Goal: Information Seeking & Learning: Learn about a topic

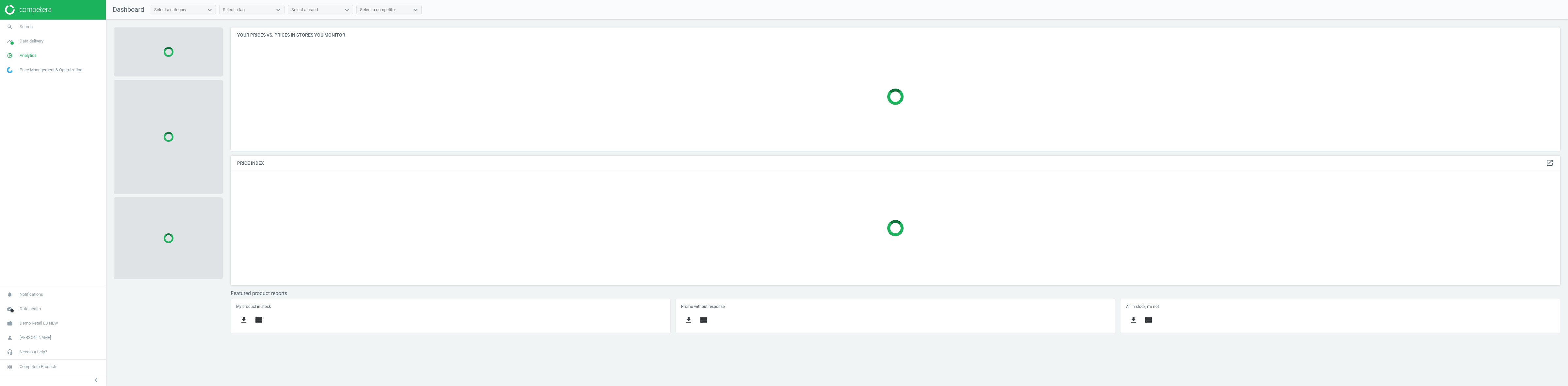
scroll to position [136, 1342]
click at [38, 327] on link "work Demo Retail EU NEW" at bounding box center [53, 323] width 106 height 14
click at [29, 304] on span "Switch campaign" at bounding box center [22, 303] width 29 height 5
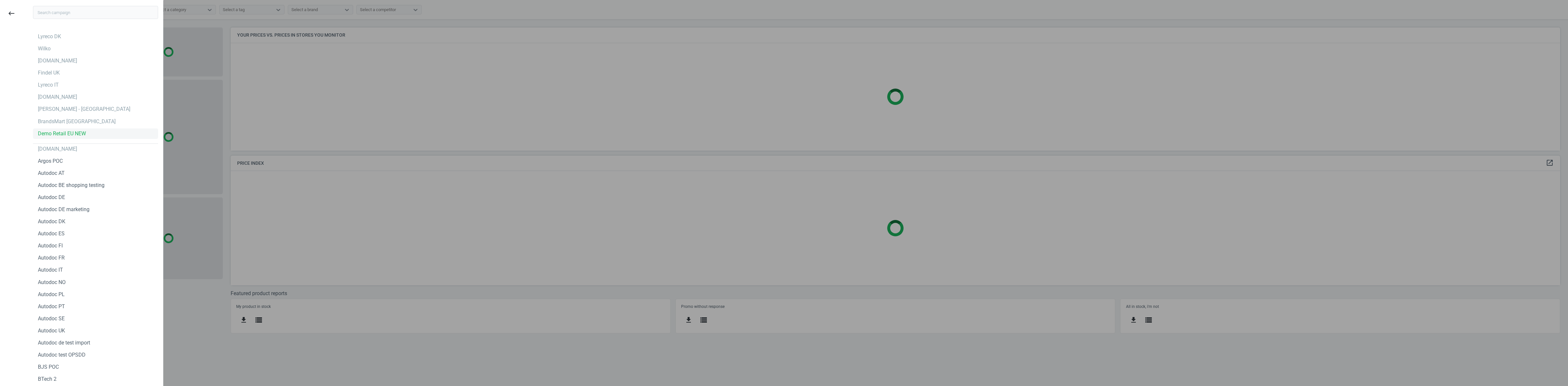
drag, startPoint x: 53, startPoint y: 127, endPoint x: 50, endPoint y: 130, distance: 4.2
click at [53, 123] on div "BrandsMart [GEOGRAPHIC_DATA]" at bounding box center [76, 122] width 78 height 8
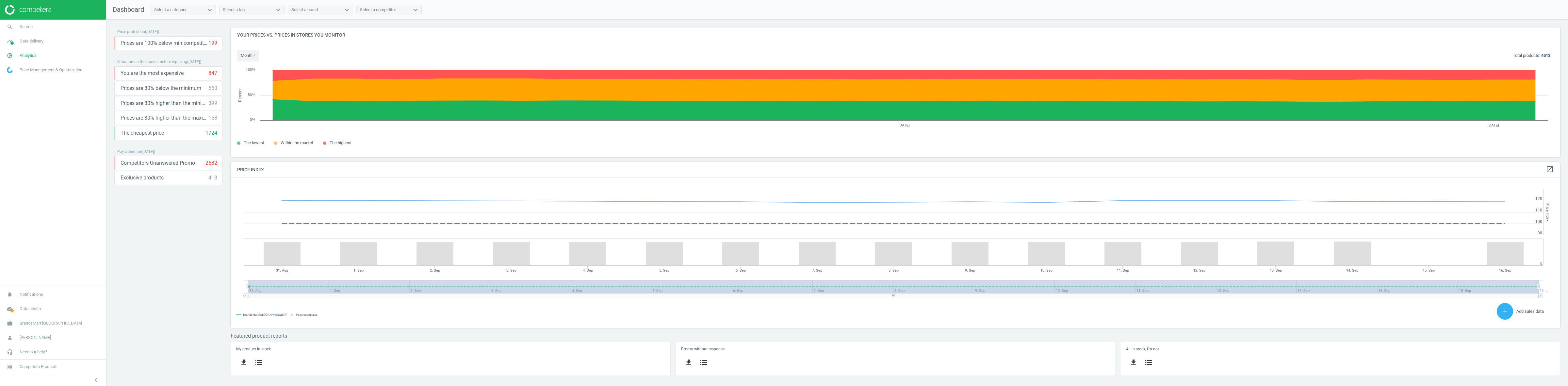
scroll to position [163, 1342]
drag, startPoint x: 28, startPoint y: 55, endPoint x: 35, endPoint y: 60, distance: 8.6
click at [28, 55] on span "Analytics" at bounding box center [28, 56] width 17 height 6
click at [9, 80] on span "Products" at bounding box center [15, 79] width 15 height 5
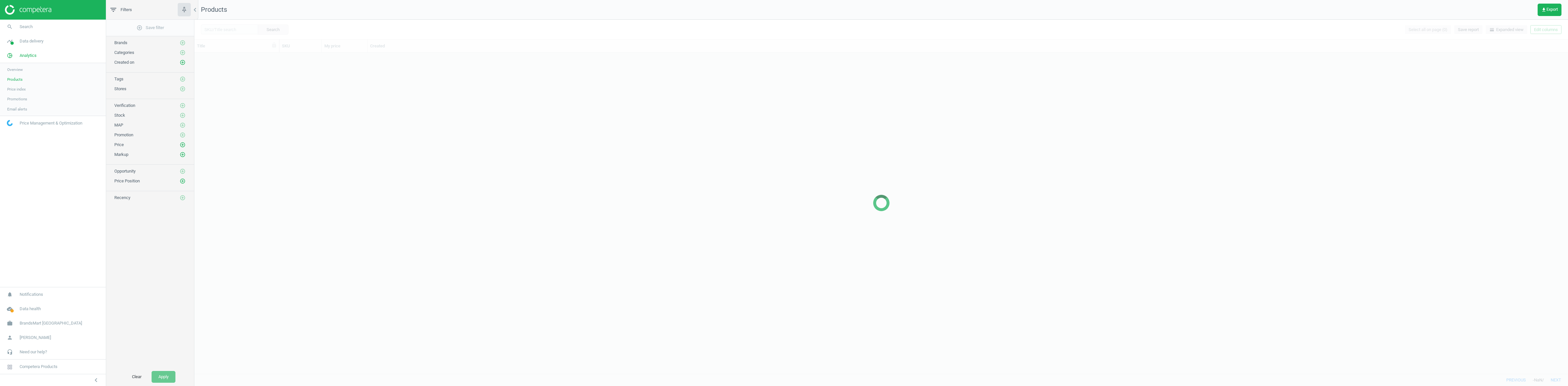
scroll to position [314, 1368]
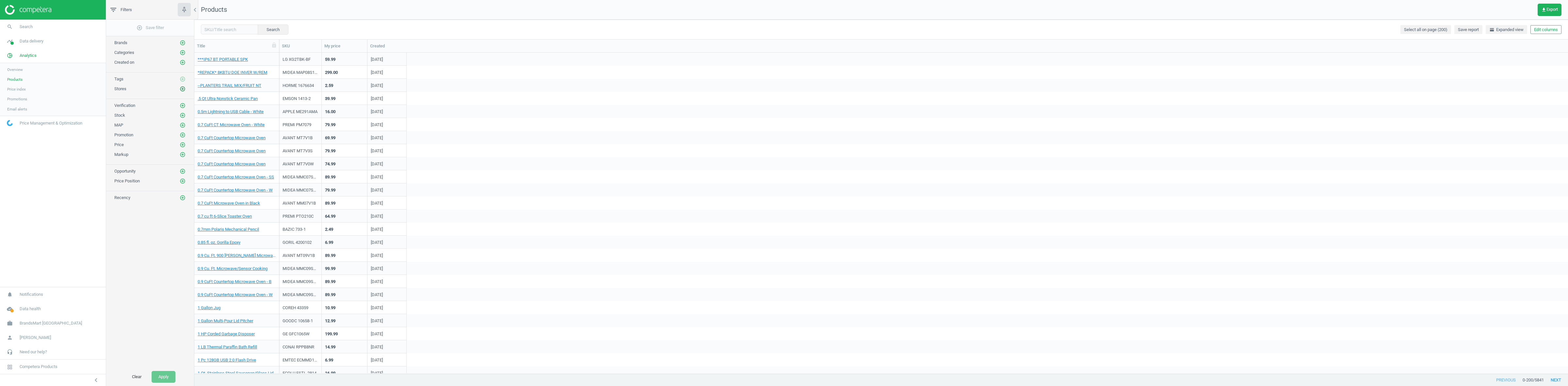
click at [184, 88] on icon "add_circle_outline" at bounding box center [183, 89] width 6 height 6
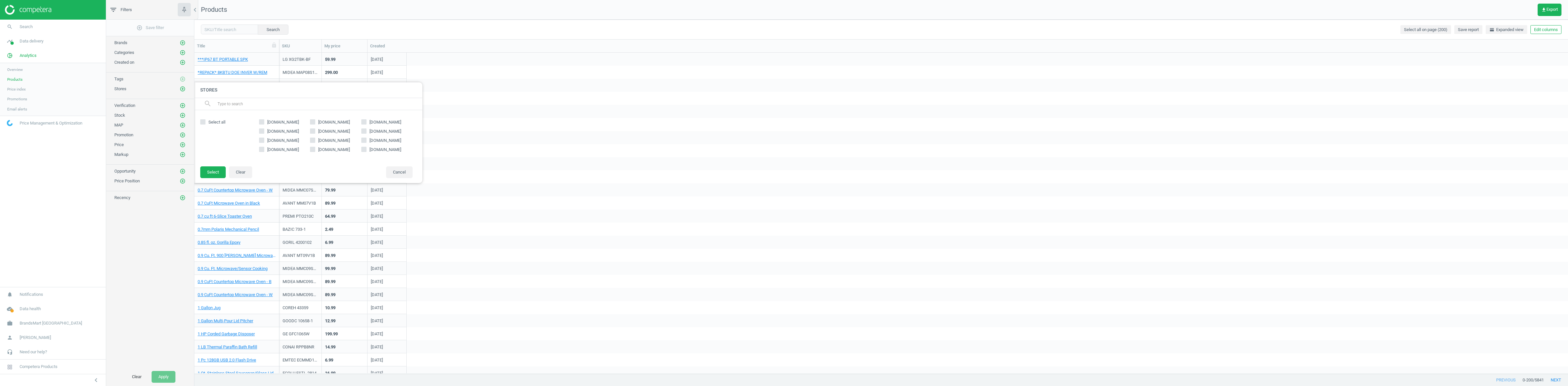
click at [369, 132] on span "[DOMAIN_NAME]" at bounding box center [385, 132] width 35 height 6
click at [366, 132] on input "[DOMAIN_NAME]" at bounding box center [364, 131] width 5 height 5
checkbox input "true"
click at [223, 175] on button "Select" at bounding box center [213, 172] width 26 height 12
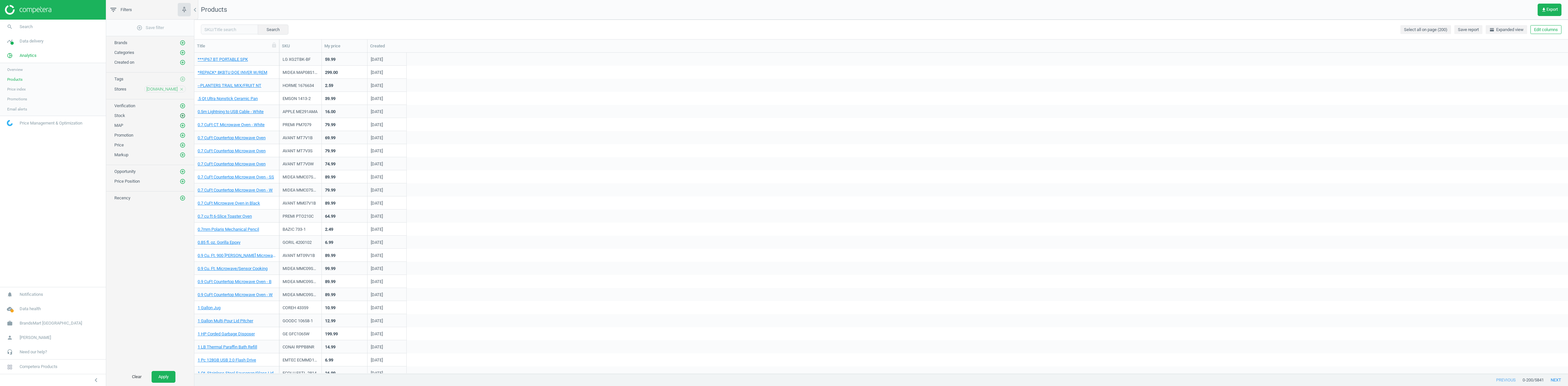
click at [181, 119] on icon "add_circle_outline" at bounding box center [183, 116] width 6 height 6
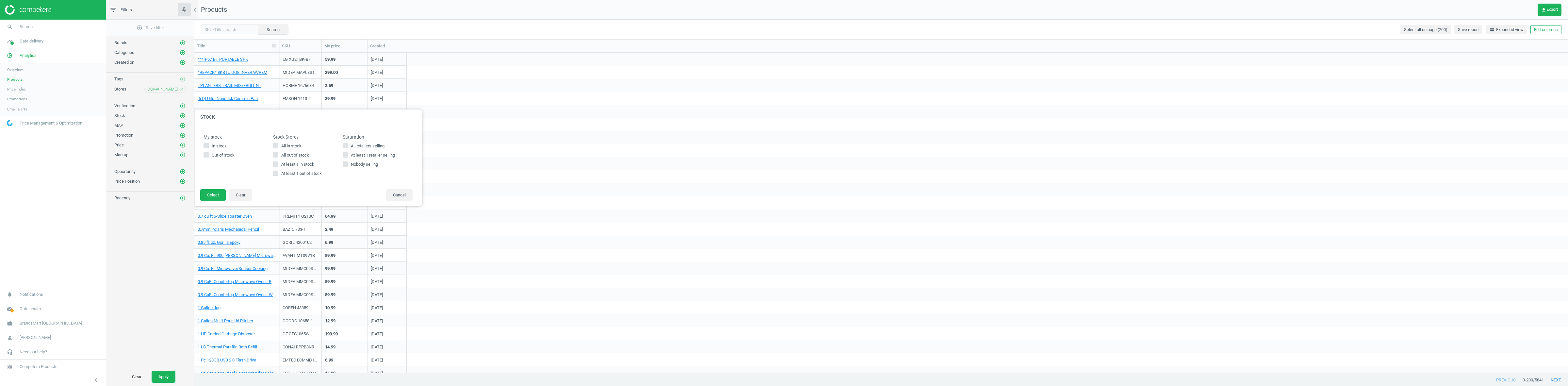
click at [291, 146] on span "All in stock" at bounding box center [291, 146] width 23 height 6
click at [278, 146] on input "All in stock" at bounding box center [276, 146] width 5 height 5
checkbox input "true"
click at [210, 196] on button "Select" at bounding box center [213, 195] width 26 height 12
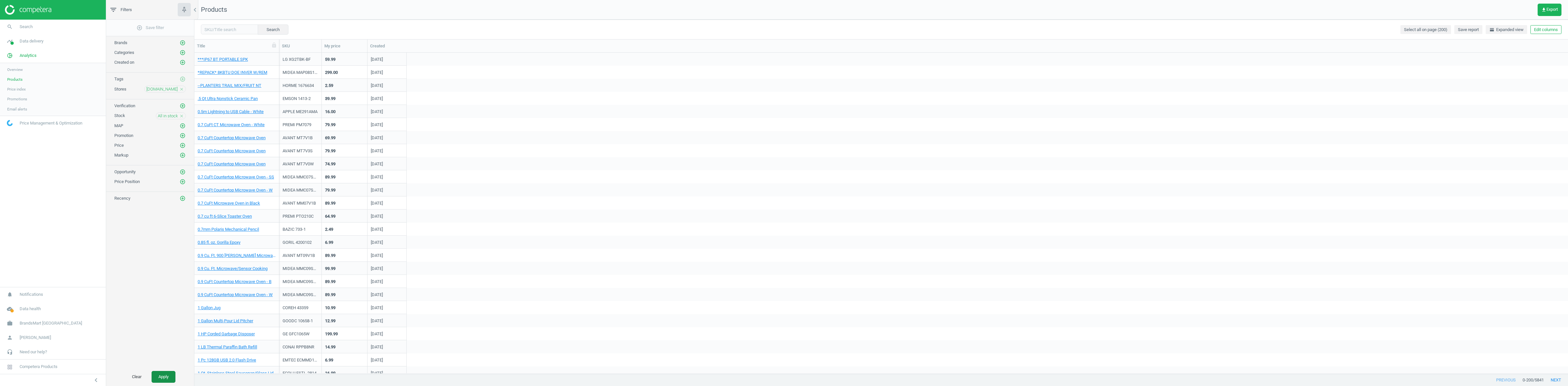
click at [167, 373] on button "Apply" at bounding box center [163, 377] width 24 height 12
click at [230, 124] on link "Ease 4.0 Full Adjustable Base" at bounding box center [225, 125] width 54 height 6
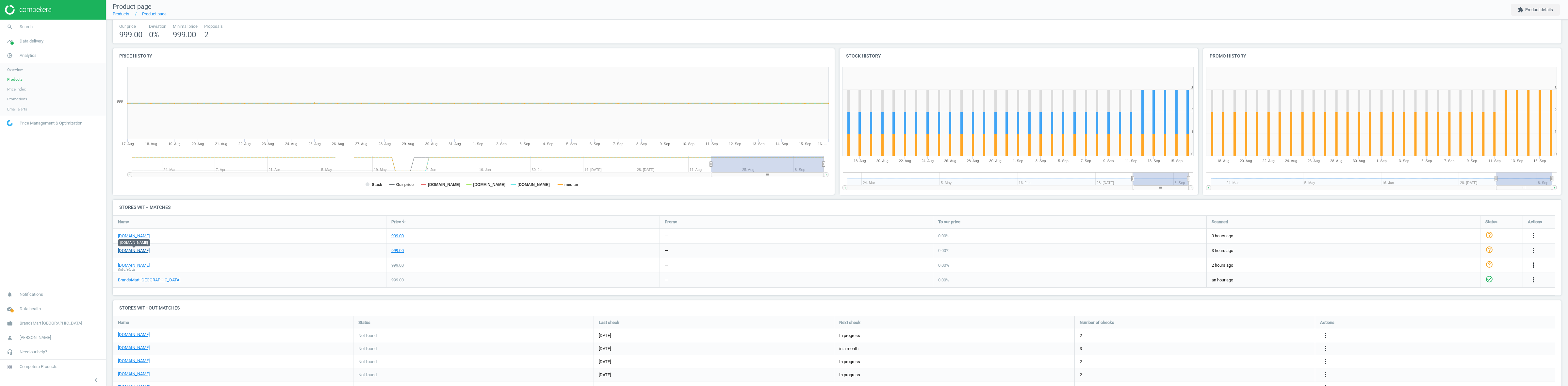
click at [137, 250] on link "[DOMAIN_NAME]" at bounding box center [134, 251] width 32 height 6
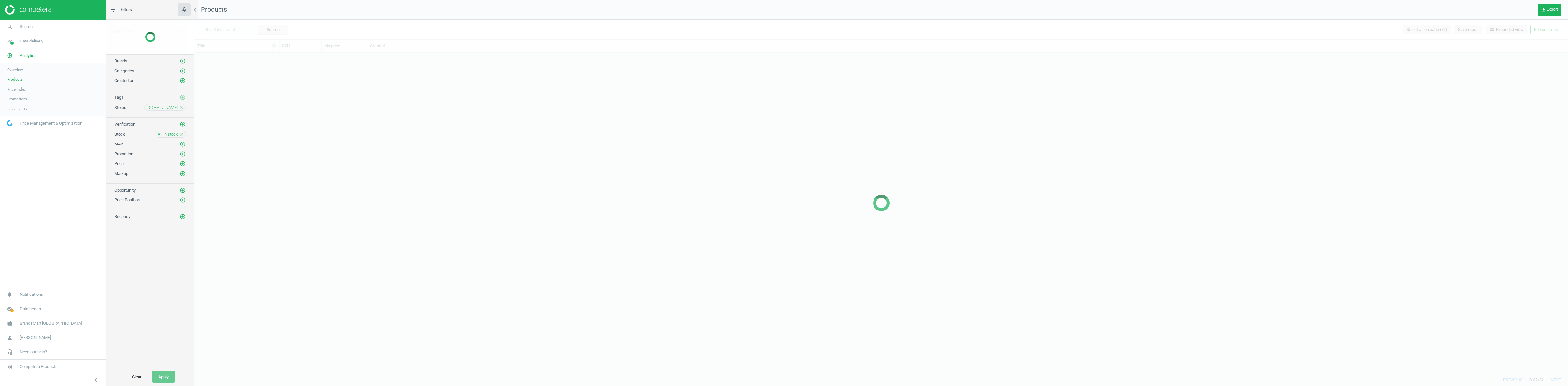
scroll to position [314, 1368]
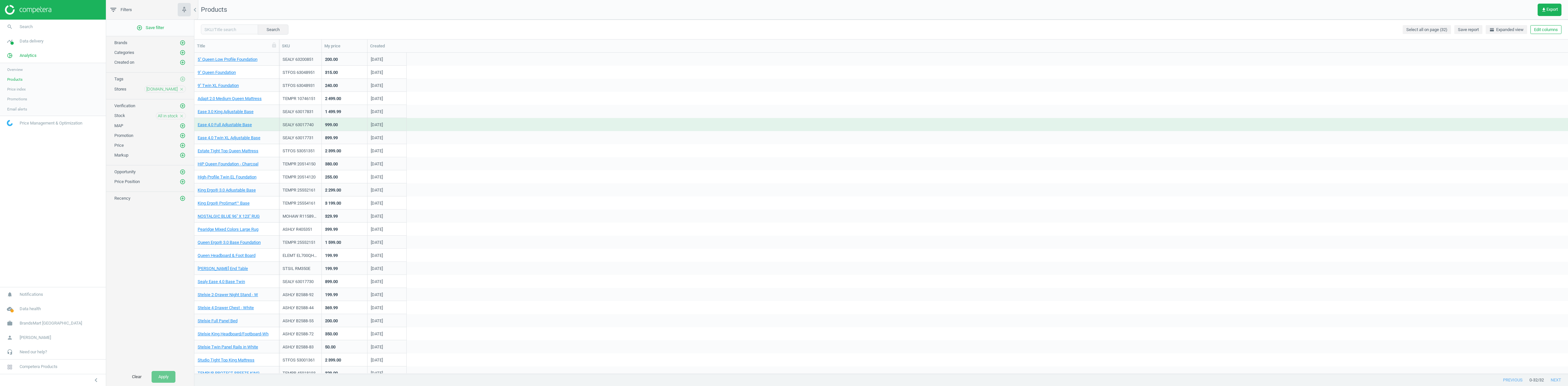
click at [181, 117] on icon "close" at bounding box center [181, 116] width 5 height 5
click at [183, 117] on icon "add_circle_outline" at bounding box center [183, 116] width 6 height 6
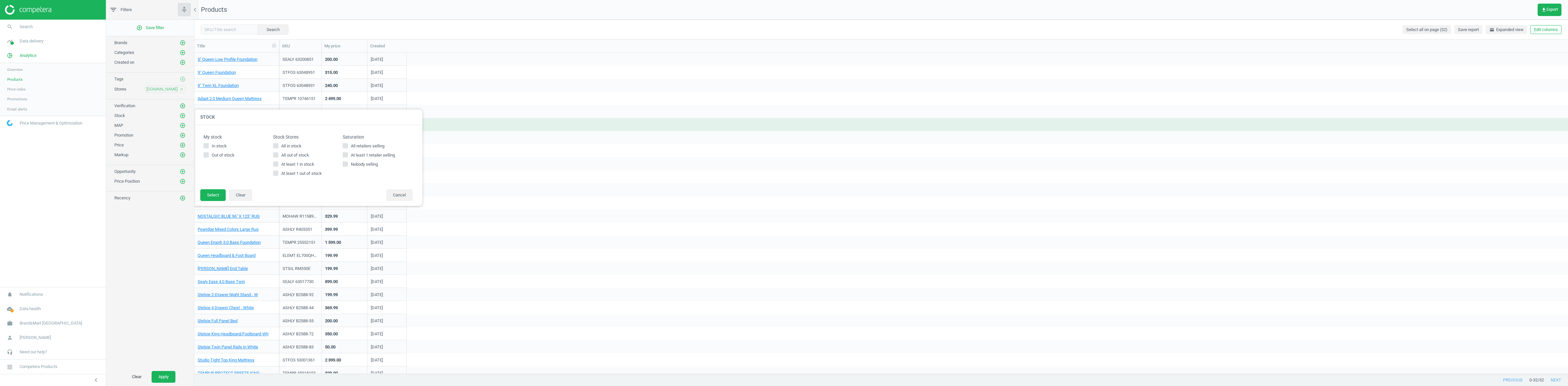
click at [297, 158] on span "All out of stock" at bounding box center [295, 155] width 30 height 6
click at [278, 157] on input "All out of stock" at bounding box center [276, 155] width 5 height 5
checkbox input "true"
click at [220, 191] on button "Select" at bounding box center [213, 195] width 26 height 12
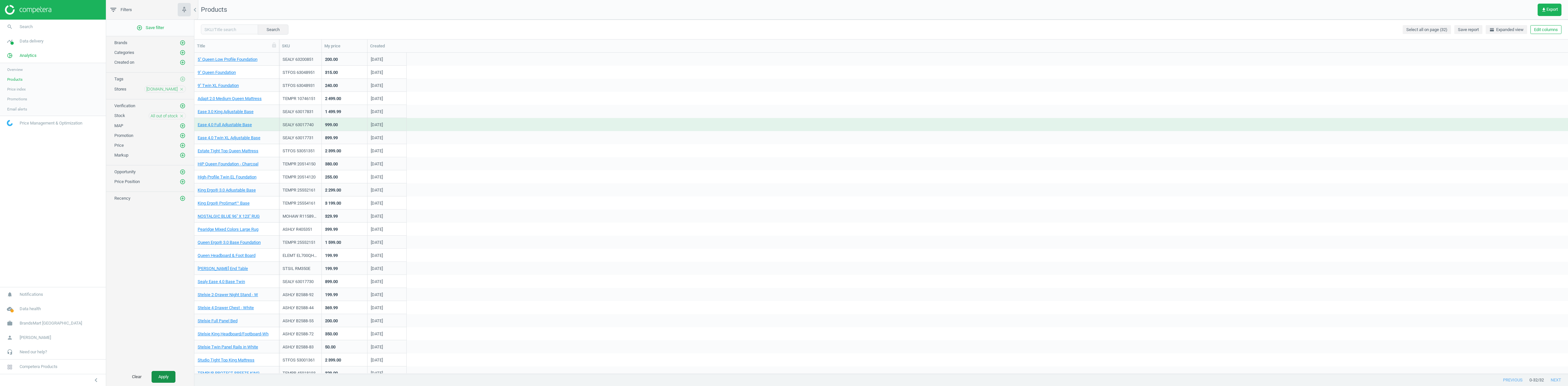
click at [160, 378] on button "Apply" at bounding box center [163, 377] width 24 height 12
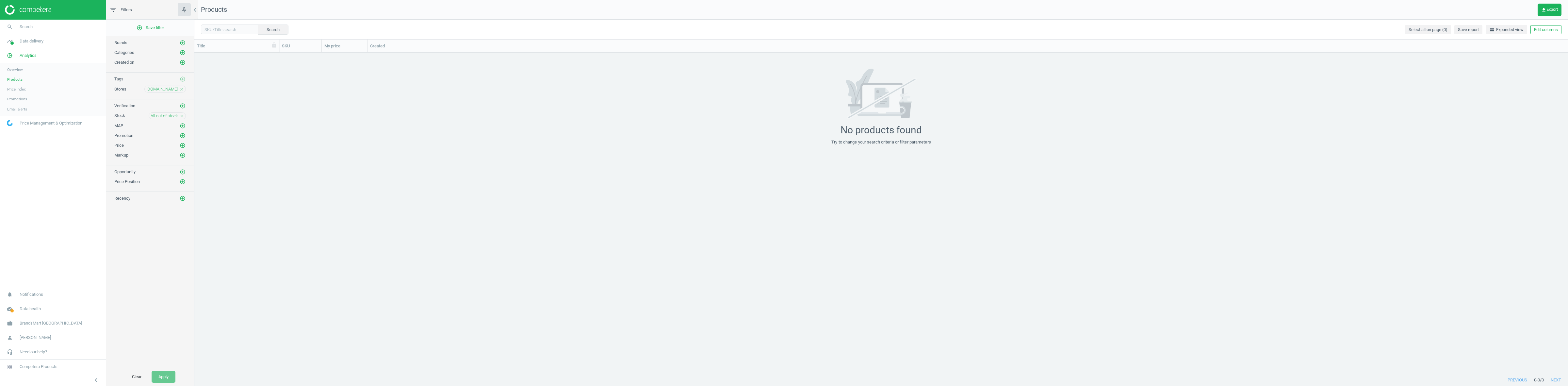
click at [181, 118] on icon "close" at bounding box center [181, 116] width 5 height 5
click at [181, 119] on icon "add_circle_outline" at bounding box center [183, 116] width 6 height 6
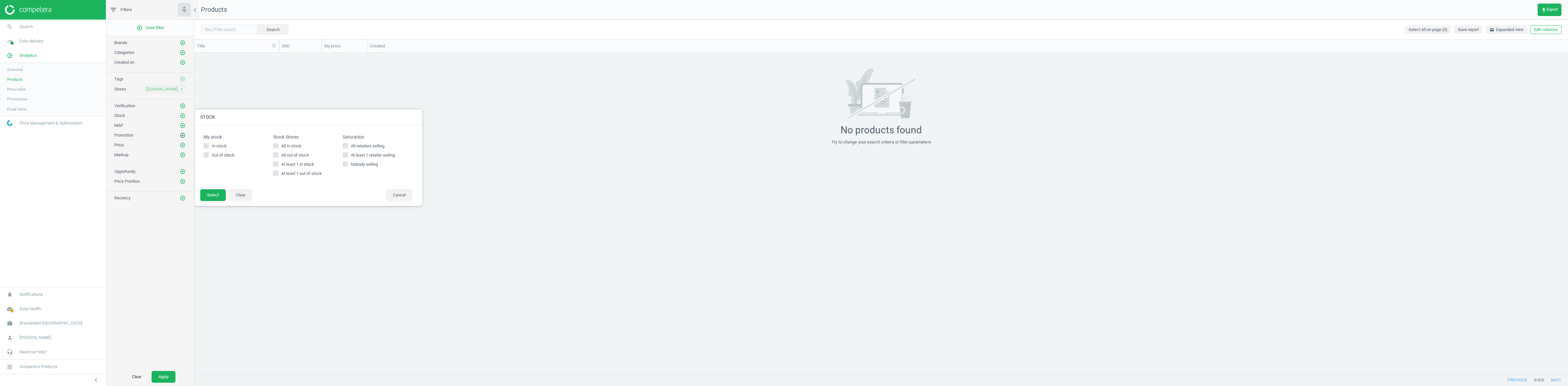
click at [186, 138] on div "Promotion add_circle_outline" at bounding box center [150, 133] width 88 height 10
click at [183, 138] on icon "add_circle_outline" at bounding box center [183, 135] width 6 height 6
click at [315, 169] on span "At least one promotion" at bounding box center [336, 166] width 44 height 6
click at [312, 168] on input "At least one promotion" at bounding box center [311, 166] width 5 height 5
checkbox input "true"
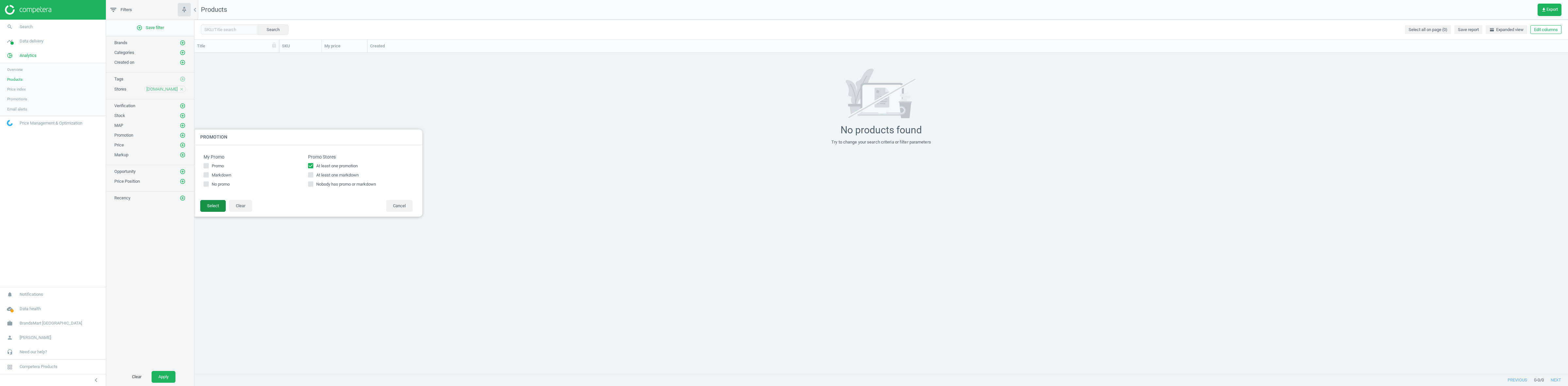
click at [211, 205] on button "Select" at bounding box center [213, 206] width 26 height 12
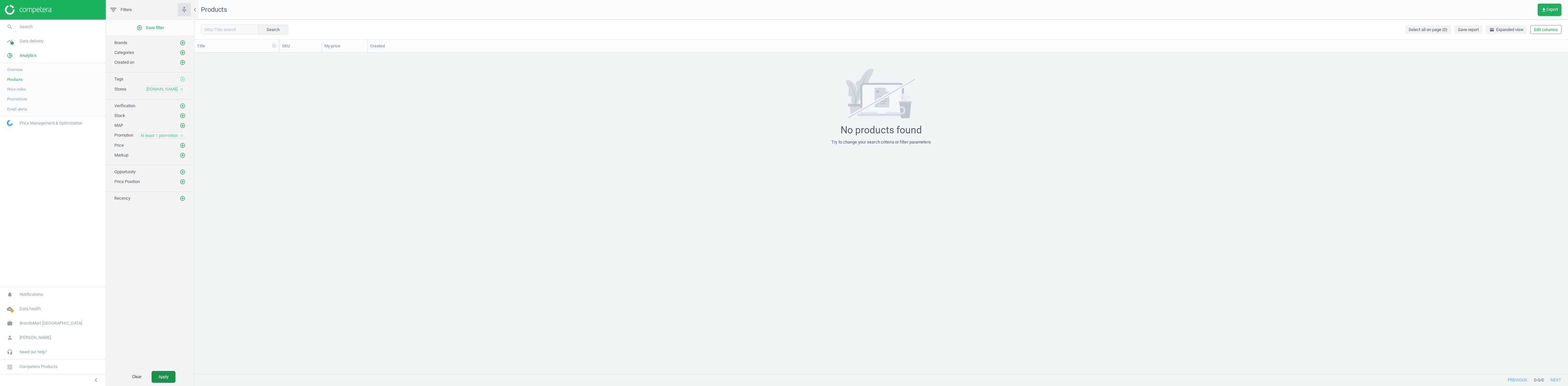
click at [163, 375] on button "Apply" at bounding box center [163, 377] width 24 height 12
click at [184, 141] on div "Price add_circle_outline" at bounding box center [150, 143] width 88 height 10
click at [182, 138] on icon "close" at bounding box center [181, 135] width 5 height 5
click at [181, 136] on icon "add_circle_outline" at bounding box center [183, 135] width 6 height 6
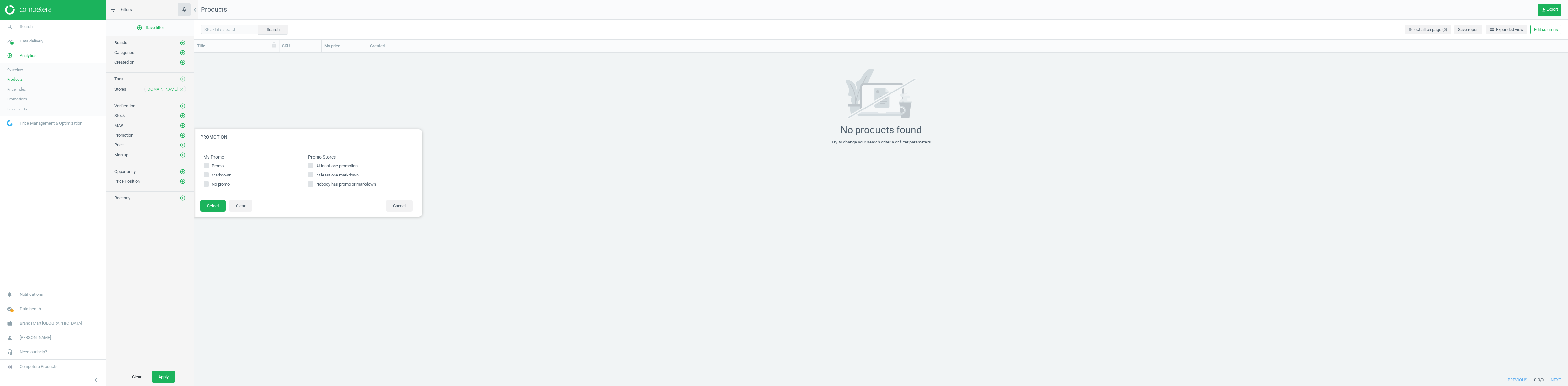
click at [330, 167] on span "At least one promotion" at bounding box center [336, 166] width 44 height 6
click at [312, 167] on input "At least one promotion" at bounding box center [311, 166] width 5 height 5
click at [331, 163] on span "At least one promotion" at bounding box center [336, 166] width 44 height 6
click at [312, 163] on input "At least one promotion" at bounding box center [311, 166] width 5 height 5
checkbox input "false"
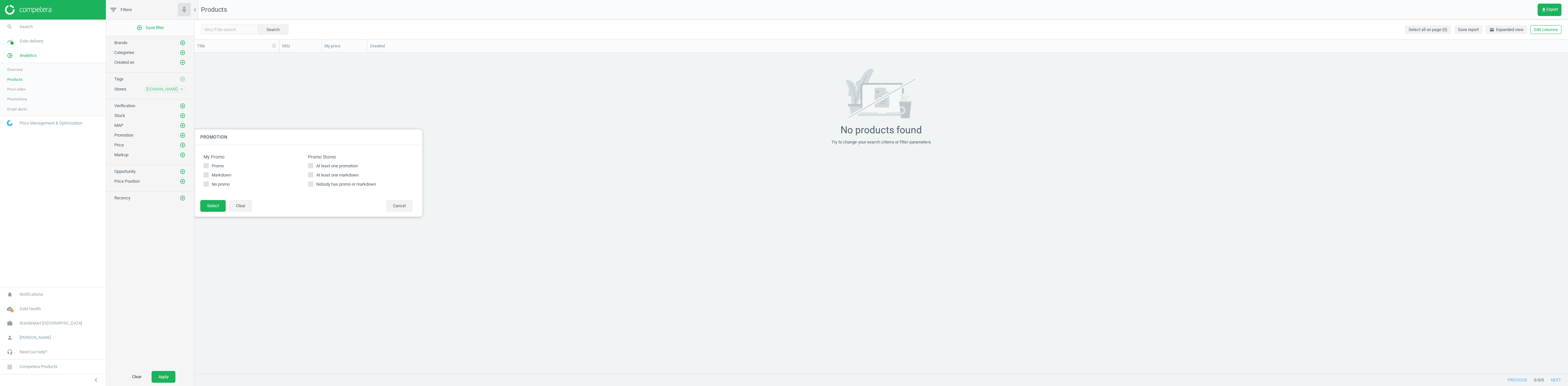
click at [331, 172] on span "At least one markdown" at bounding box center [337, 175] width 45 height 6
click at [312, 172] on input "At least one markdown" at bounding box center [311, 175] width 5 height 5
checkbox input "true"
click at [209, 201] on button "Select" at bounding box center [213, 206] width 26 height 12
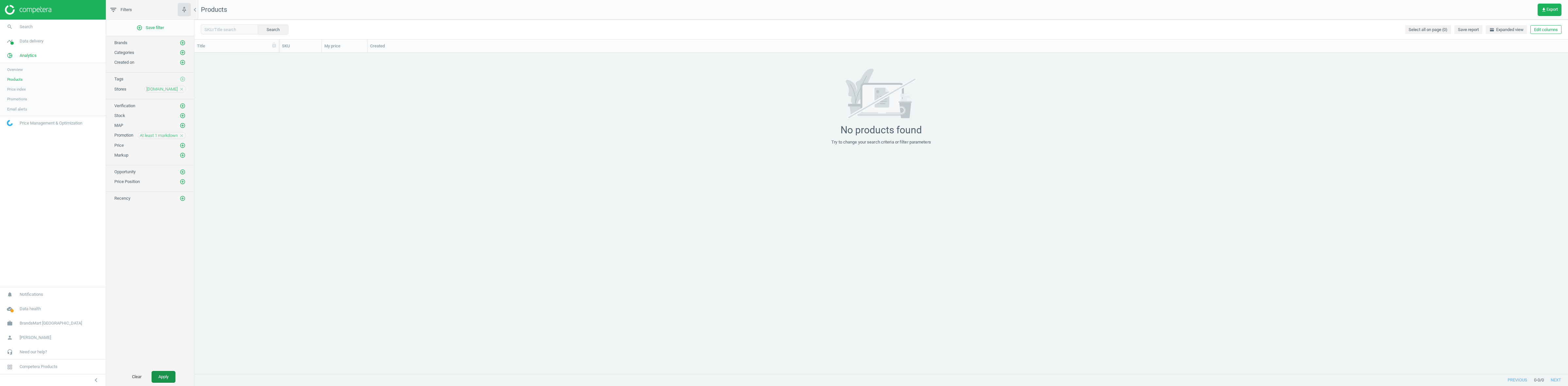
click at [163, 375] on button "Apply" at bounding box center [163, 377] width 24 height 12
click at [182, 137] on icon "close" at bounding box center [181, 135] width 5 height 5
click at [182, 137] on icon "add_circle_outline" at bounding box center [183, 135] width 6 height 6
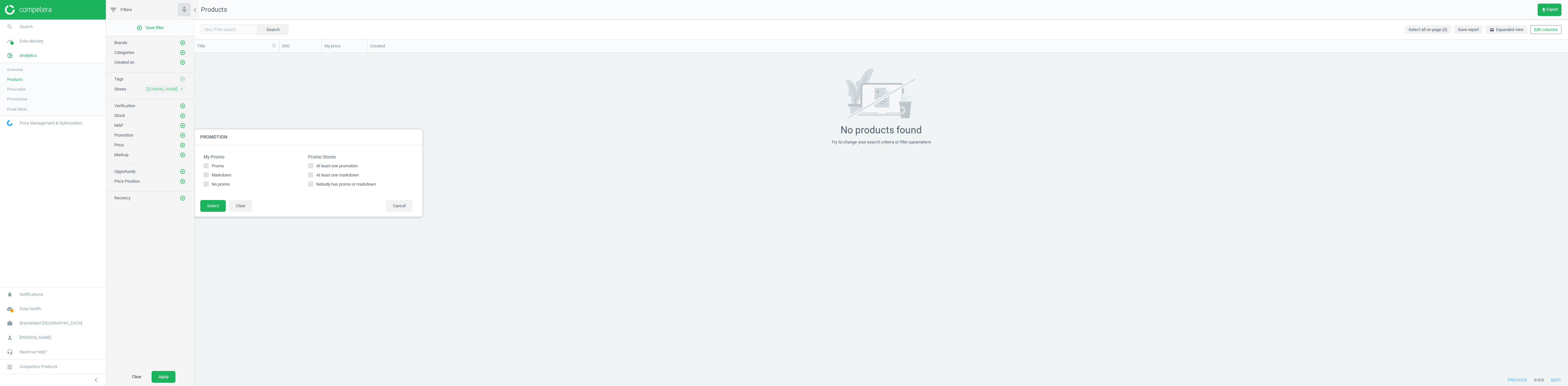
click at [335, 173] on span "At least one markdown" at bounding box center [337, 175] width 45 height 6
click at [312, 173] on input "At least one markdown" at bounding box center [311, 175] width 5 height 5
checkbox input "true"
click at [208, 205] on button "Select" at bounding box center [213, 206] width 26 height 12
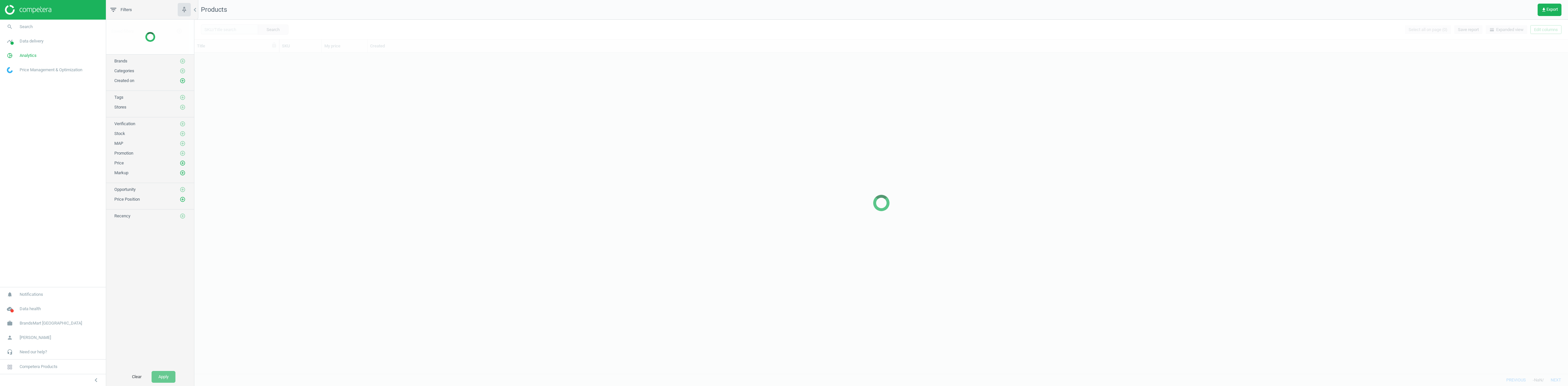
scroll to position [314, 1368]
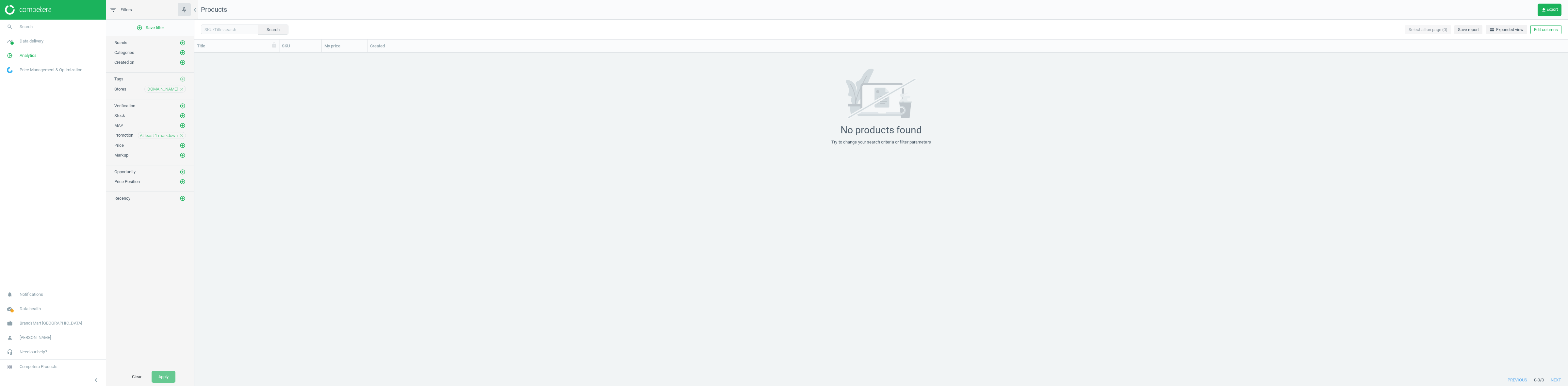
click at [183, 138] on icon "close" at bounding box center [181, 135] width 5 height 5
click at [166, 372] on button "Apply" at bounding box center [163, 377] width 24 height 12
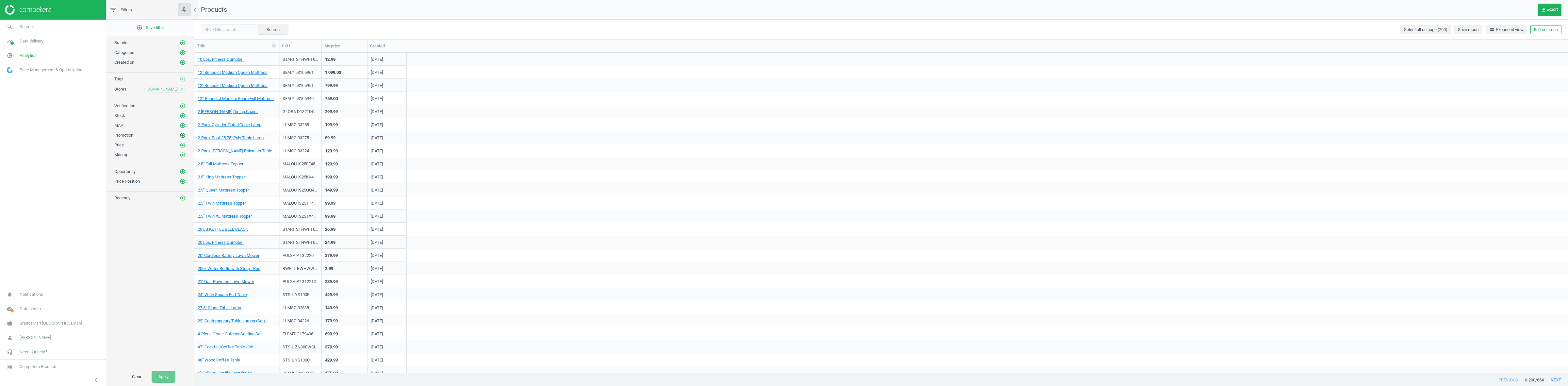
click at [183, 134] on icon "add_circle_outline" at bounding box center [183, 135] width 6 height 6
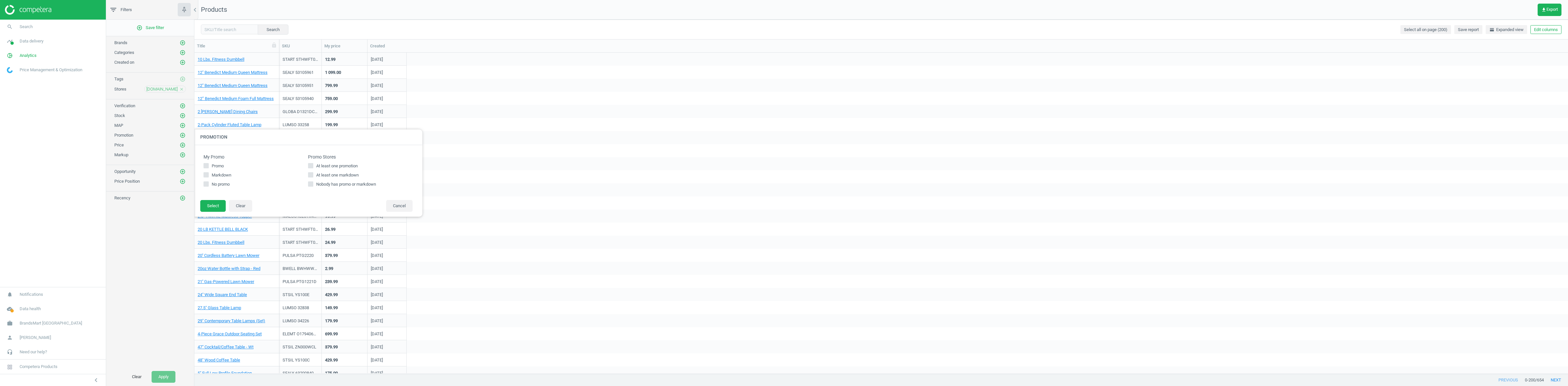
click at [344, 175] on span "At least one markdown" at bounding box center [337, 175] width 45 height 6
click at [312, 175] on input "At least one markdown" at bounding box center [311, 175] width 5 height 5
checkbox input "true"
click at [218, 208] on button "Select" at bounding box center [213, 206] width 26 height 12
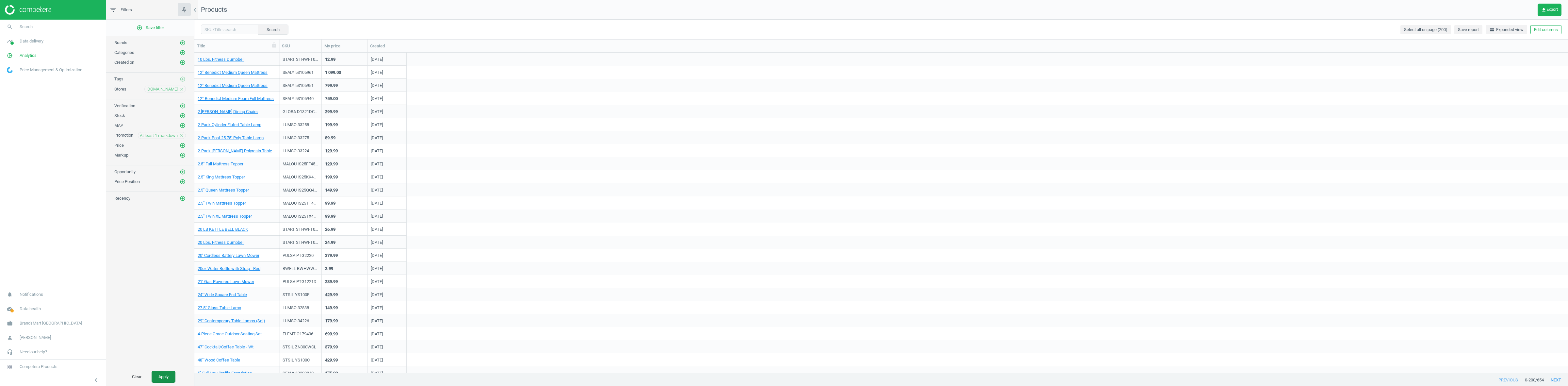
click at [166, 375] on button "Apply" at bounding box center [163, 377] width 24 height 12
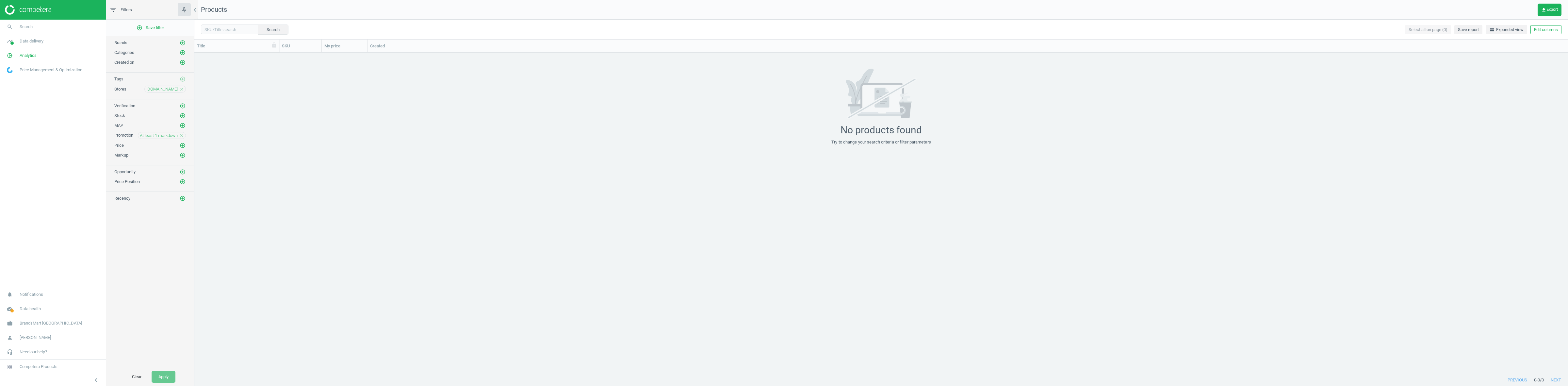
click at [182, 135] on div "At least 1 markdown close" at bounding box center [162, 135] width 48 height 7
click at [182, 136] on icon "close" at bounding box center [181, 135] width 5 height 5
click at [181, 119] on icon "add_circle_outline" at bounding box center [183, 116] width 6 height 6
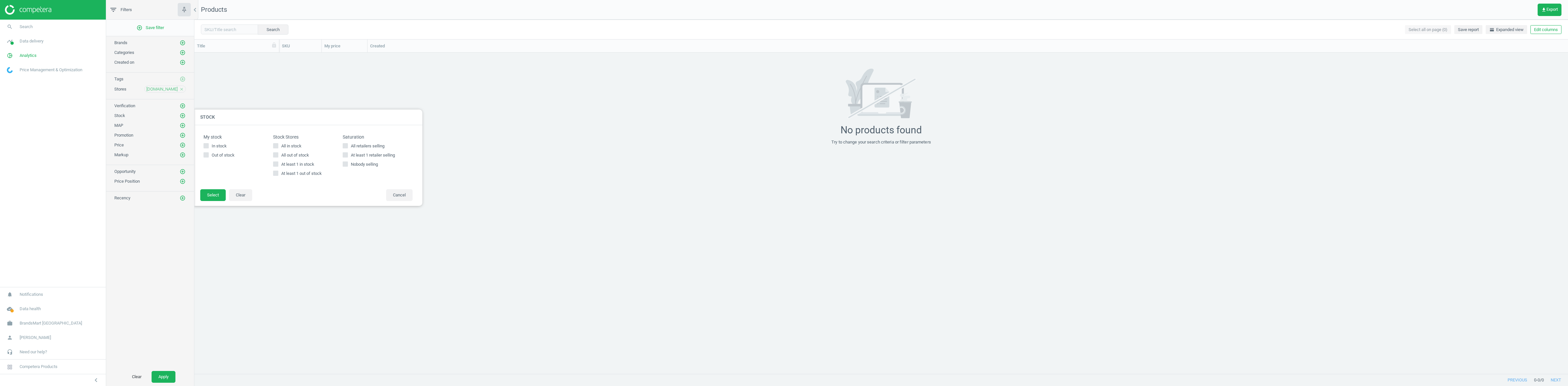
click at [292, 144] on span "All in stock" at bounding box center [291, 146] width 23 height 6
click at [278, 144] on input "All in stock" at bounding box center [276, 146] width 5 height 5
checkbox input "true"
click at [216, 196] on button "Select" at bounding box center [213, 195] width 26 height 12
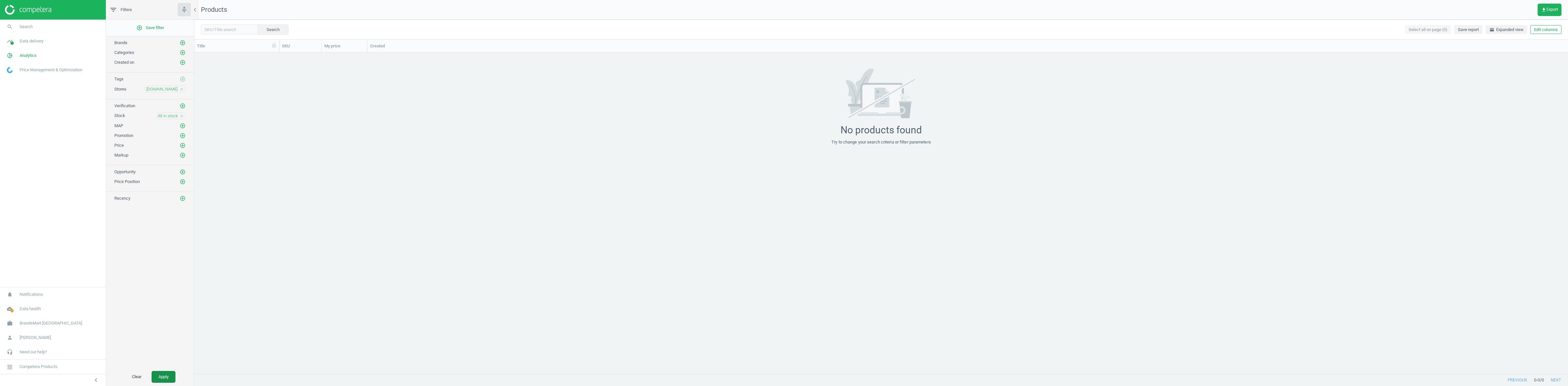
click at [165, 375] on button "Apply" at bounding box center [163, 377] width 24 height 12
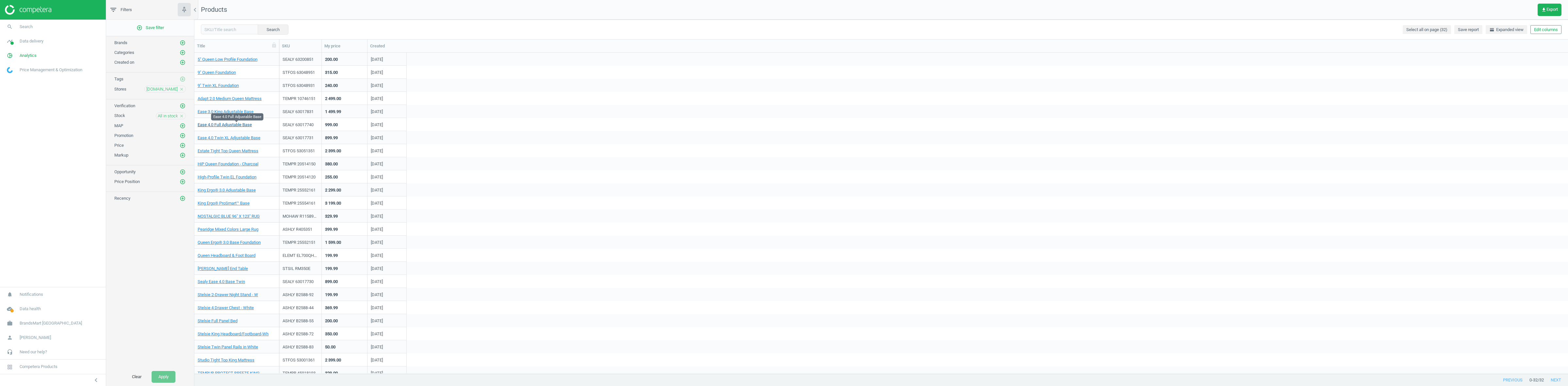
click at [239, 125] on link "Ease 4.0 Full Adjustable Base" at bounding box center [225, 125] width 54 height 6
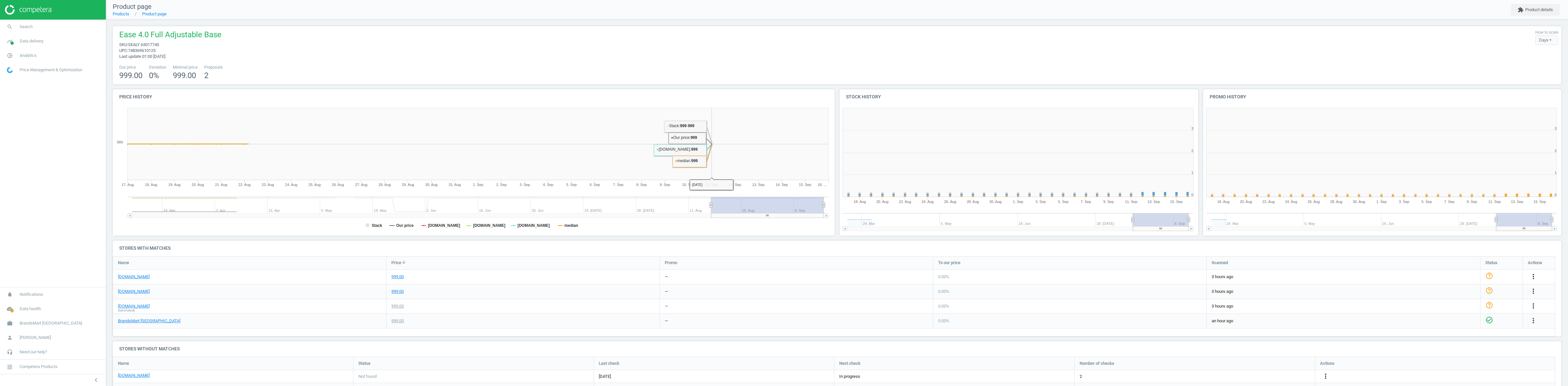
scroll to position [143, 370]
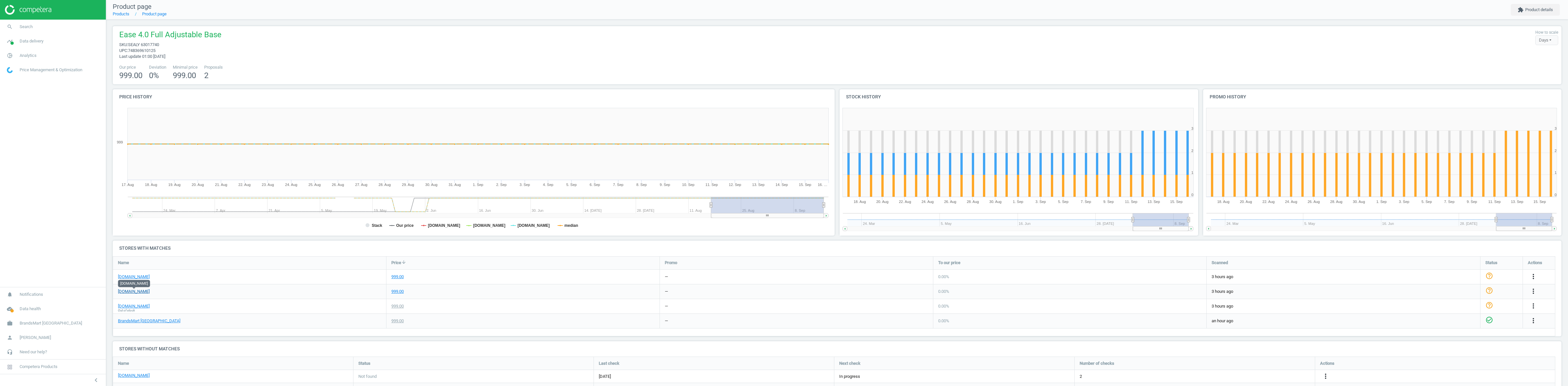
click at [136, 293] on link "[DOMAIN_NAME]" at bounding box center [134, 291] width 32 height 6
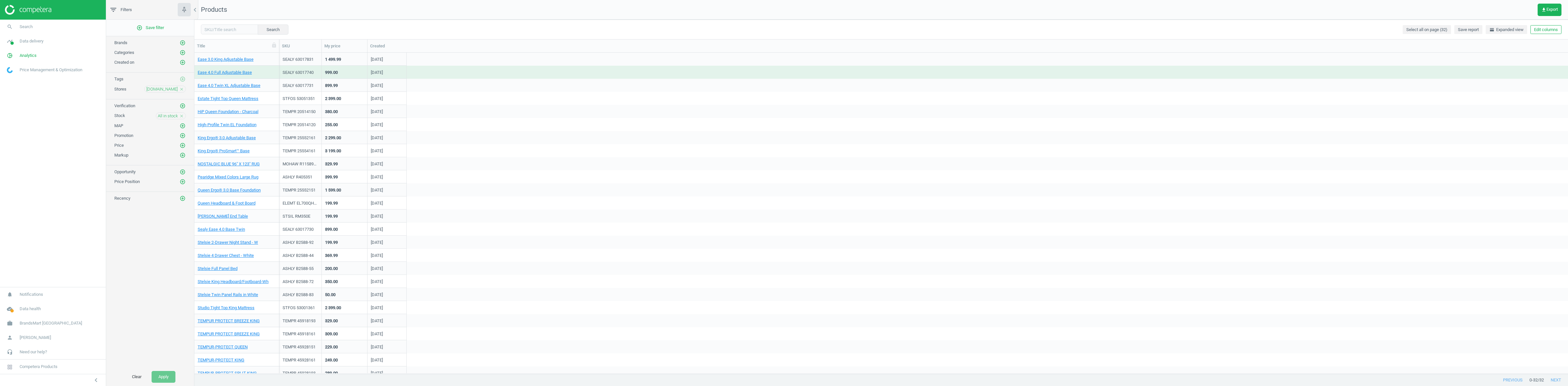
scroll to position [97, 0]
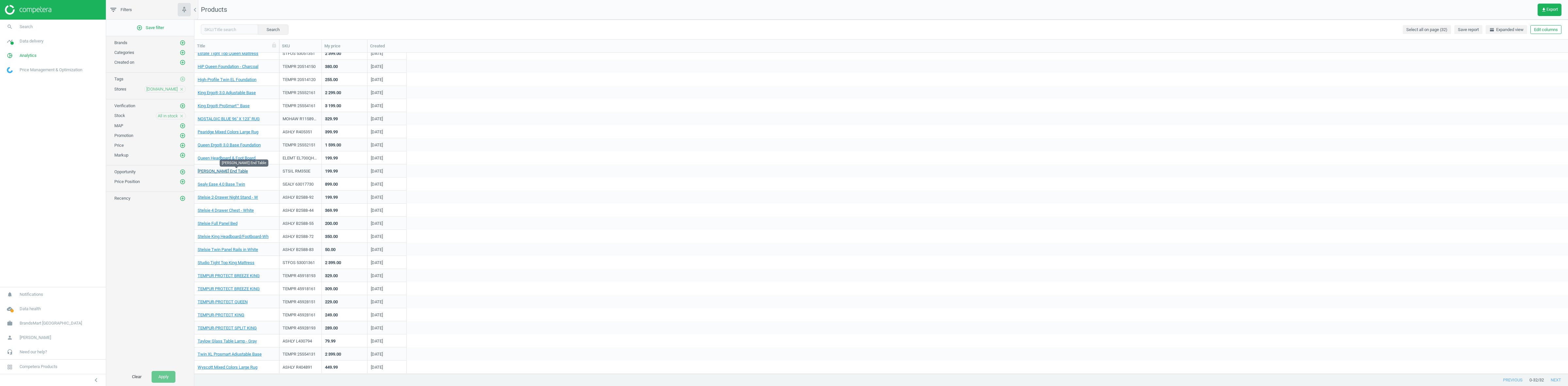
click at [218, 172] on link "[PERSON_NAME] End Table" at bounding box center [223, 171] width 50 height 6
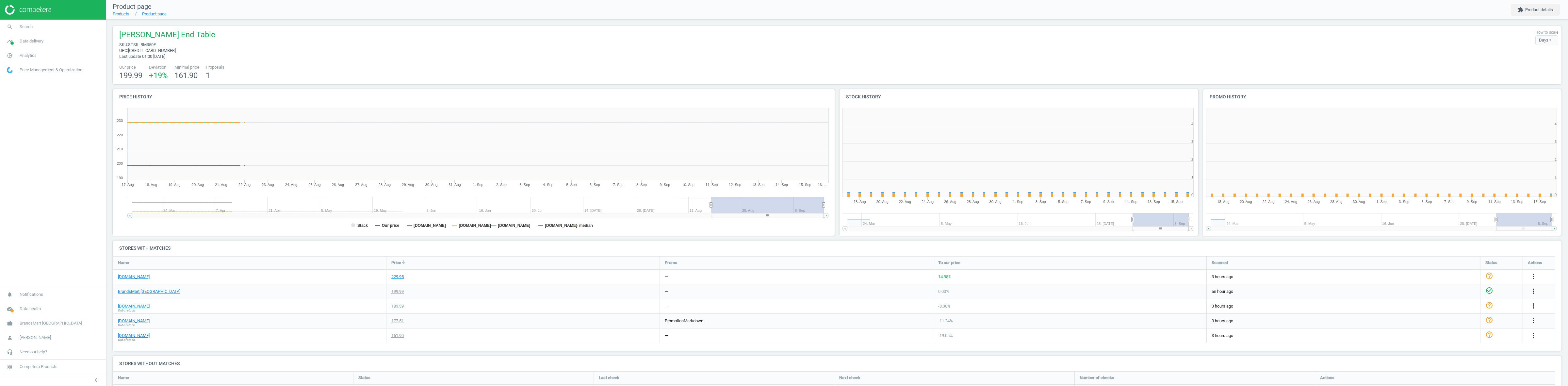
scroll to position [143, 370]
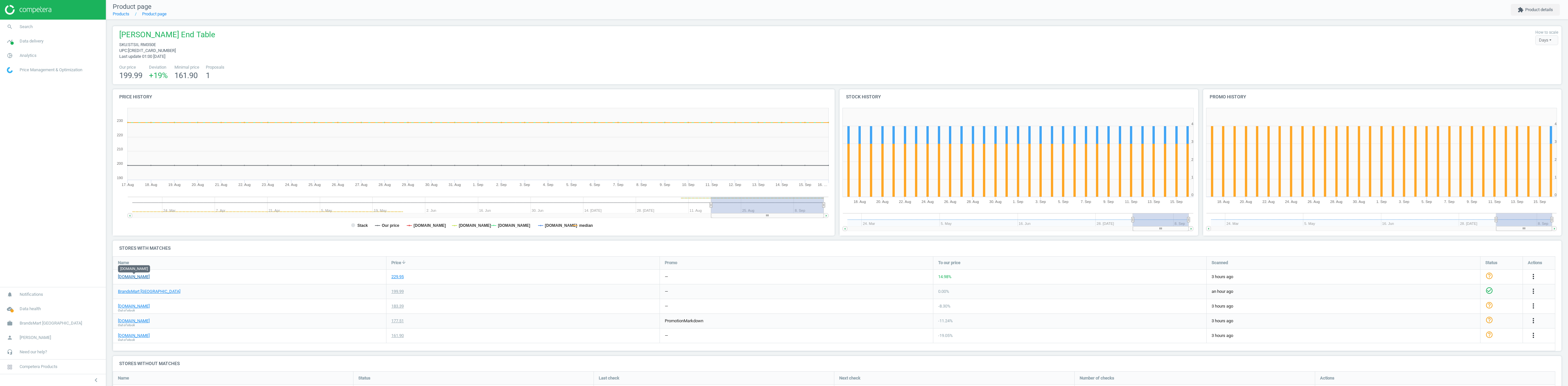
click at [131, 277] on link "[DOMAIN_NAME]" at bounding box center [134, 277] width 32 height 6
click at [33, 54] on span "Analytics" at bounding box center [28, 56] width 17 height 6
click at [10, 78] on span "Products" at bounding box center [15, 79] width 15 height 5
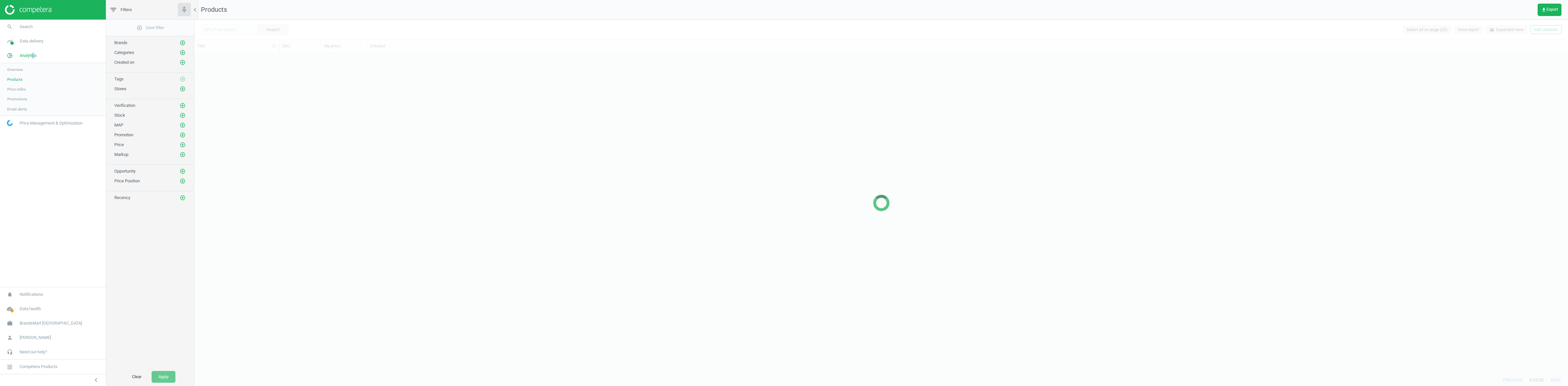
scroll to position [314, 1368]
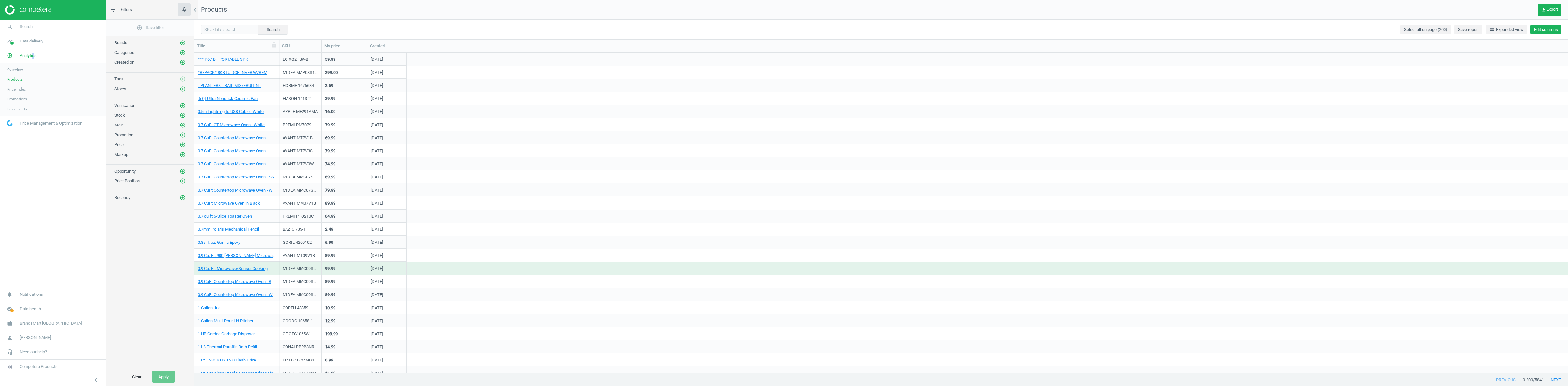
click at [1551, 29] on button "Edit columns" at bounding box center [1545, 29] width 31 height 9
click at [1498, 134] on div "Stores custom fields" at bounding box center [1503, 135] width 40 height 6
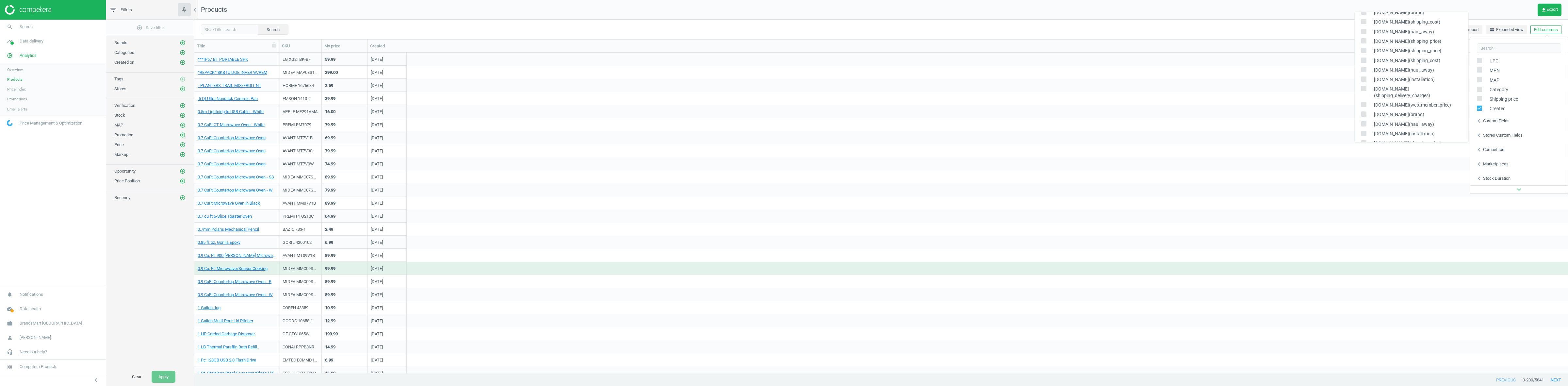
scroll to position [0, 0]
click at [182, 89] on icon "add_circle_outline" at bounding box center [183, 89] width 6 height 6
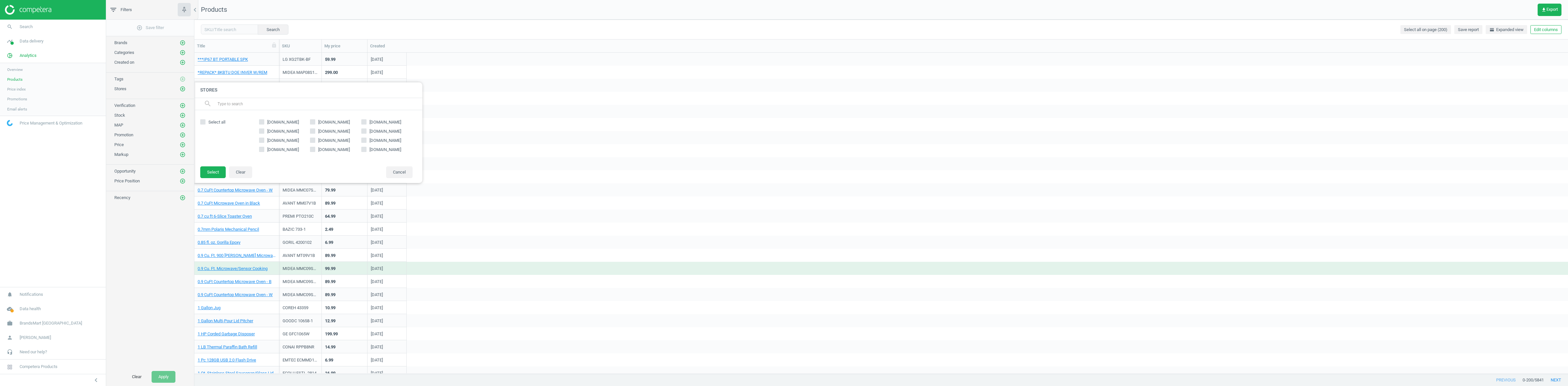
click at [288, 123] on span "[DOMAIN_NAME]" at bounding box center [283, 122] width 35 height 6
click at [263, 123] on input "[DOMAIN_NAME]" at bounding box center [262, 122] width 5 height 5
checkbox input "true"
click at [209, 169] on button "Select" at bounding box center [213, 172] width 26 height 12
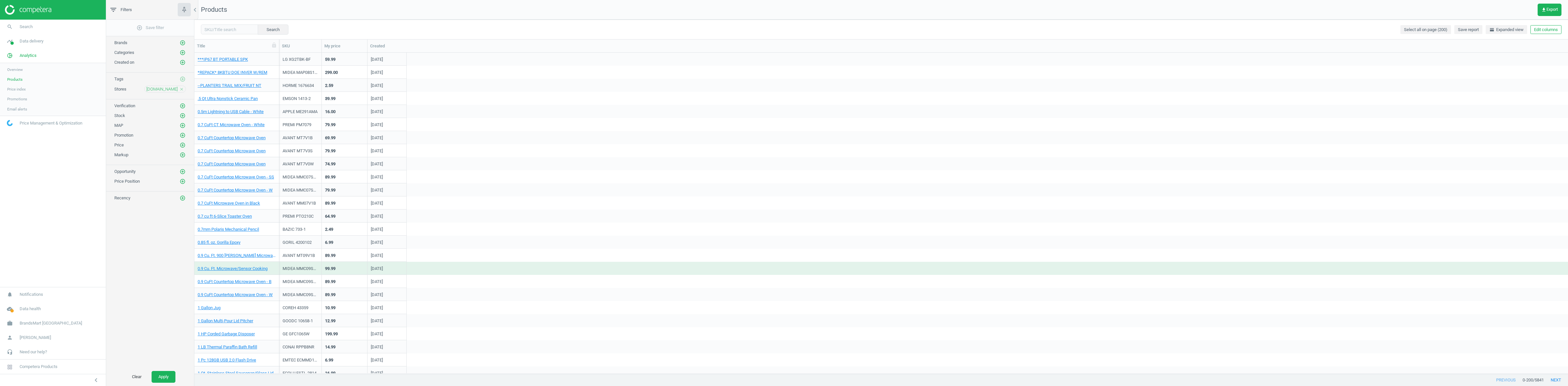
drag, startPoint x: 182, startPoint y: 119, endPoint x: 193, endPoint y: 123, distance: 11.7
click at [182, 119] on icon "add_circle_outline" at bounding box center [183, 116] width 6 height 6
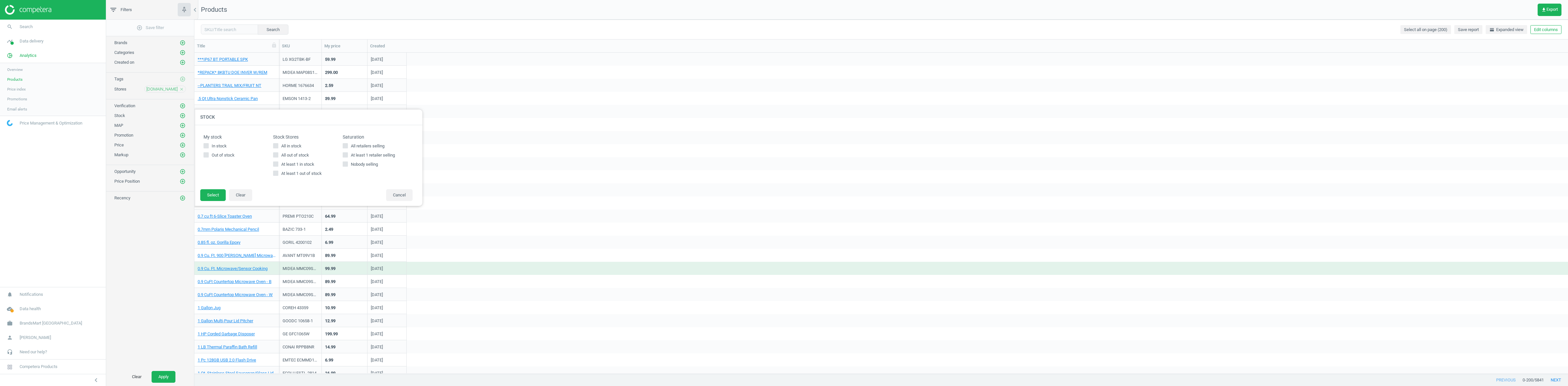
click at [291, 146] on span "All in stock" at bounding box center [291, 146] width 23 height 6
click at [278, 146] on input "All in stock" at bounding box center [276, 146] width 5 height 5
checkbox input "true"
click at [220, 196] on button "Select" at bounding box center [213, 195] width 26 height 12
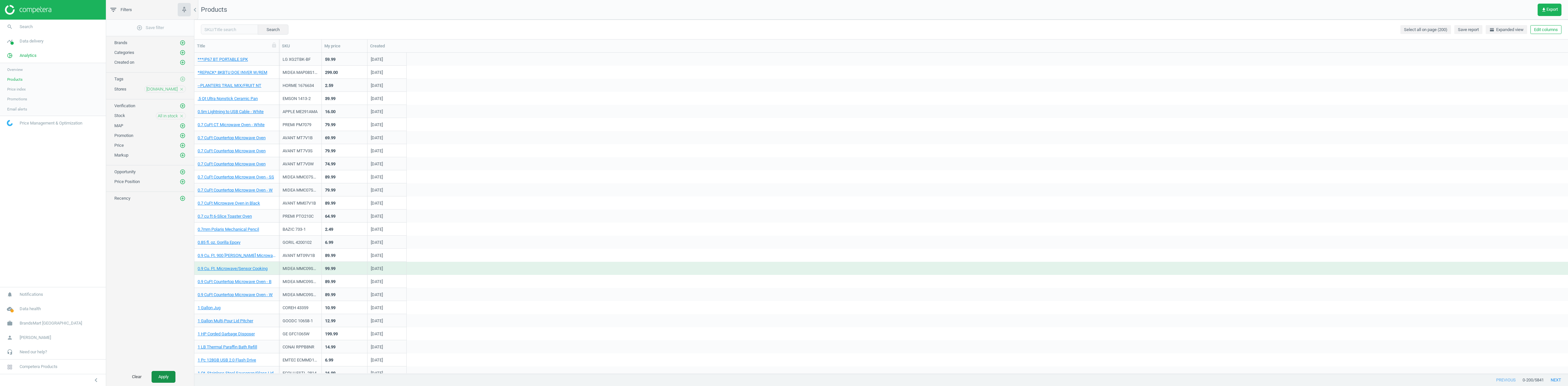
click at [169, 371] on button "Apply" at bounding box center [163, 377] width 24 height 12
click at [225, 156] on div "1.7 CuFt 1000 Watt Microwave - SS" at bounding box center [236, 150] width 85 height 13
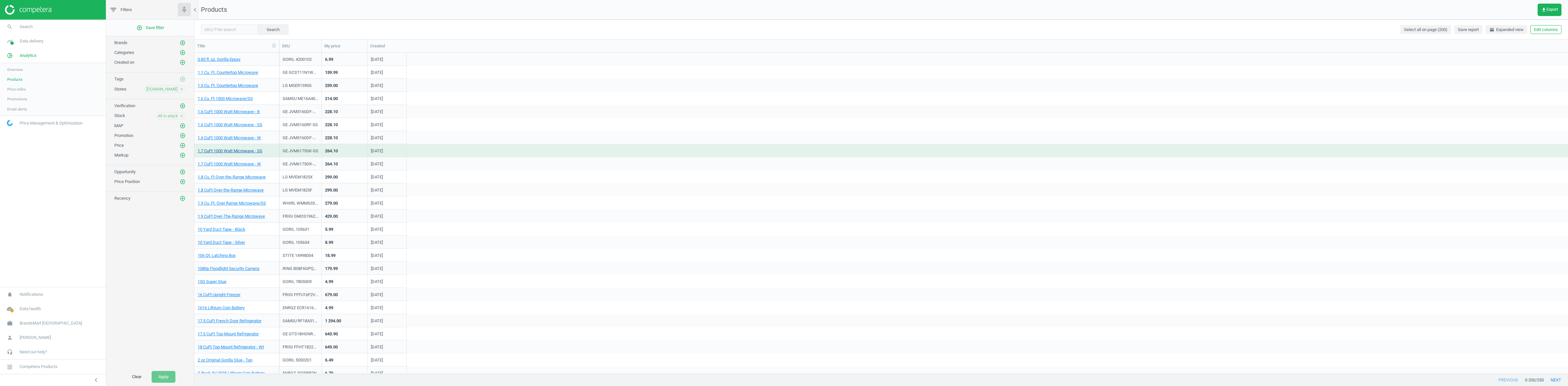
click at [227, 153] on link "1.7 CuFt 1000 Watt Microwave - SS" at bounding box center [230, 151] width 65 height 6
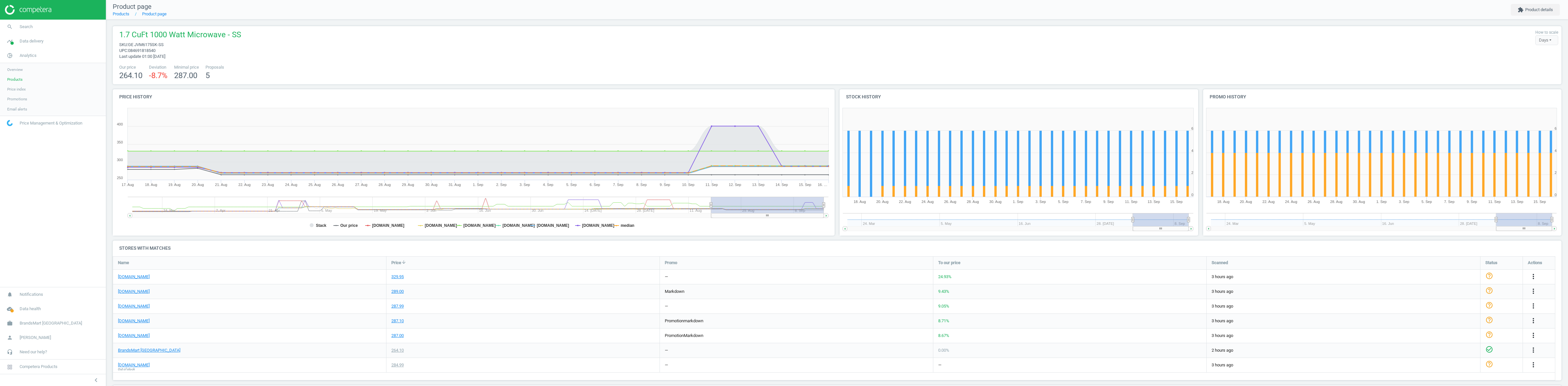
click at [132, 339] on div "[DOMAIN_NAME]" at bounding box center [249, 335] width 273 height 14
click at [134, 336] on link "[DOMAIN_NAME]" at bounding box center [134, 336] width 32 height 6
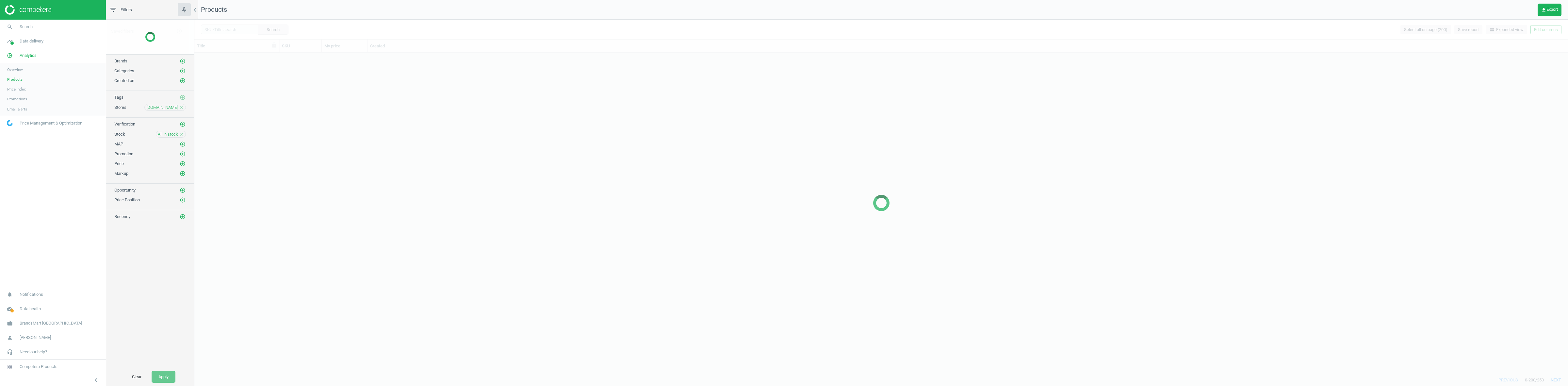
scroll to position [7, 7]
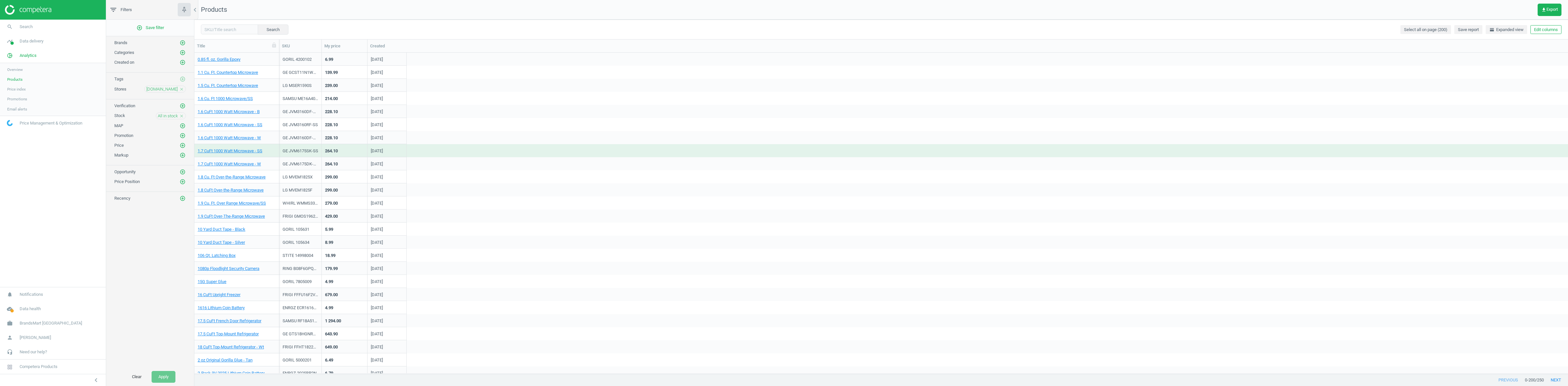
click at [182, 115] on icon "close" at bounding box center [181, 116] width 5 height 5
click at [181, 137] on icon "add_circle_outline" at bounding box center [183, 135] width 6 height 6
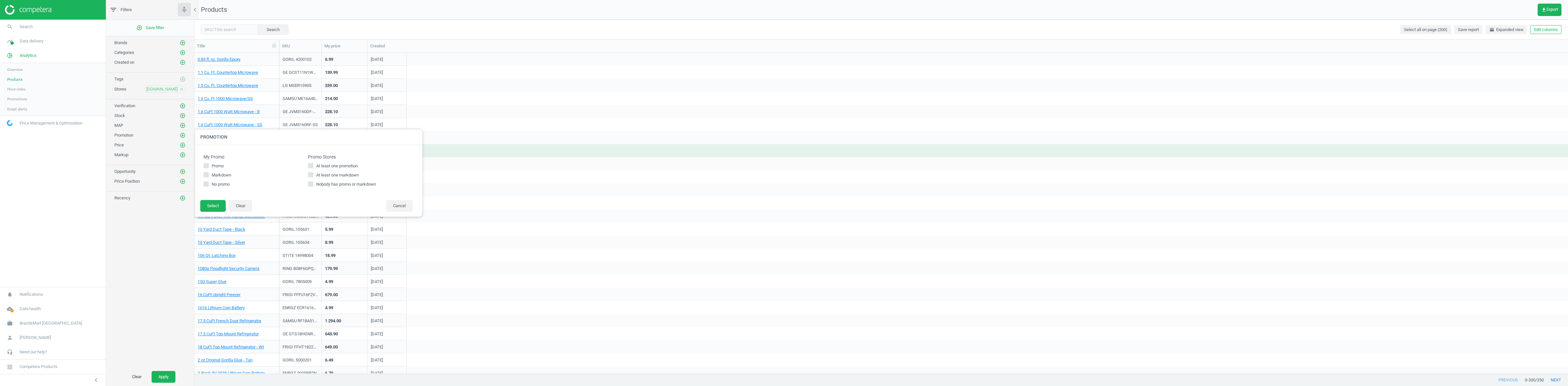
click at [332, 167] on span "At least one promotion" at bounding box center [336, 166] width 44 height 6
click at [312, 167] on input "At least one promotion" at bounding box center [311, 166] width 5 height 5
checkbox input "true"
click at [225, 207] on button "Select" at bounding box center [213, 206] width 26 height 12
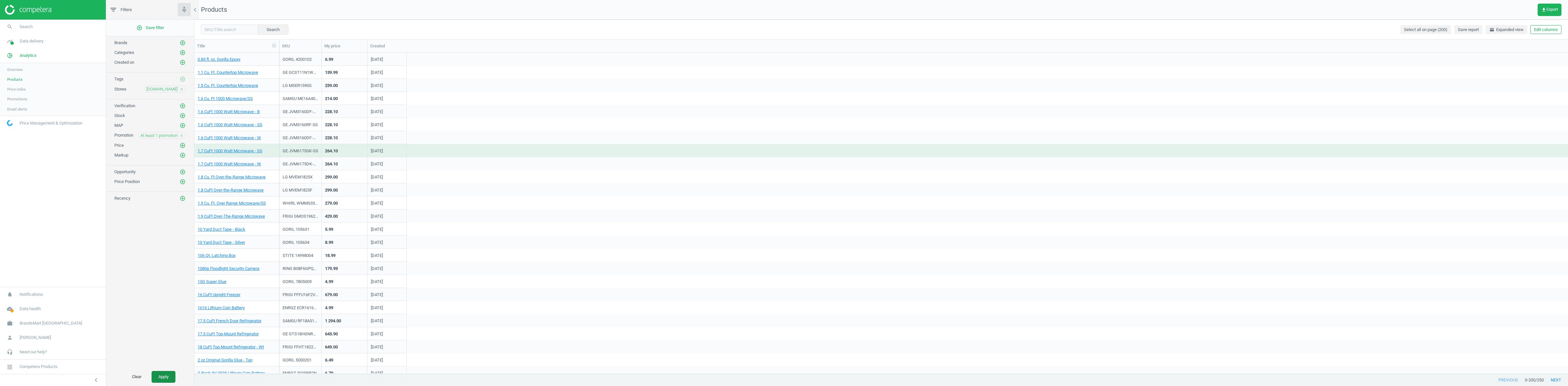
click at [167, 380] on button "Apply" at bounding box center [163, 377] width 24 height 12
click at [182, 90] on icon "close" at bounding box center [181, 89] width 5 height 5
click at [182, 89] on icon "add_circle_outline" at bounding box center [183, 89] width 6 height 6
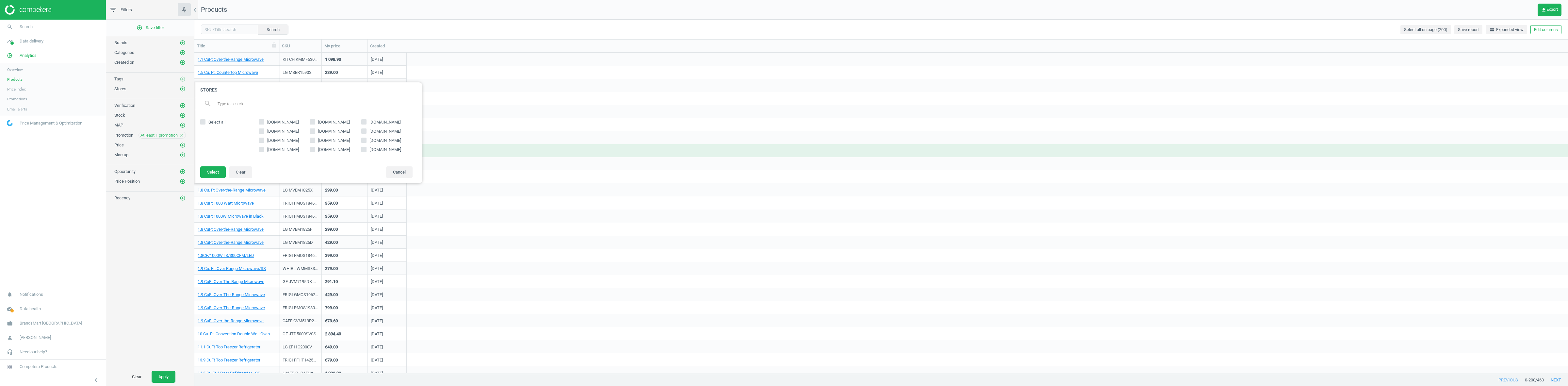
click at [336, 123] on span "[DOMAIN_NAME]" at bounding box center [334, 122] width 35 height 6
click at [315, 123] on input "[DOMAIN_NAME]" at bounding box center [313, 122] width 5 height 5
checkbox input "true"
click at [215, 172] on button "Select" at bounding box center [213, 172] width 26 height 12
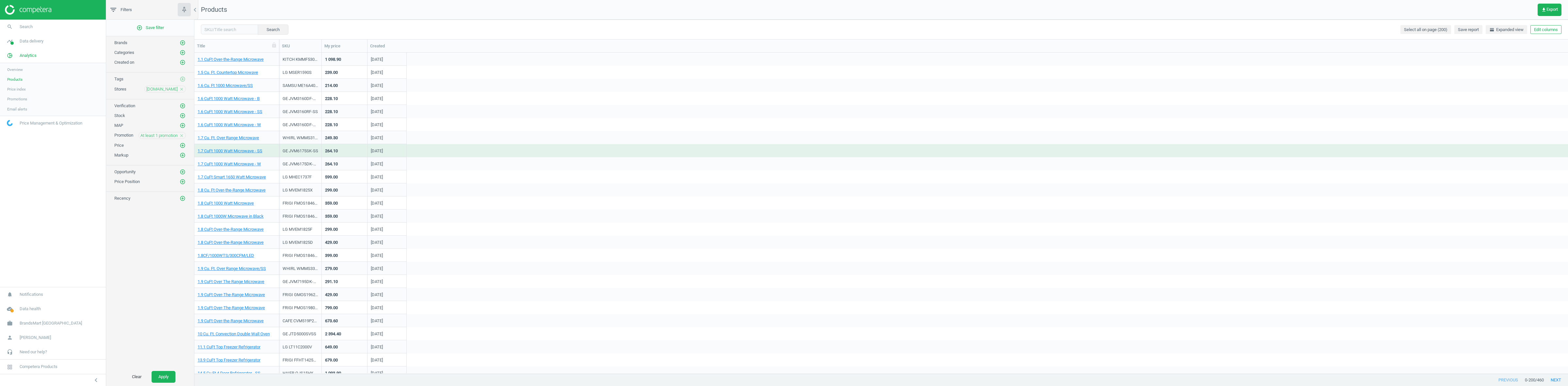
click at [181, 135] on icon "close" at bounding box center [181, 135] width 5 height 5
click at [181, 134] on icon "add_circle_outline" at bounding box center [183, 135] width 6 height 6
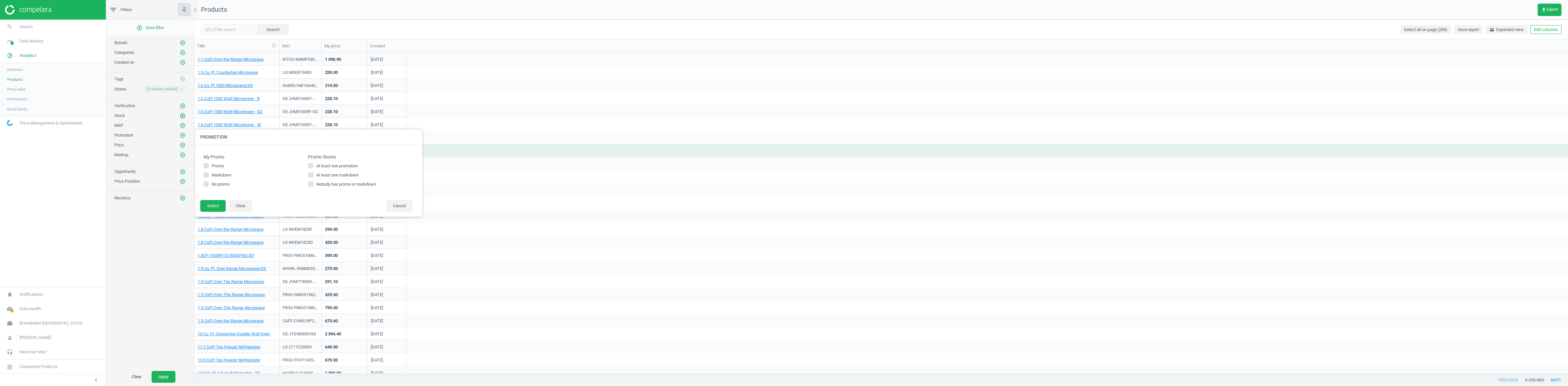
click at [178, 115] on div "Stock add_circle_outline" at bounding box center [150, 115] width 72 height 7
click at [182, 115] on icon "add_circle_outline" at bounding box center [183, 116] width 6 height 6
click at [276, 144] on input "All in stock" at bounding box center [276, 146] width 5 height 5
checkbox input "true"
click at [216, 195] on button "Select" at bounding box center [213, 195] width 26 height 12
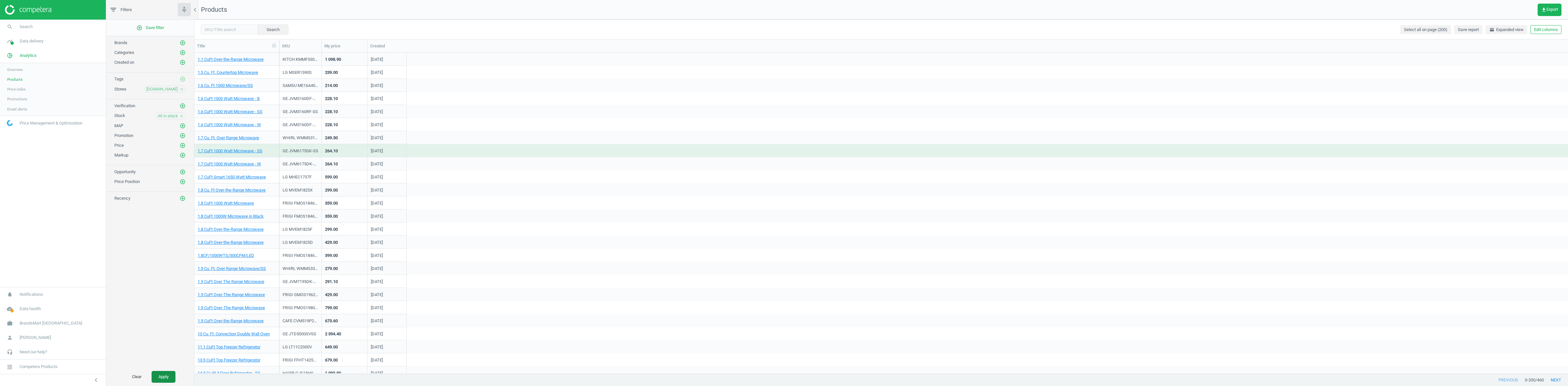
click at [159, 374] on button "Apply" at bounding box center [163, 377] width 24 height 12
click at [222, 123] on link "1.7 CuFt Over-The-Range Microwave" at bounding box center [231, 125] width 67 height 6
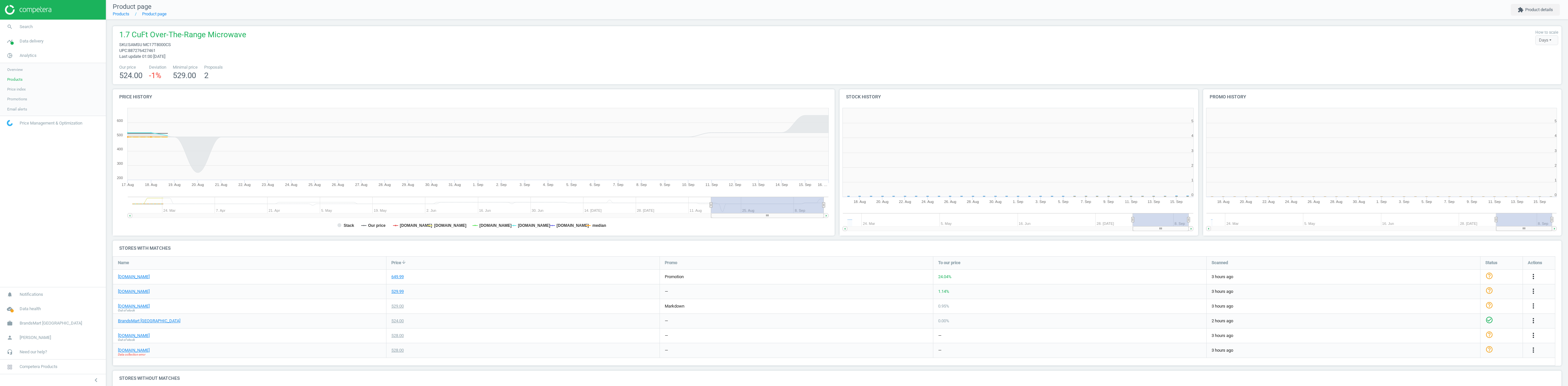
scroll to position [3, 3]
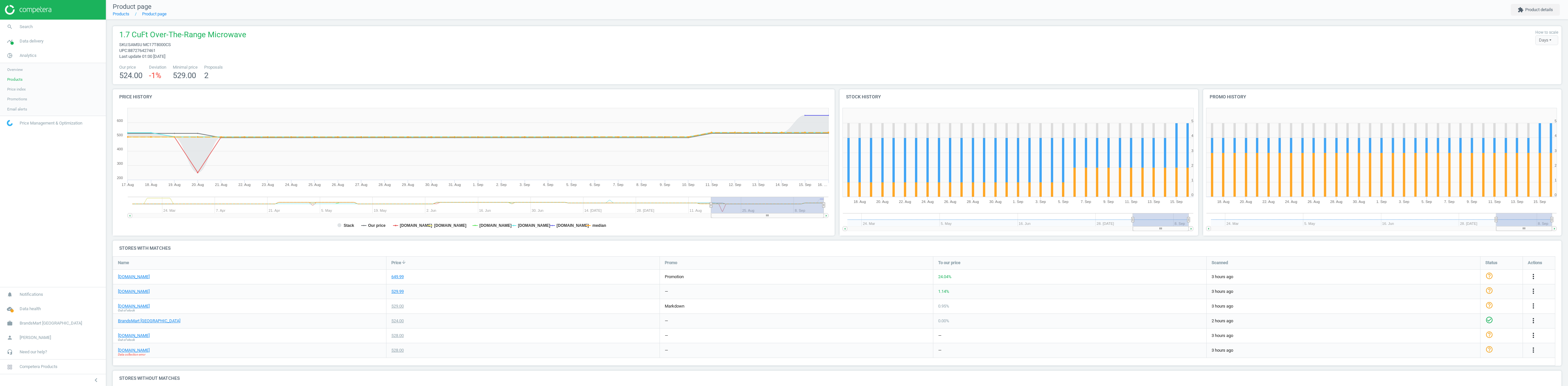
click at [131, 272] on div "[DOMAIN_NAME]" at bounding box center [249, 276] width 273 height 14
click at [135, 277] on link "[DOMAIN_NAME]" at bounding box center [134, 277] width 32 height 6
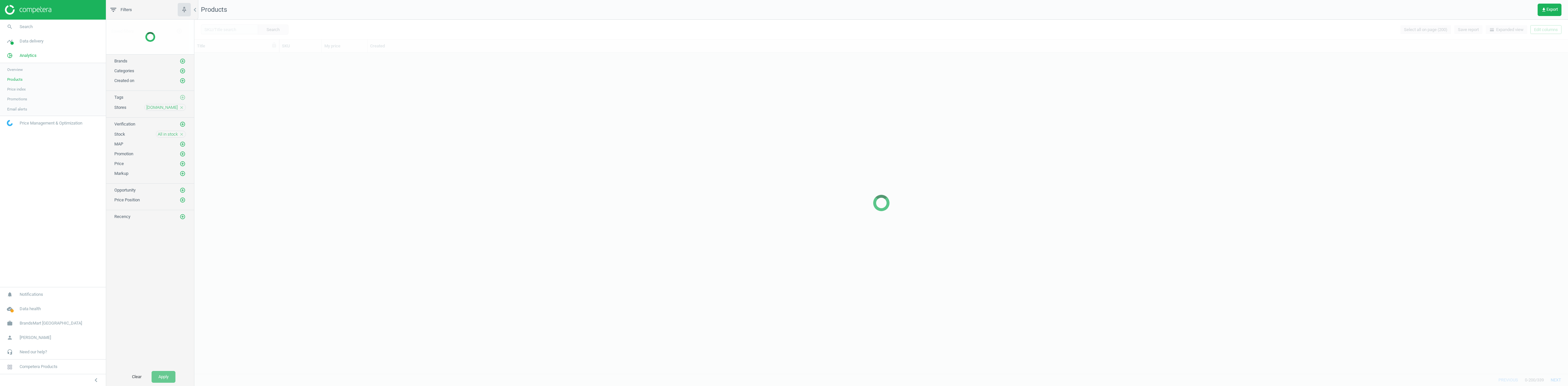
scroll to position [314, 1368]
click at [181, 118] on icon "close" at bounding box center [181, 116] width 5 height 5
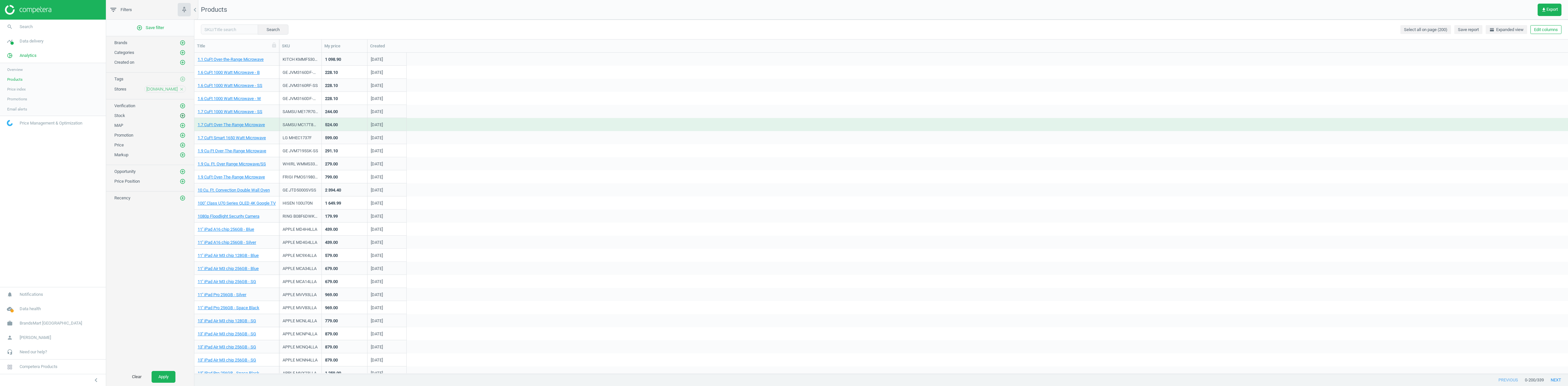
click at [181, 116] on icon "add_circle_outline" at bounding box center [183, 116] width 6 height 6
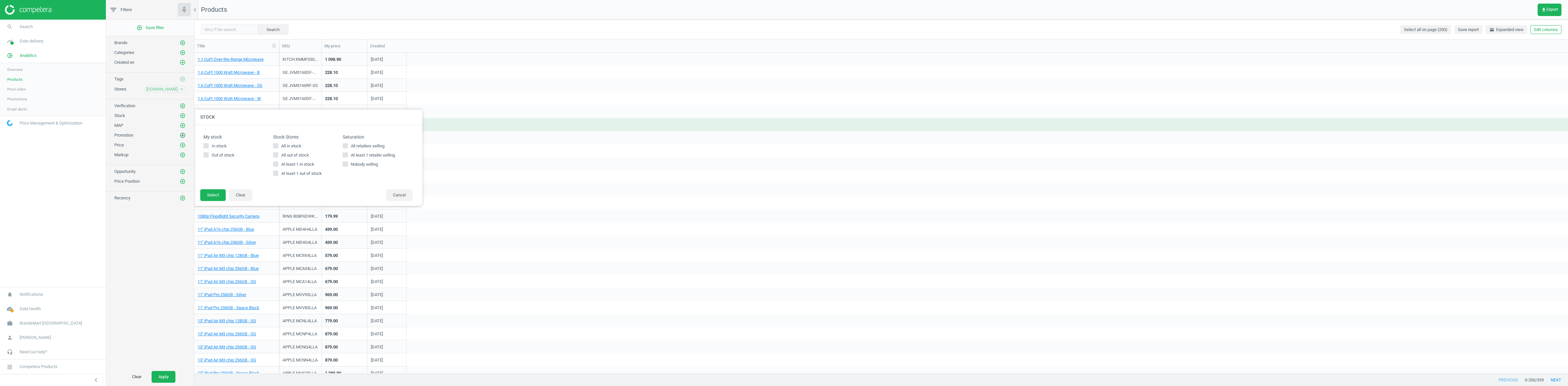
click at [183, 135] on icon "add_circle_outline" at bounding box center [183, 135] width 6 height 6
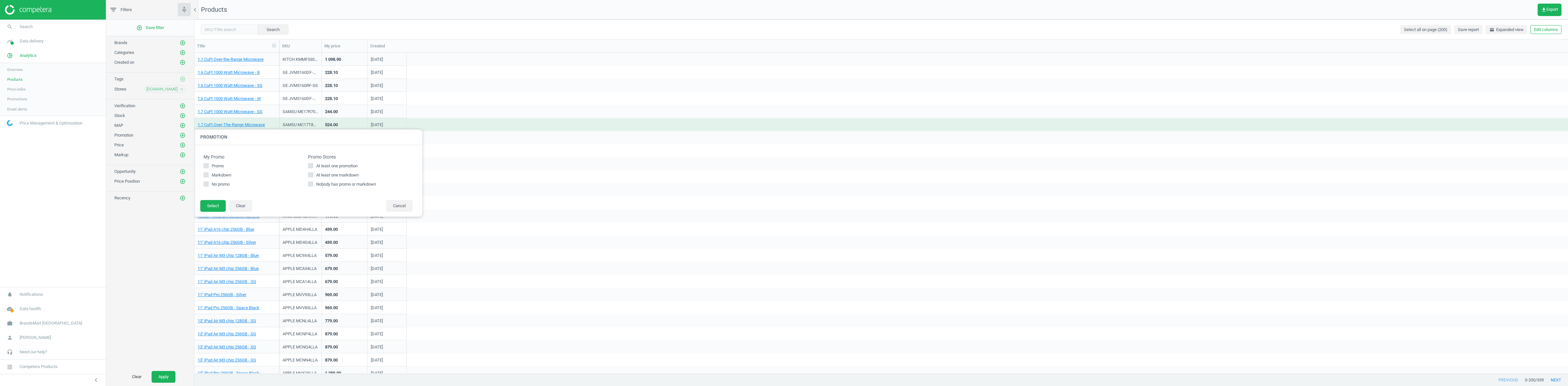
click at [325, 163] on span "At least one promotion" at bounding box center [336, 166] width 44 height 6
click at [312, 163] on input "At least one promotion" at bounding box center [311, 166] width 5 height 5
checkbox input "true"
click at [218, 203] on button "Select" at bounding box center [213, 206] width 26 height 12
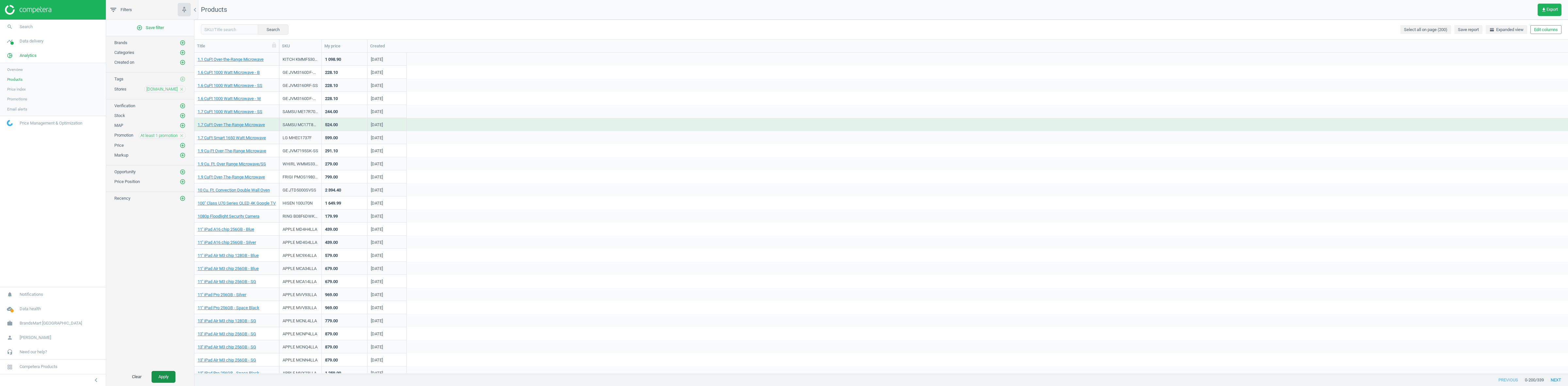
click at [162, 371] on button "Apply" at bounding box center [163, 377] width 24 height 12
click at [215, 167] on div "1.8 CuFt Over-the-Range Microwave" at bounding box center [237, 165] width 78 height 8
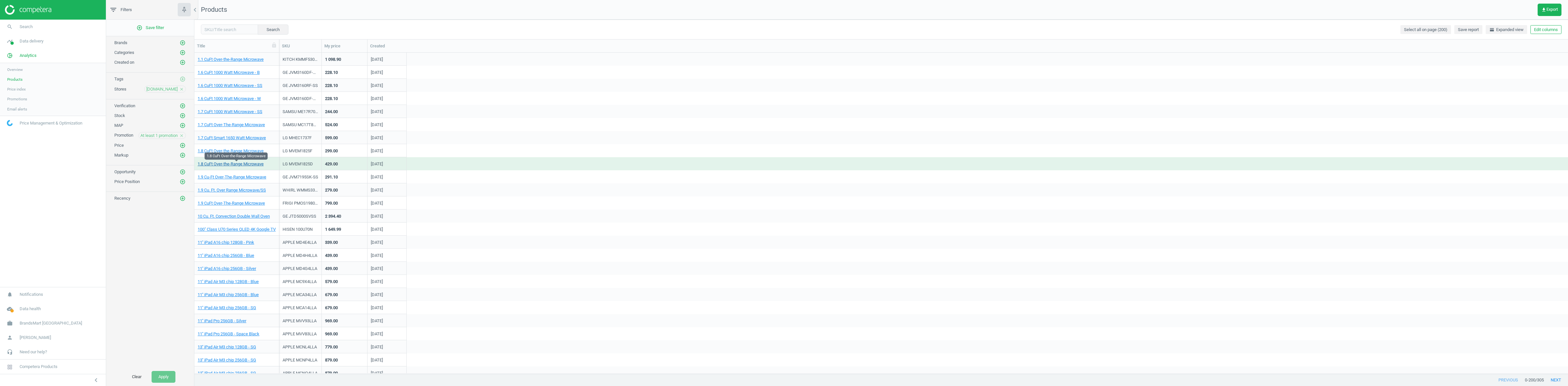
click at [224, 162] on link "1.8 CuFt Over-the-Range Microwave" at bounding box center [231, 164] width 66 height 6
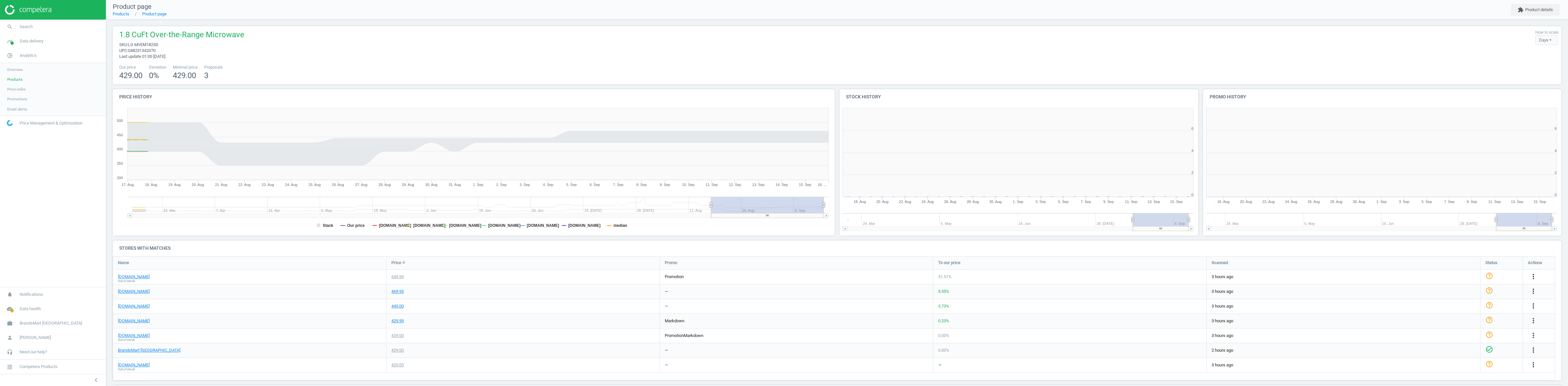
scroll to position [3, 3]
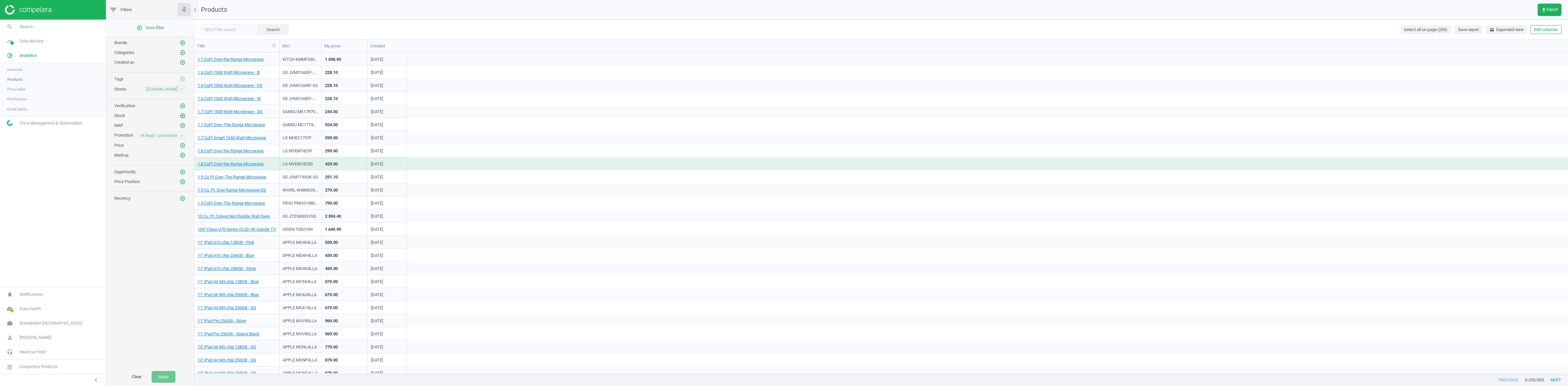
click at [180, 115] on icon "add_circle_outline" at bounding box center [183, 116] width 6 height 6
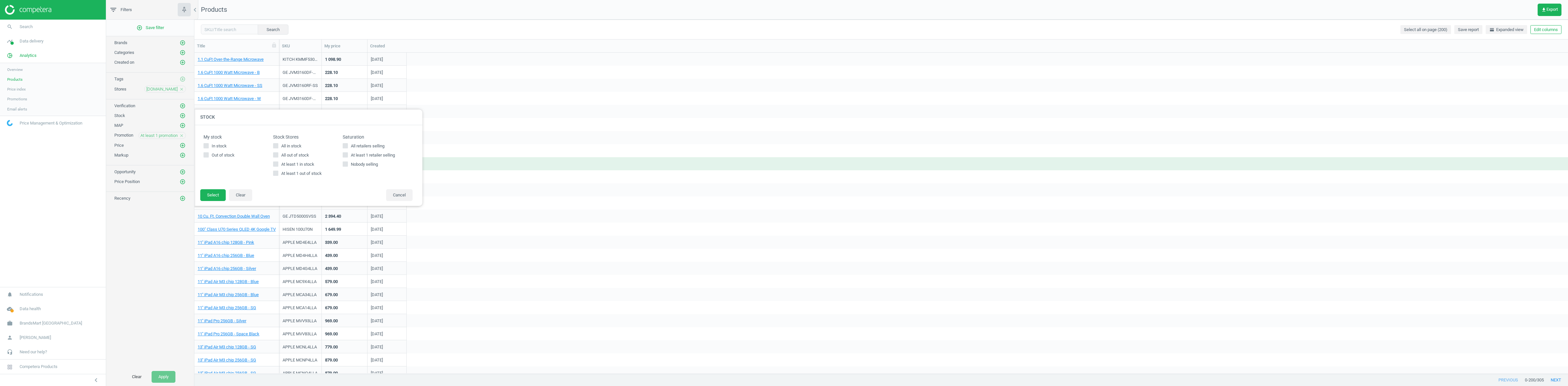
click at [301, 147] on span "All in stock" at bounding box center [291, 146] width 23 height 6
click at [278, 147] on input "All in stock" at bounding box center [276, 146] width 5 height 5
checkbox input "true"
click at [219, 196] on button "Select" at bounding box center [213, 195] width 26 height 12
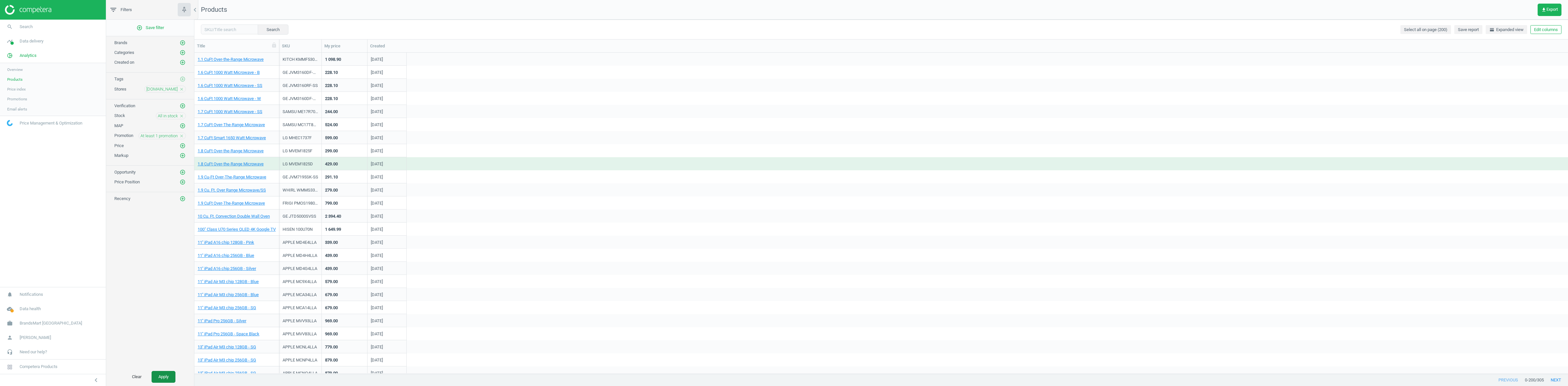
click at [166, 378] on button "Apply" at bounding box center [163, 377] width 24 height 12
click at [243, 174] on link "1.9 CuFt Over-The-Range Microwave" at bounding box center [231, 177] width 67 height 6
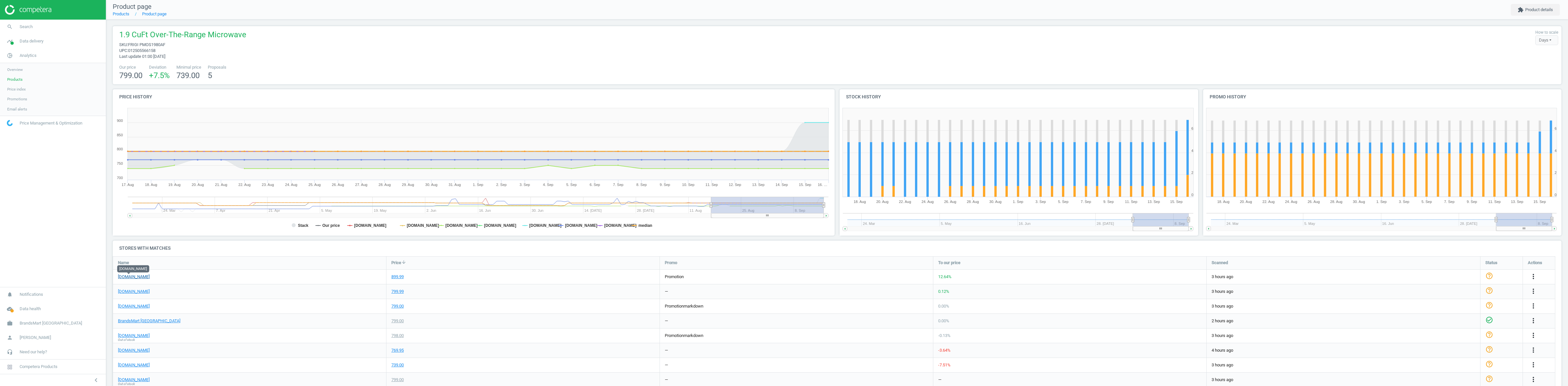
click at [129, 277] on link "[DOMAIN_NAME]" at bounding box center [134, 277] width 32 height 6
click at [17, 74] on link "Overview" at bounding box center [53, 69] width 106 height 10
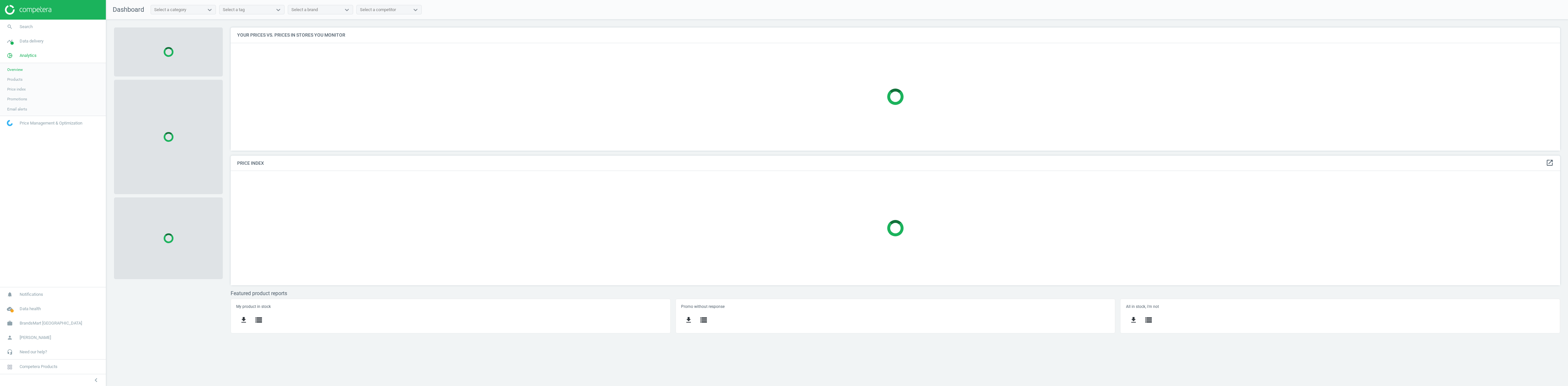
click at [15, 78] on span "Products" at bounding box center [15, 79] width 15 height 5
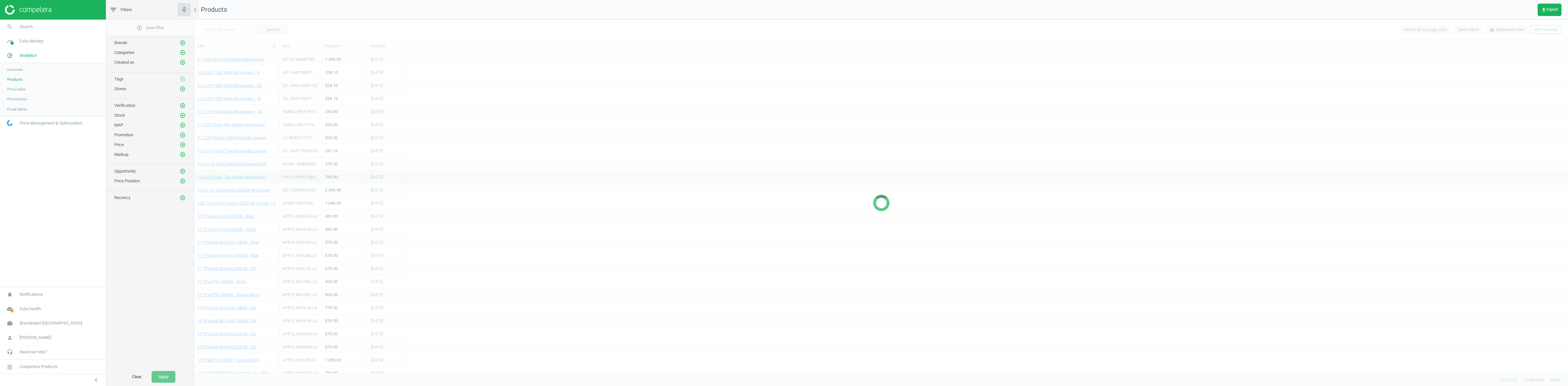
click at [1546, 33] on div at bounding box center [881, 202] width 1374 height 366
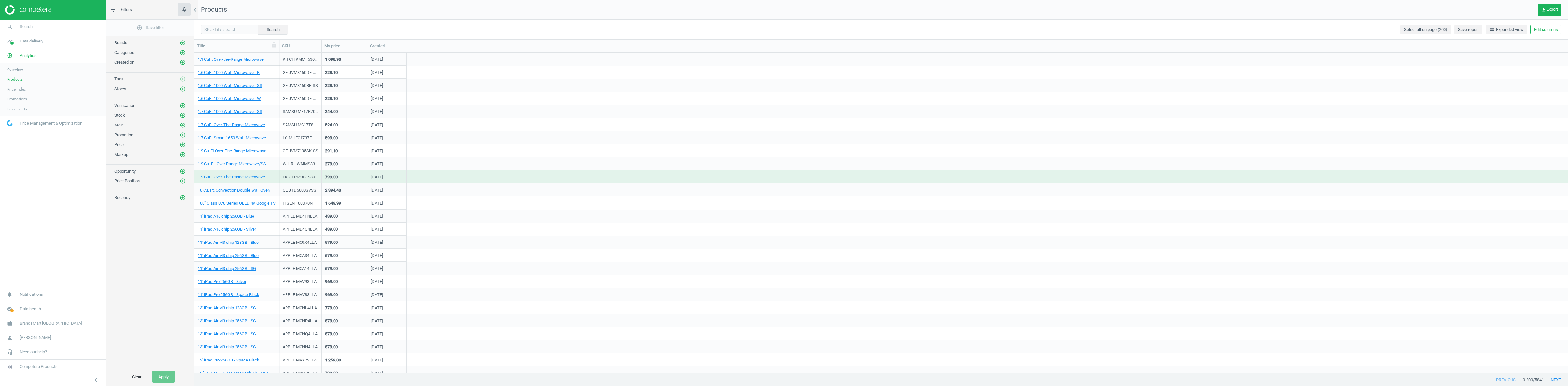
click at [1546, 33] on button "Edit columns" at bounding box center [1545, 29] width 31 height 9
click at [1499, 133] on div "Stores custom fields" at bounding box center [1503, 135] width 40 height 6
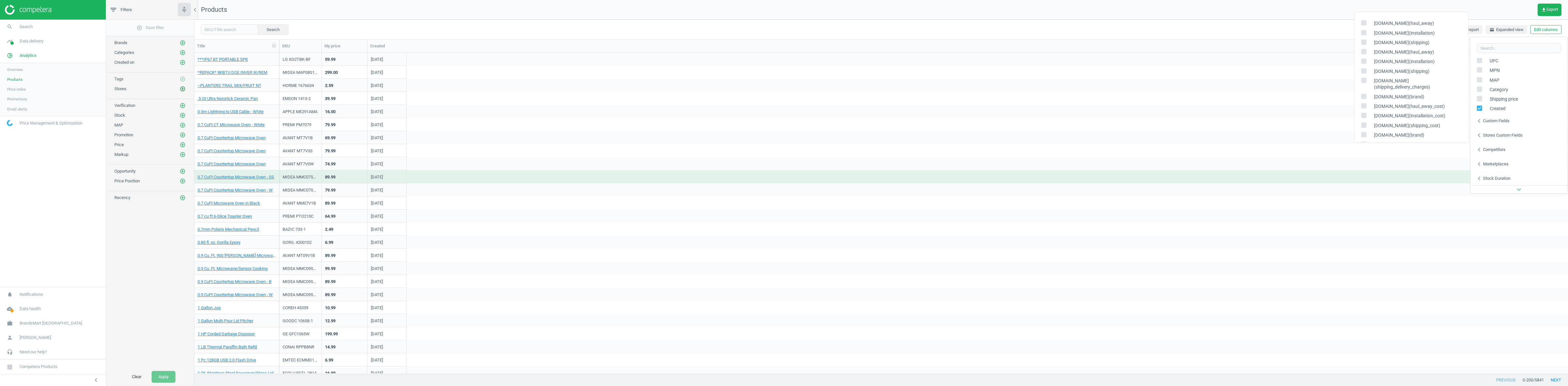
click at [182, 92] on icon "add_circle_outline" at bounding box center [183, 89] width 6 height 6
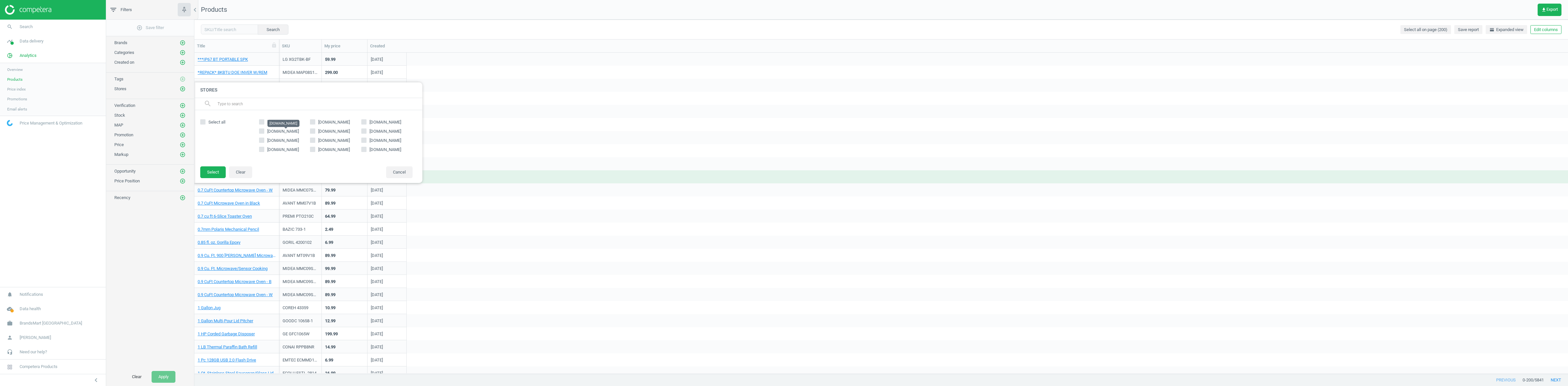
click at [299, 129] on span "[DOMAIN_NAME]" at bounding box center [283, 131] width 32 height 5
click at [263, 129] on input "[DOMAIN_NAME]" at bounding box center [262, 131] width 5 height 5
checkbox input "true"
click at [217, 175] on button "Select" at bounding box center [213, 172] width 26 height 12
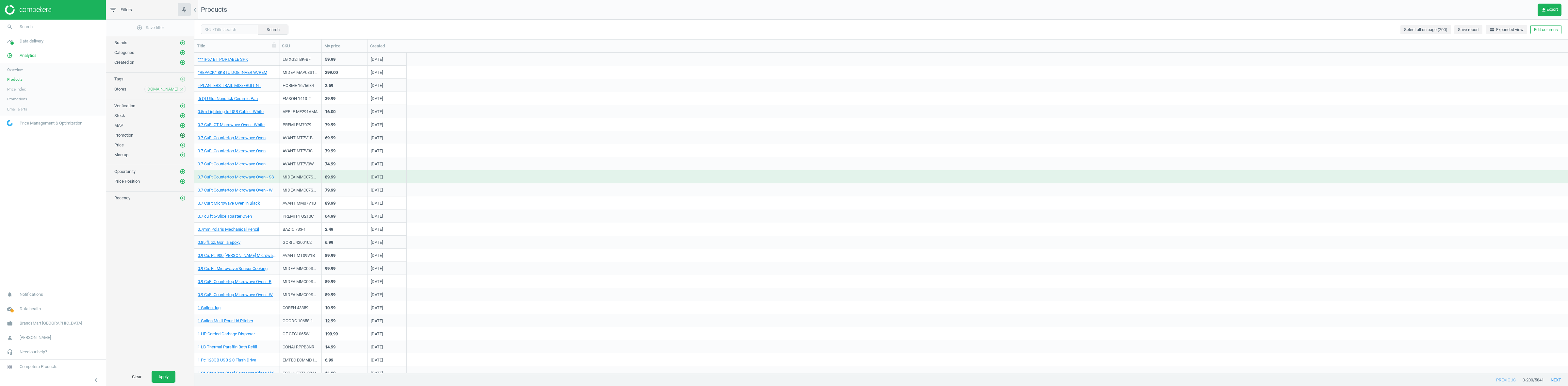
click at [184, 137] on icon "add_circle_outline" at bounding box center [183, 135] width 6 height 6
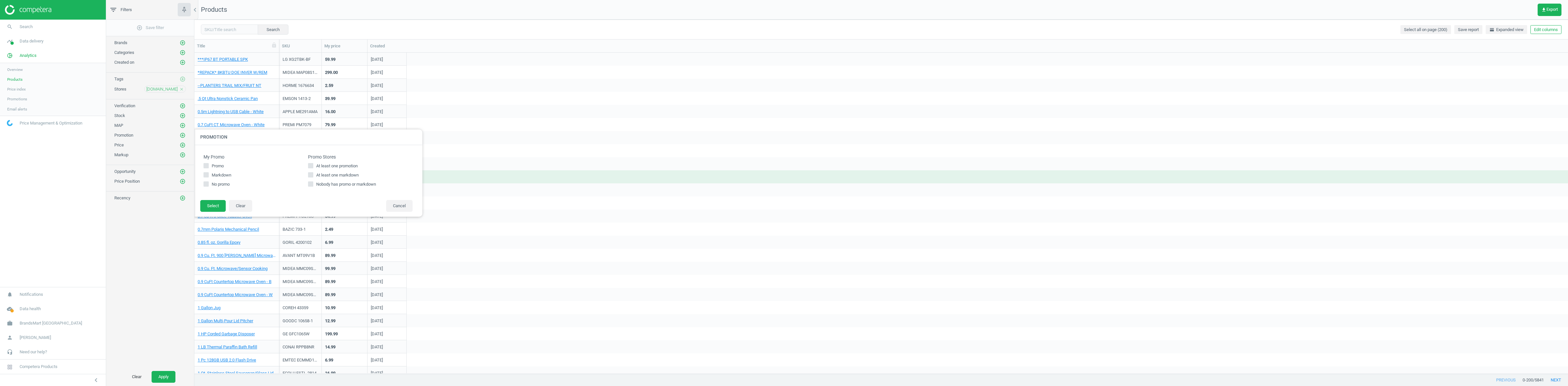
click at [332, 167] on span "At least one promotion" at bounding box center [336, 166] width 44 height 6
click at [312, 167] on input "At least one promotion" at bounding box center [311, 166] width 5 height 5
checkbox input "true"
click at [215, 205] on button "Select" at bounding box center [213, 206] width 26 height 12
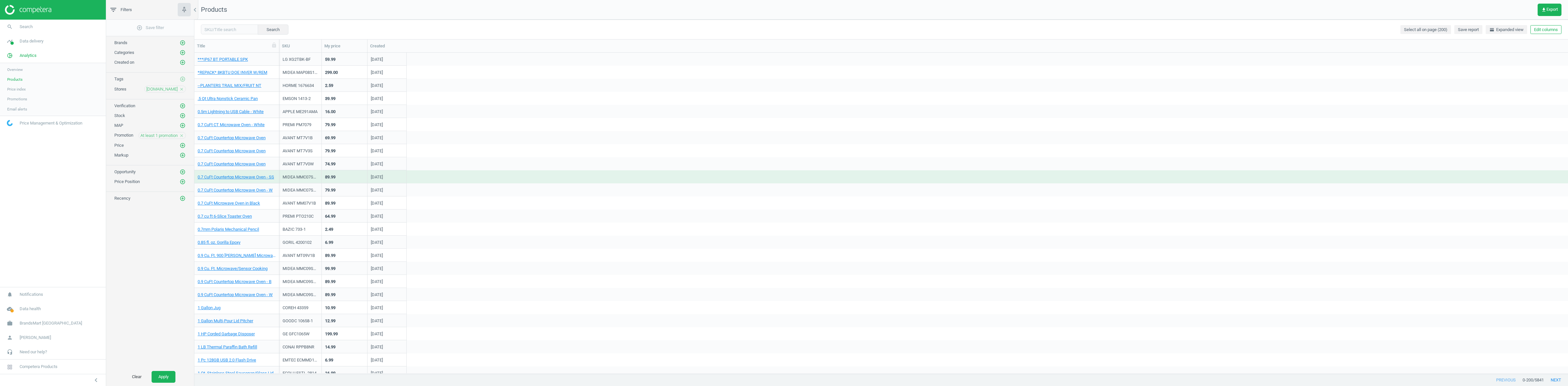
drag, startPoint x: 168, startPoint y: 376, endPoint x: 175, endPoint y: 369, distance: 9.9
click at [168, 376] on button "Apply" at bounding box center [163, 377] width 24 height 12
drag, startPoint x: 181, startPoint y: 138, endPoint x: 647, endPoint y: 57, distance: 473.0
click at [181, 138] on icon "close" at bounding box center [181, 135] width 5 height 5
click at [1554, 27] on button "Edit columns" at bounding box center [1545, 29] width 31 height 9
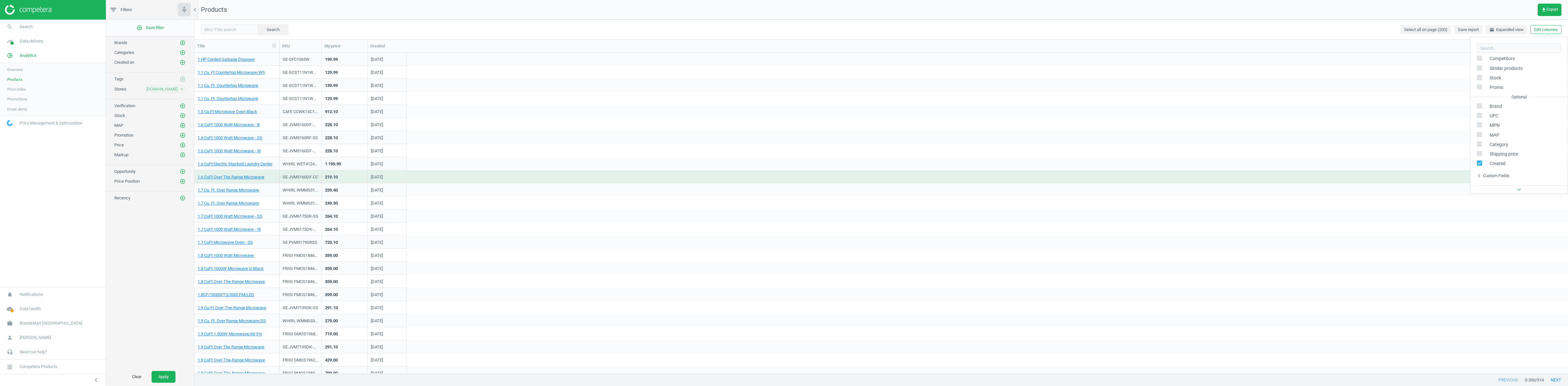
scroll to position [103, 0]
click at [1488, 133] on div "Stores custom fields" at bounding box center [1503, 135] width 40 height 6
click at [183, 87] on div "[DOMAIN_NAME] close" at bounding box center [165, 89] width 41 height 7
click at [183, 87] on icon "close" at bounding box center [181, 89] width 5 height 5
click at [182, 89] on icon "add_circle_outline" at bounding box center [183, 89] width 6 height 6
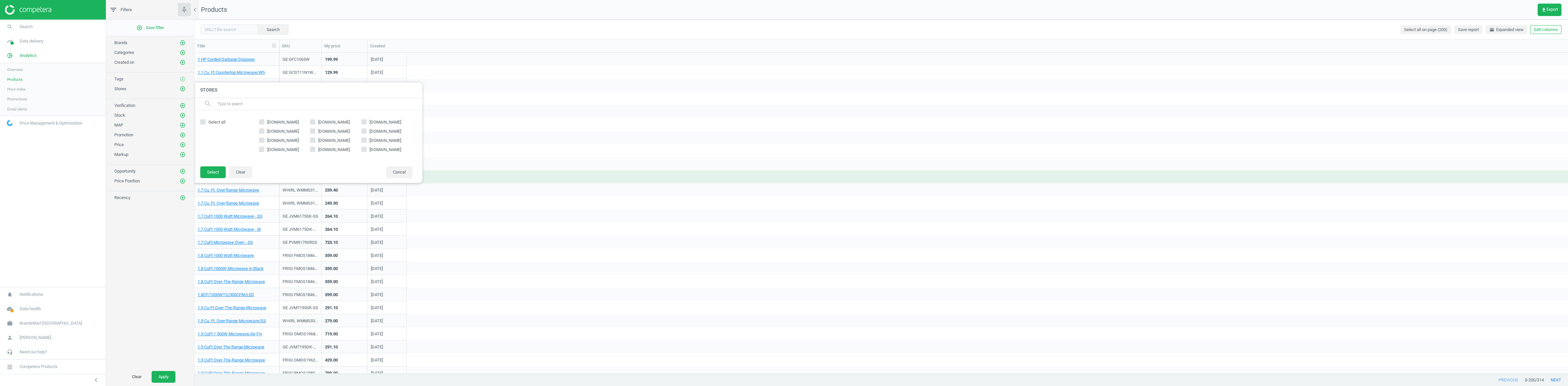
click at [339, 132] on span "[DOMAIN_NAME]" at bounding box center [334, 132] width 35 height 6
click at [315, 132] on input "[DOMAIN_NAME]" at bounding box center [313, 131] width 5 height 5
checkbox input "true"
click at [220, 171] on button "Select" at bounding box center [213, 172] width 26 height 12
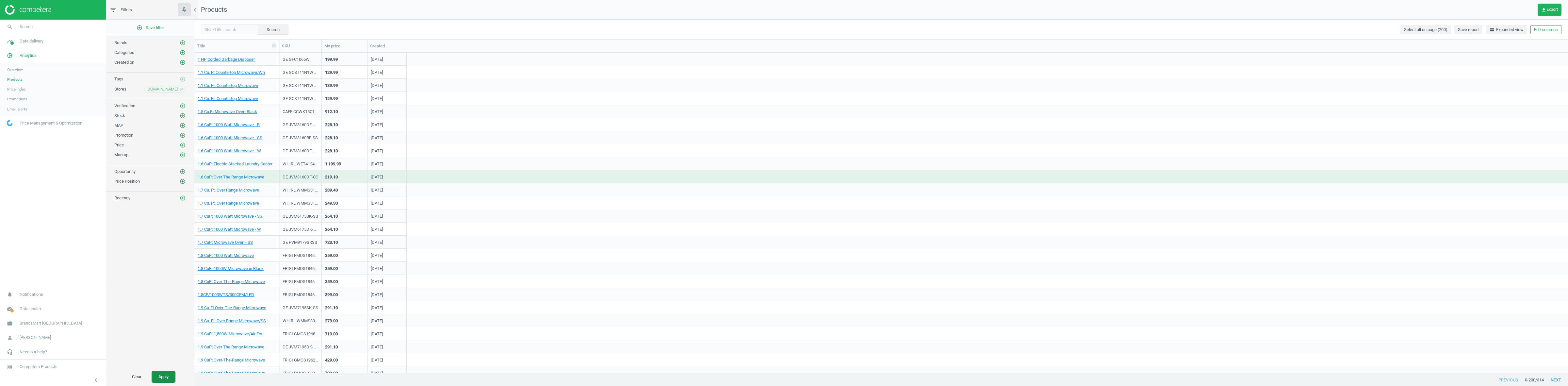
click at [166, 372] on button "Apply" at bounding box center [163, 377] width 24 height 12
click at [183, 136] on icon "add_circle_outline" at bounding box center [183, 135] width 6 height 6
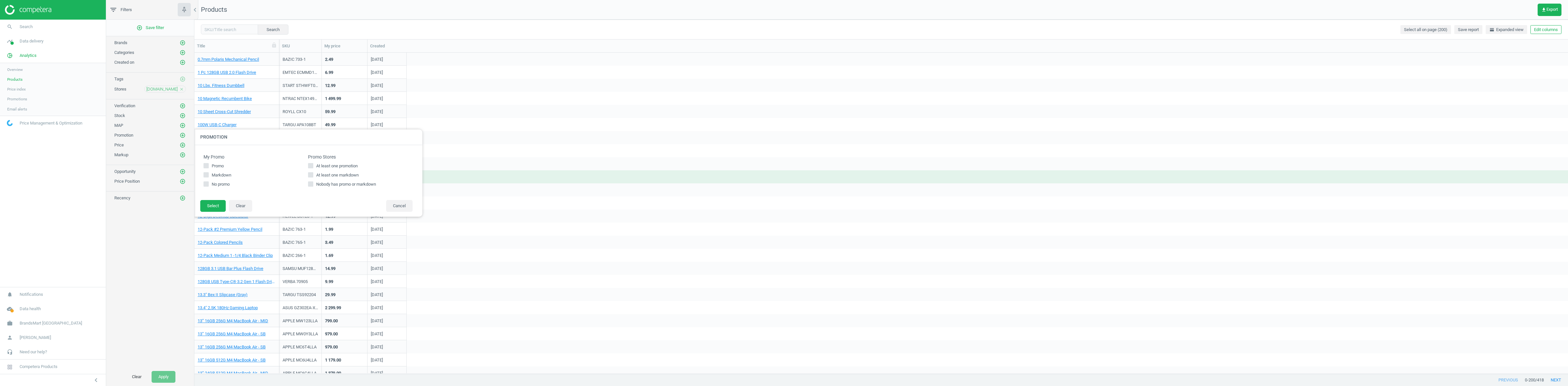
click at [339, 163] on span "At least one promotion" at bounding box center [336, 166] width 44 height 6
click at [312, 163] on input "At least one promotion" at bounding box center [311, 166] width 5 height 5
checkbox input "true"
click at [212, 201] on button "Select" at bounding box center [213, 206] width 26 height 12
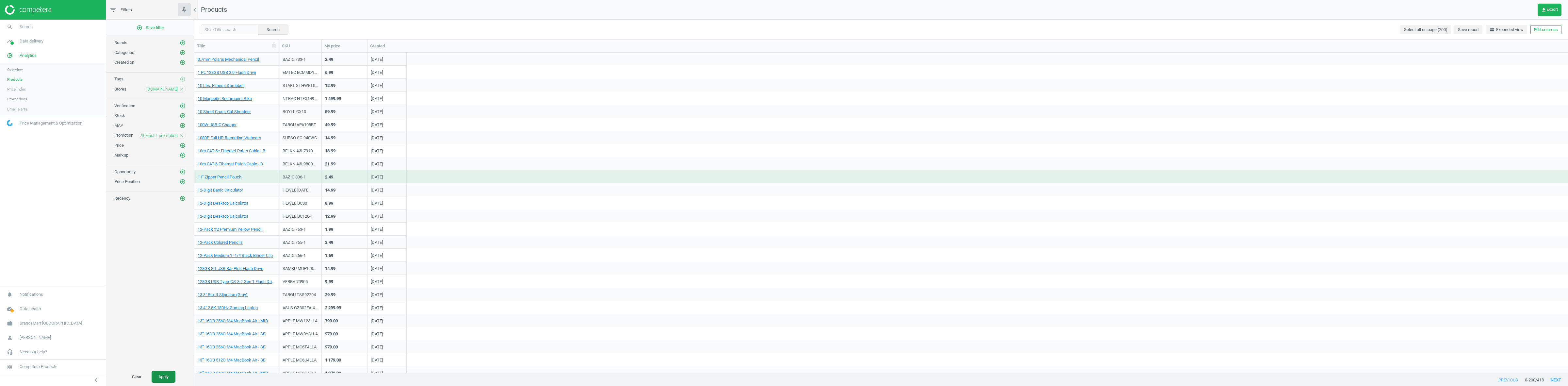
click at [166, 372] on button "Apply" at bounding box center [163, 377] width 24 height 12
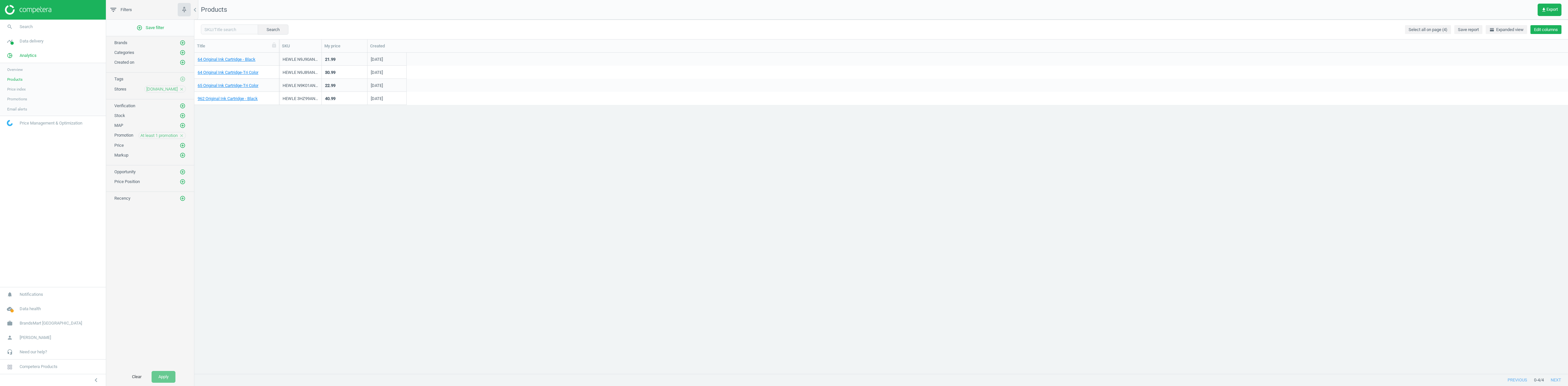
click at [1553, 32] on button "Edit columns" at bounding box center [1545, 29] width 31 height 9
click at [1507, 136] on div "Stores custom fields" at bounding box center [1503, 135] width 40 height 6
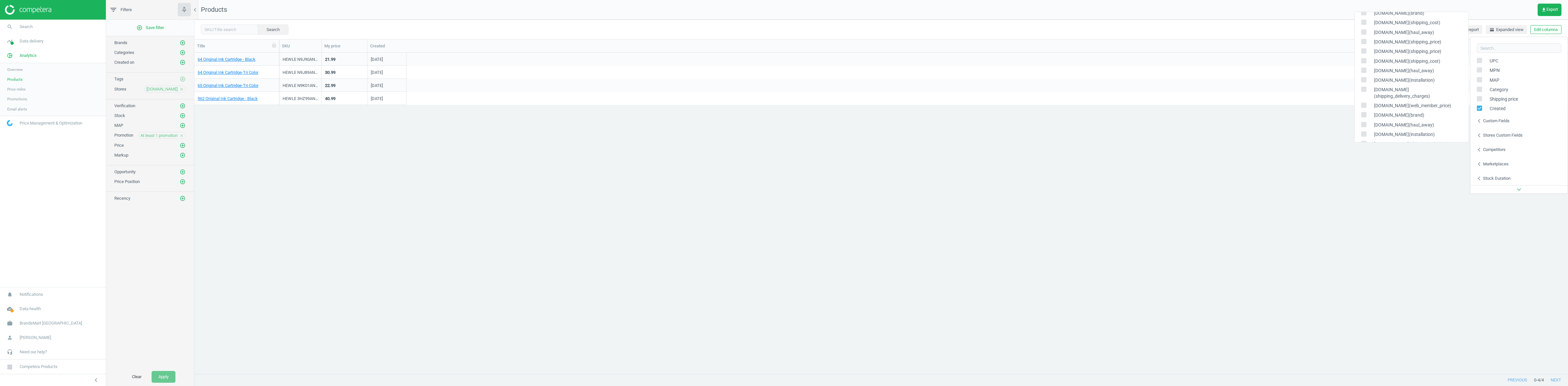
scroll to position [123, 0]
click at [181, 89] on icon "close" at bounding box center [181, 89] width 5 height 5
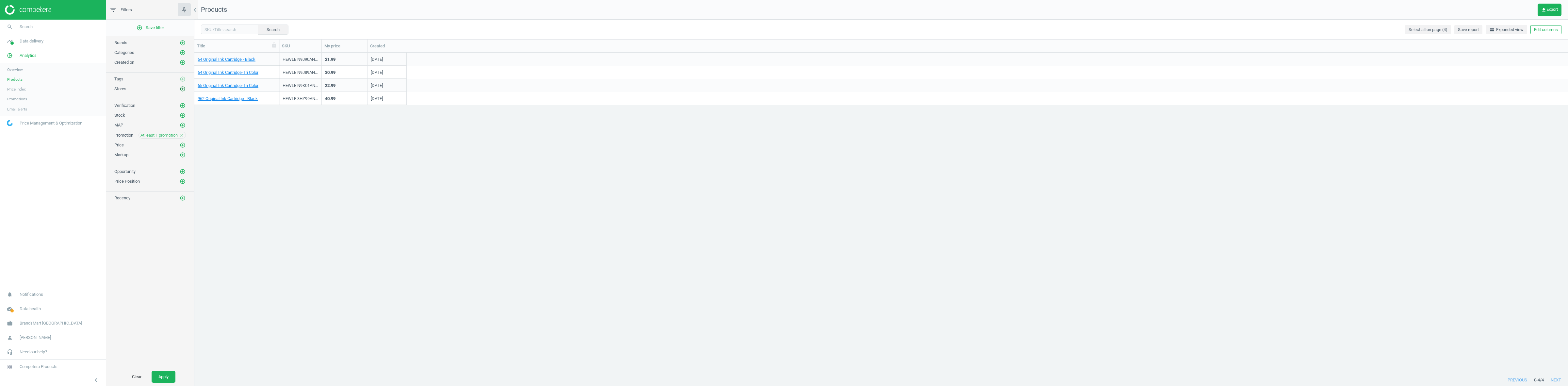
click at [179, 89] on button "add_circle_outline" at bounding box center [182, 89] width 7 height 7
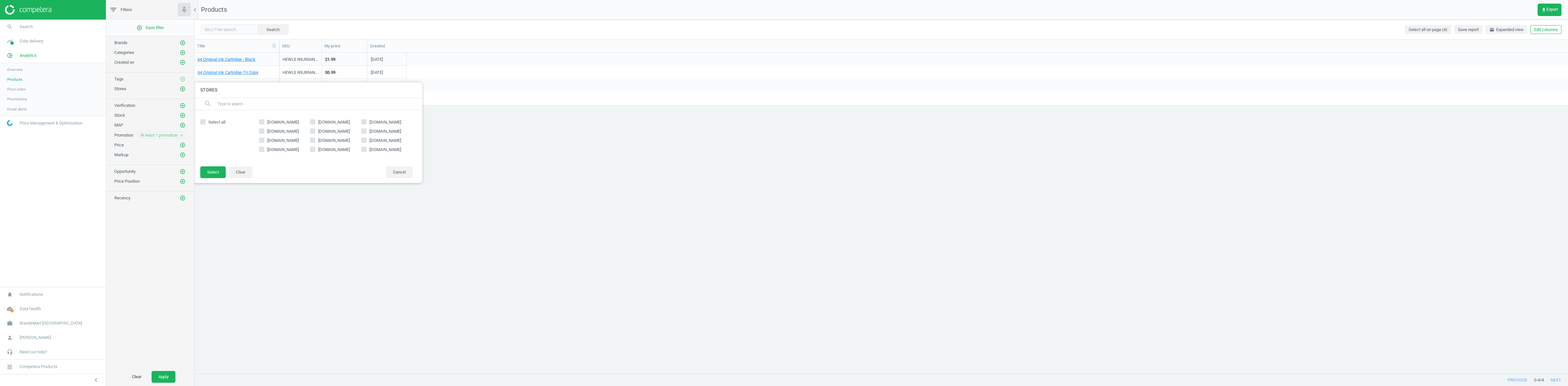
click at [334, 138] on span "[DOMAIN_NAME]" at bounding box center [334, 141] width 35 height 6
click at [315, 138] on input "[DOMAIN_NAME]" at bounding box center [313, 140] width 5 height 5
checkbox input "true"
click at [215, 174] on button "Select" at bounding box center [213, 172] width 26 height 12
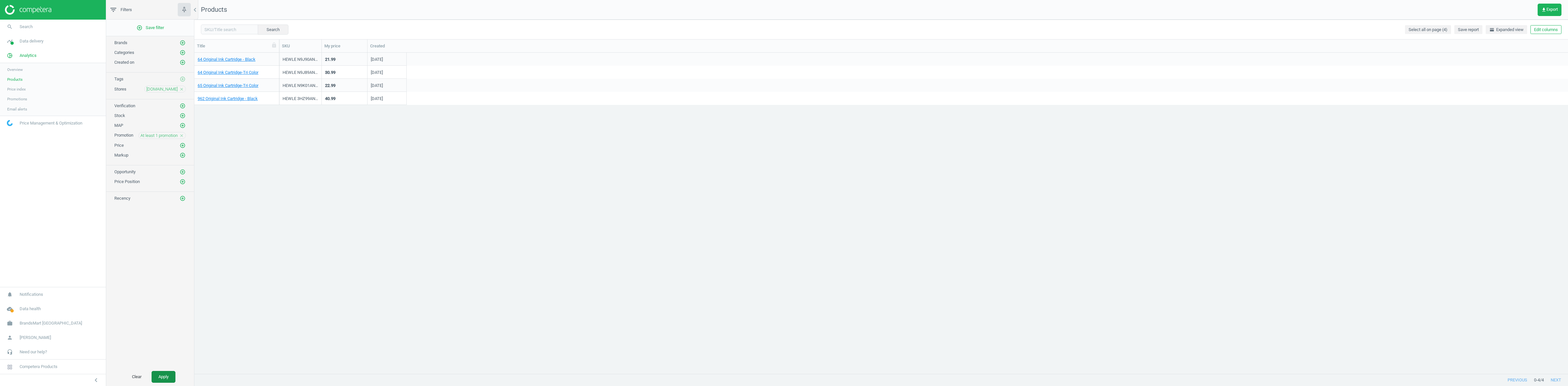
click at [154, 375] on button "Apply" at bounding box center [163, 377] width 24 height 12
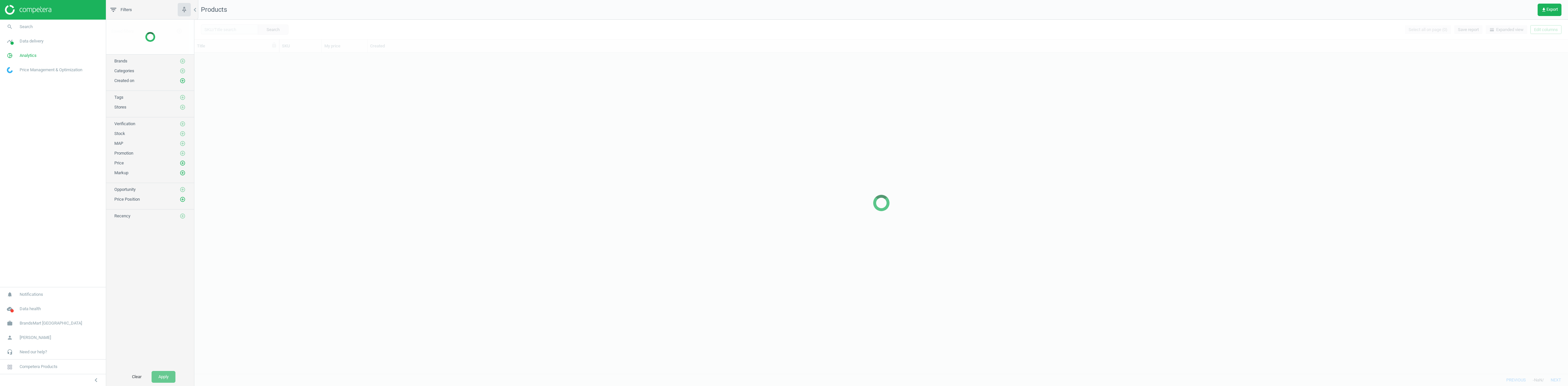
scroll to position [314, 1368]
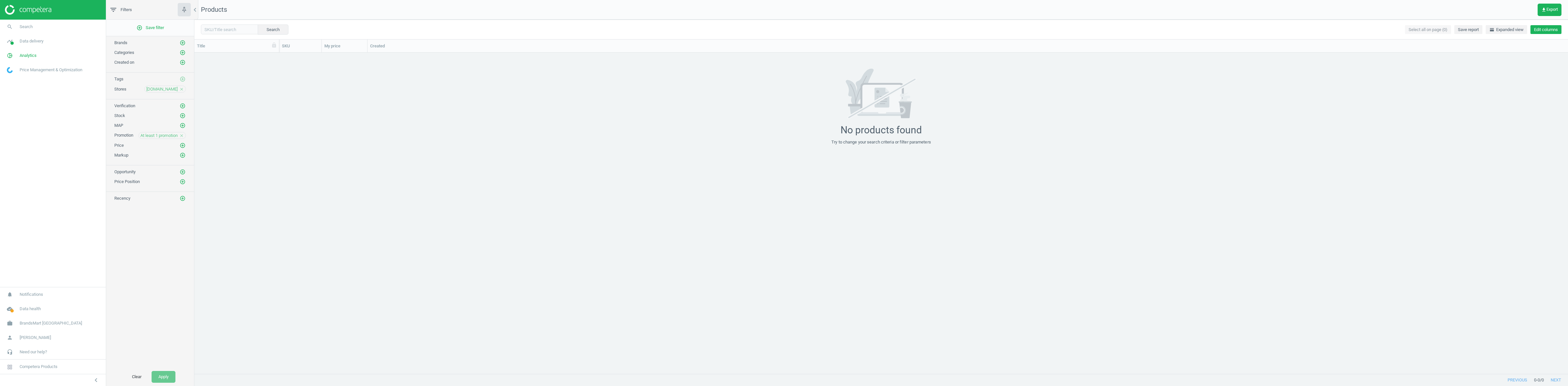
click at [1545, 29] on button "Edit columns" at bounding box center [1545, 29] width 31 height 9
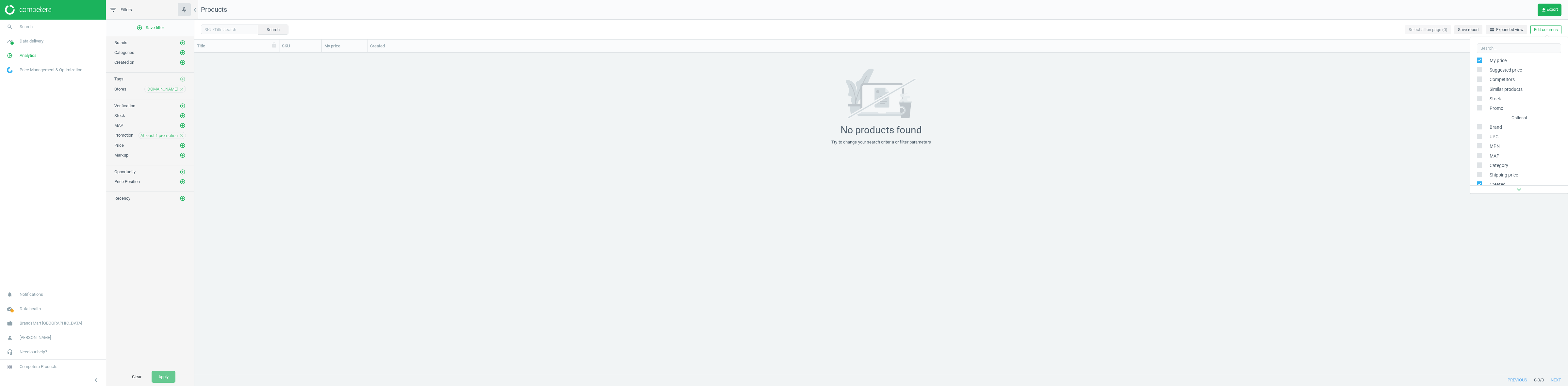
scroll to position [103, 0]
click at [1508, 135] on div "Stores custom fields" at bounding box center [1503, 135] width 40 height 6
click at [1366, 81] on input "checkbox" at bounding box center [1364, 81] width 5 height 5
checkbox input "true"
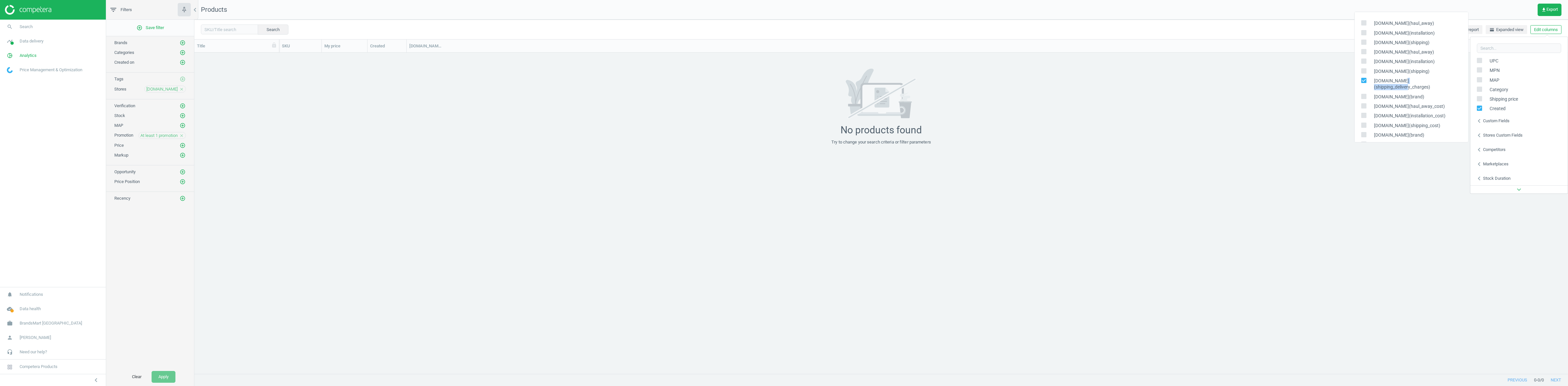
drag, startPoint x: 1402, startPoint y: 81, endPoint x: 1441, endPoint y: 82, distance: 39.0
click at [1441, 82] on span "[DOMAIN_NAME](shipping_delivery_charges)" at bounding box center [1415, 84] width 91 height 13
drag, startPoint x: 1453, startPoint y: 84, endPoint x: 1401, endPoint y: 82, distance: 52.0
click at [1401, 82] on span "[DOMAIN_NAME](shipping_delivery_charges)" at bounding box center [1415, 84] width 91 height 13
copy span "shipping_delivery_charges"
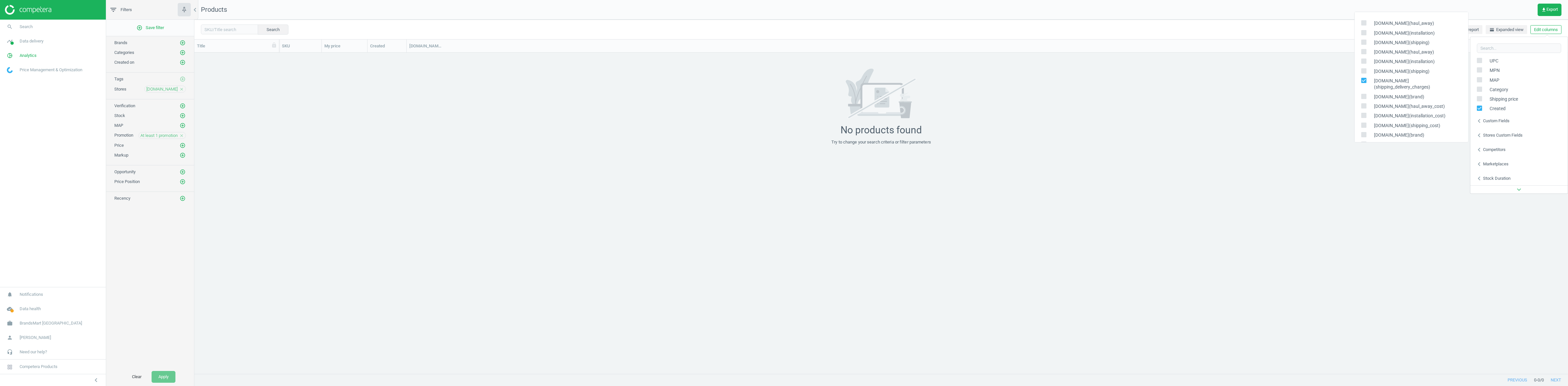
click at [183, 135] on icon "close" at bounding box center [181, 135] width 5 height 5
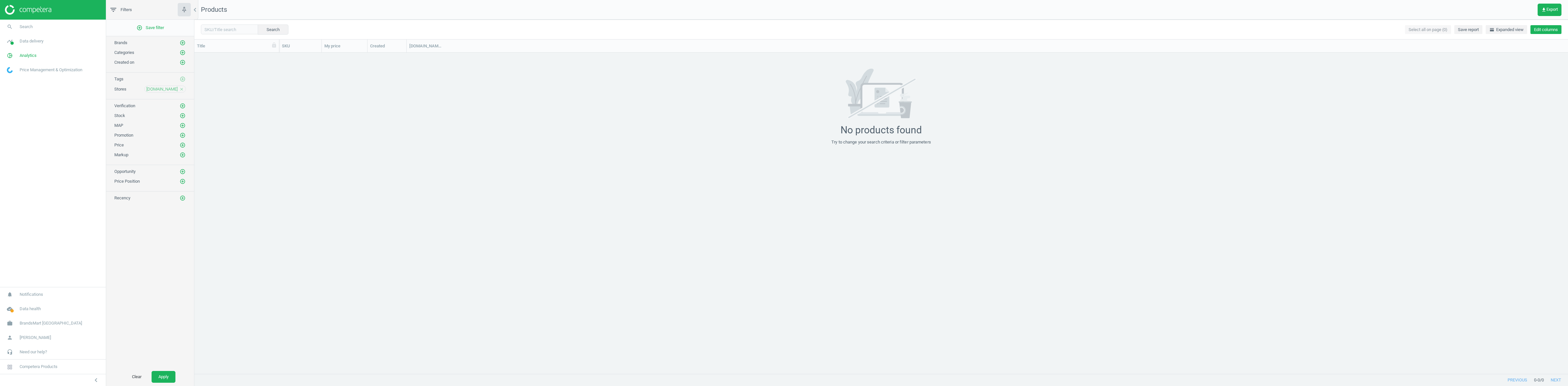
click at [1537, 29] on button "Edit columns" at bounding box center [1545, 29] width 31 height 9
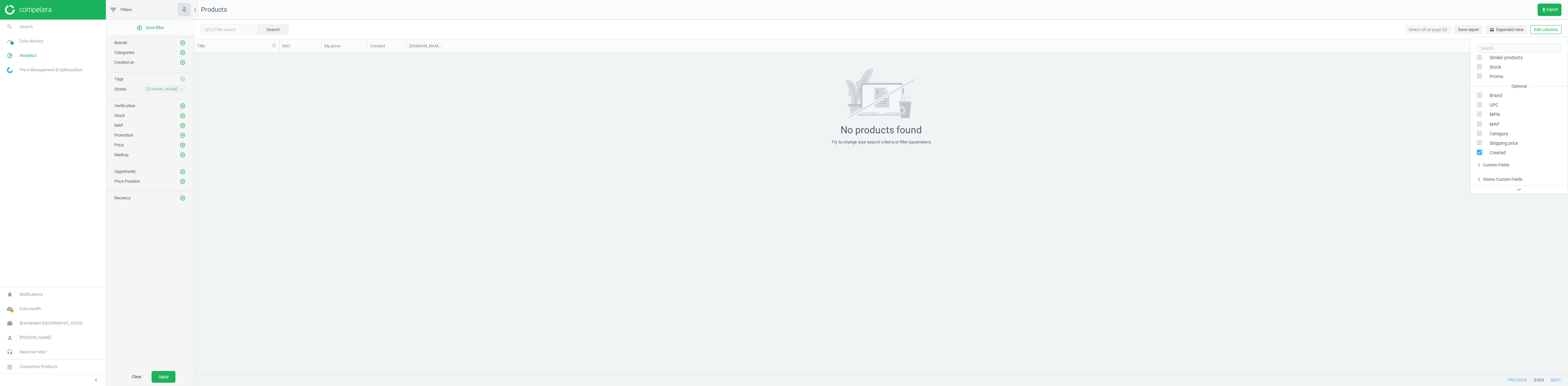
scroll to position [103, 0]
click at [1502, 140] on div "chevron_left Stores custom fields" at bounding box center [1518, 135] width 97 height 14
click at [1106, 180] on div "grid" at bounding box center [881, 213] width 1374 height 321
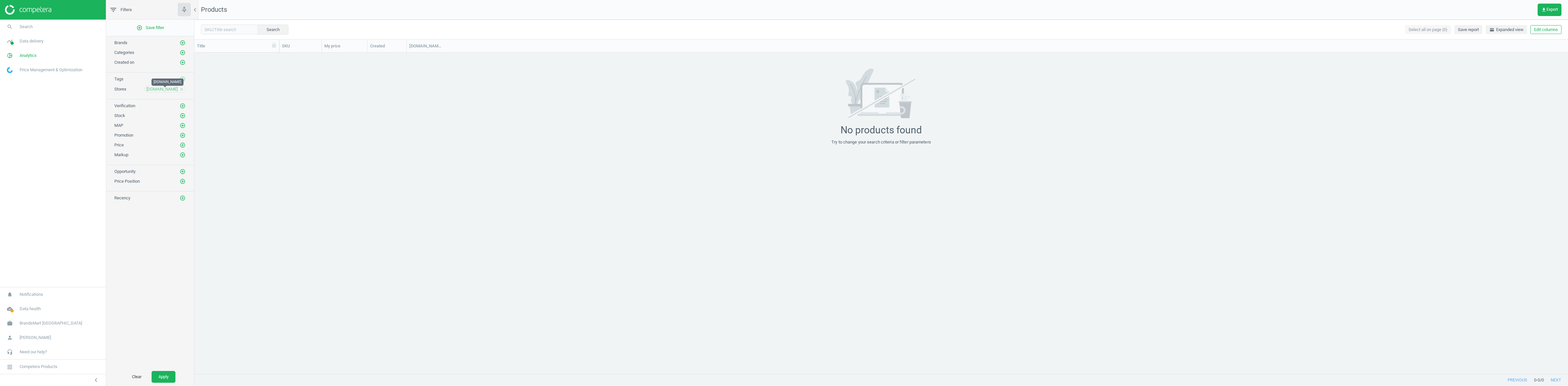
click at [178, 90] on div "samsclub.com close" at bounding box center [165, 89] width 41 height 7
click at [181, 90] on icon "close" at bounding box center [181, 89] width 5 height 5
click at [185, 90] on icon "add_circle_outline" at bounding box center [183, 89] width 6 height 6
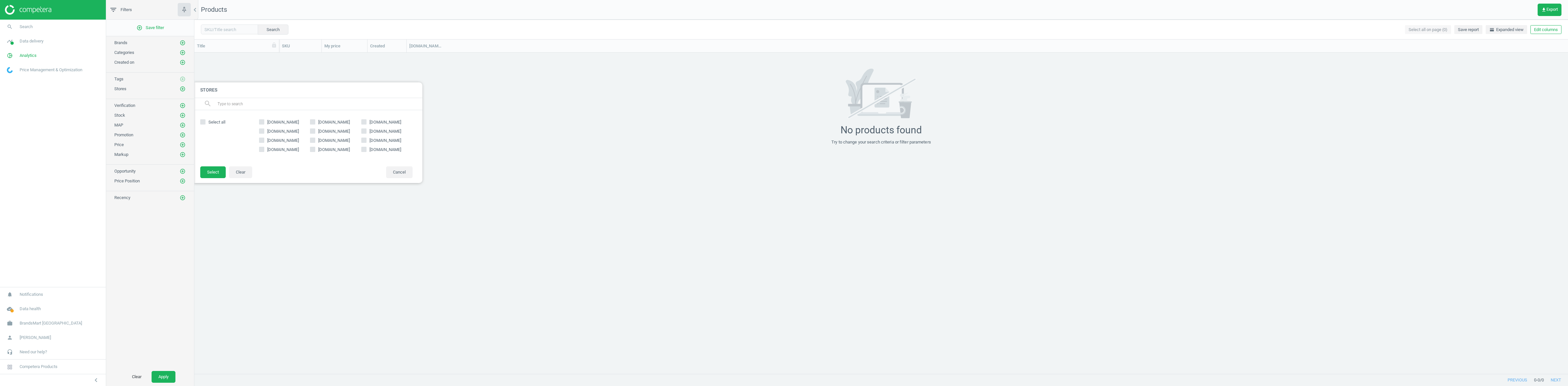
click at [373, 121] on span "[DOMAIN_NAME]" at bounding box center [385, 122] width 35 height 6
click at [366, 121] on input "[DOMAIN_NAME]" at bounding box center [364, 122] width 5 height 5
checkbox input "true"
click at [205, 171] on button "Select" at bounding box center [213, 172] width 26 height 12
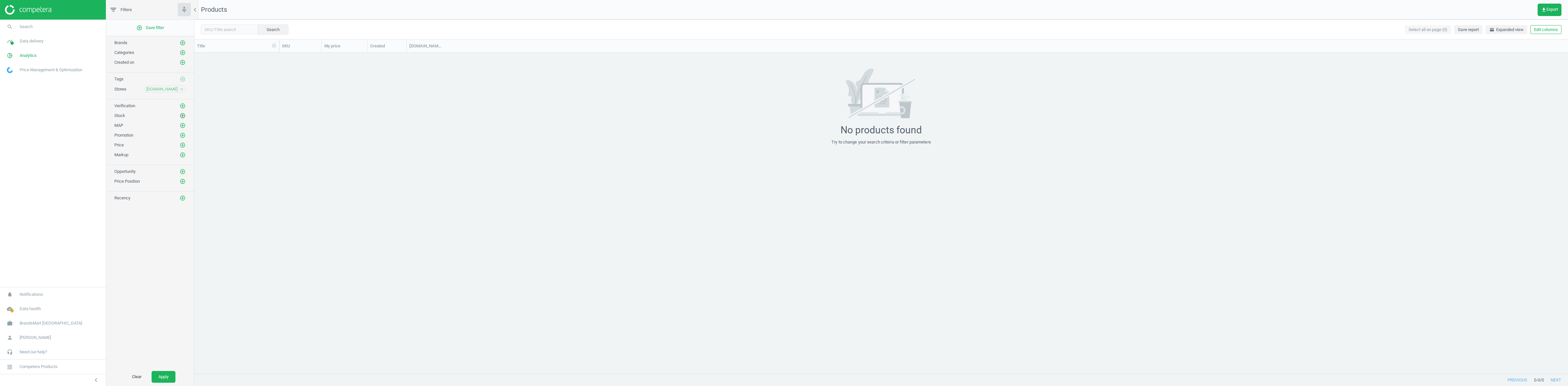
click at [181, 116] on icon "add_circle_outline" at bounding box center [183, 116] width 6 height 6
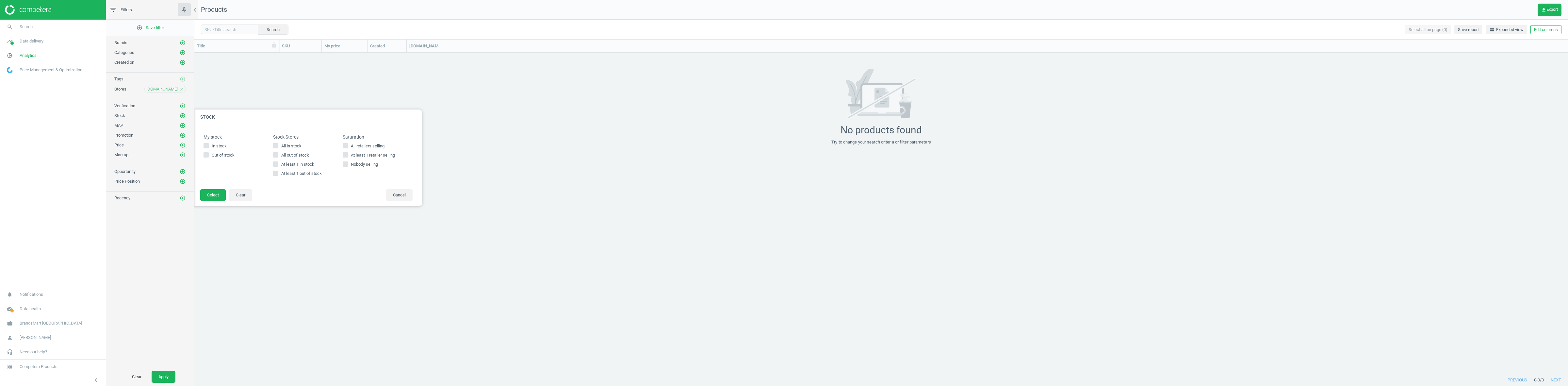
click at [294, 141] on div "Stock Stores All in stock All out of stock At least 1 in stock At least 1 out o…" at bounding box center [308, 157] width 69 height 45
click at [292, 143] on span "All in stock" at bounding box center [291, 146] width 23 height 6
click at [278, 144] on input "All in stock" at bounding box center [276, 146] width 5 height 5
checkbox input "true"
click at [210, 187] on div "My stock In stock Out of stock Stock Stores All in stock All out of stock At le…" at bounding box center [308, 157] width 229 height 64
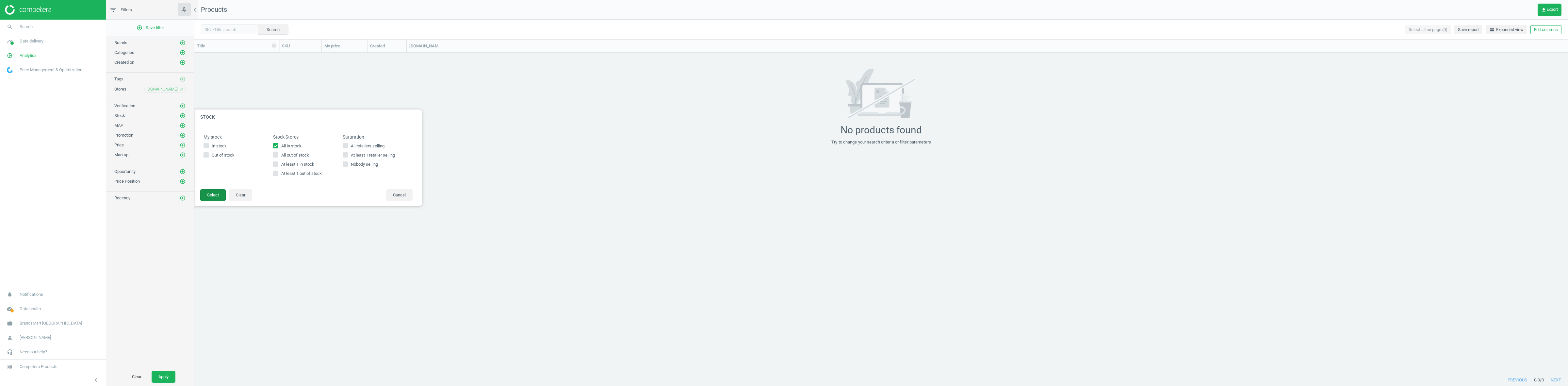
click at [210, 189] on div "My stock In stock Out of stock Stock Stores All in stock All out of stock At le…" at bounding box center [308, 165] width 229 height 81
click at [216, 194] on button "Select" at bounding box center [213, 195] width 26 height 12
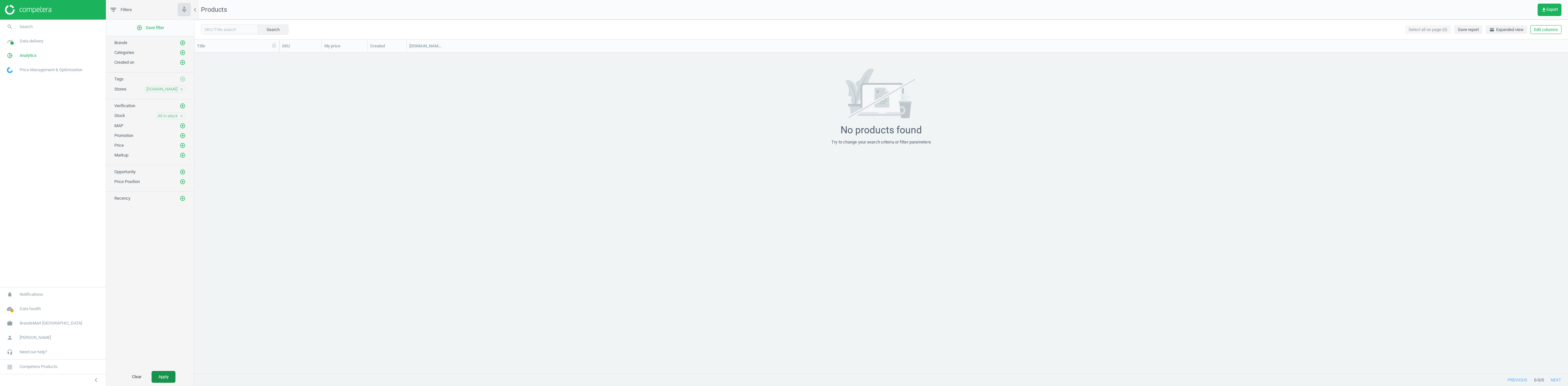
click at [169, 381] on button "Apply" at bounding box center [163, 377] width 24 height 12
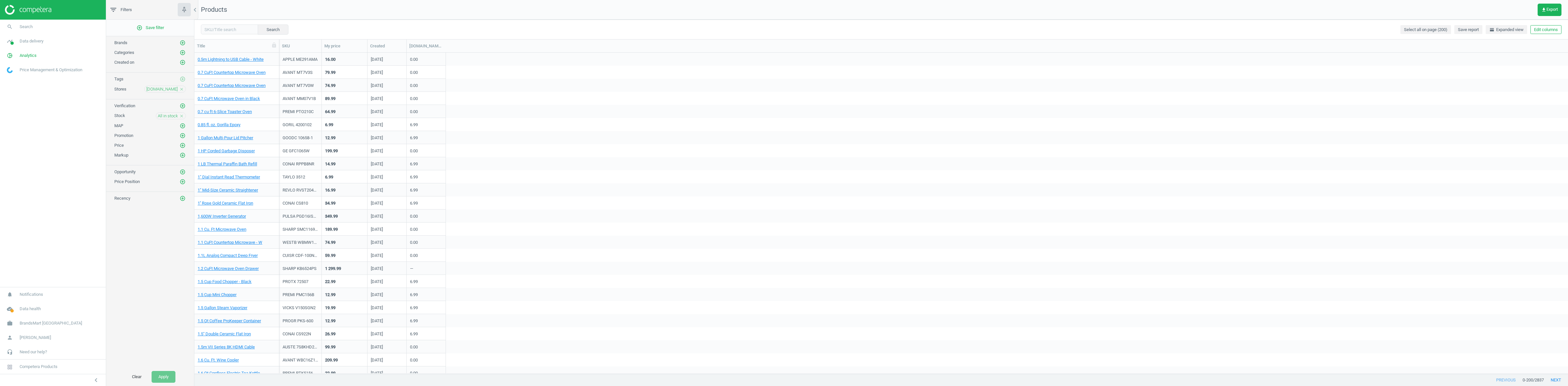
scroll to position [41, 0]
click at [237, 150] on link "1" Mid-Size Ceramic Straightener" at bounding box center [228, 149] width 60 height 6
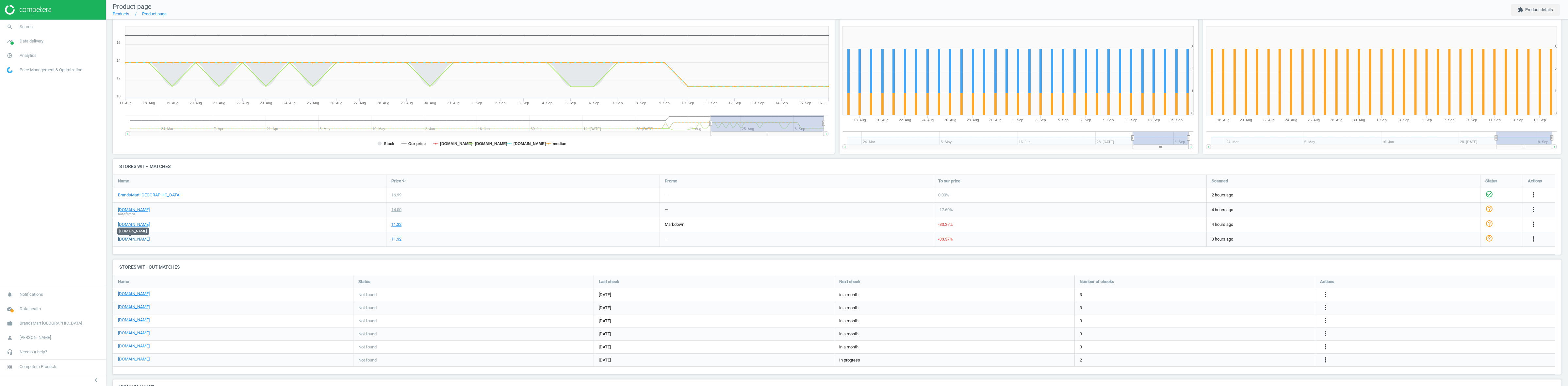
click at [132, 239] on link "[DOMAIN_NAME]" at bounding box center [134, 239] width 32 height 6
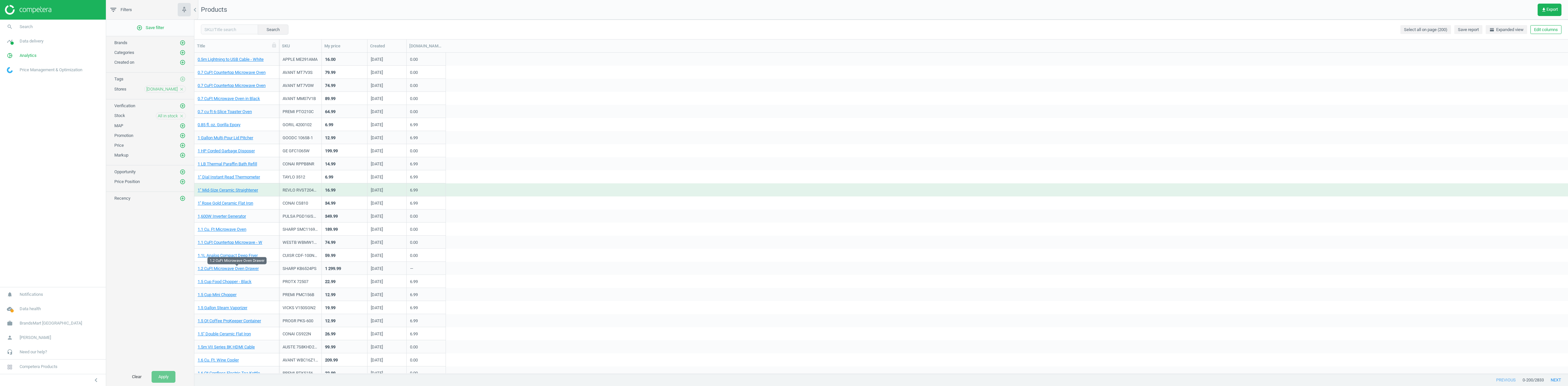
scroll to position [41, 0]
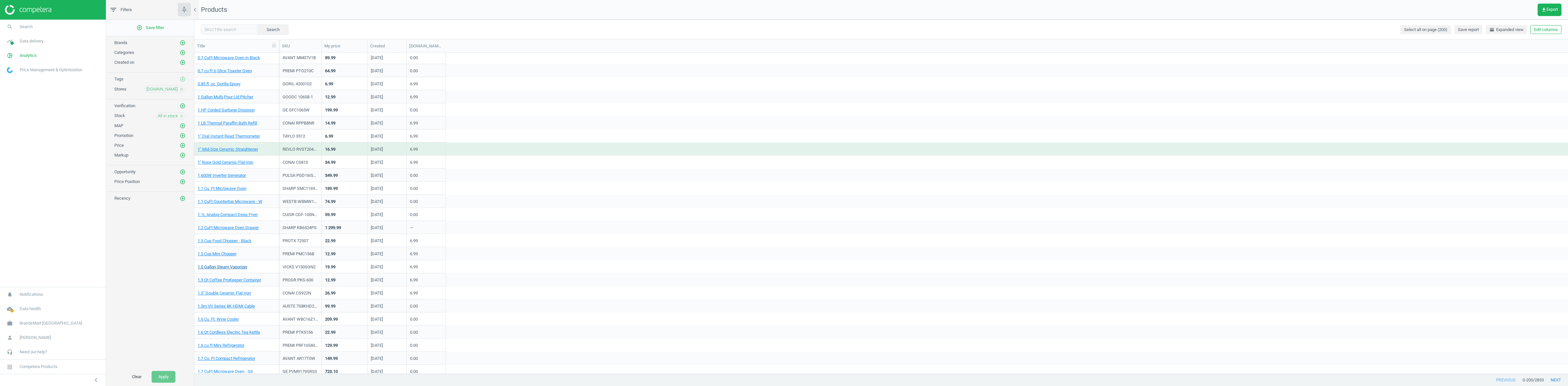
click at [226, 267] on link "1.5 Gallon Steam Vaporizer" at bounding box center [223, 267] width 50 height 6
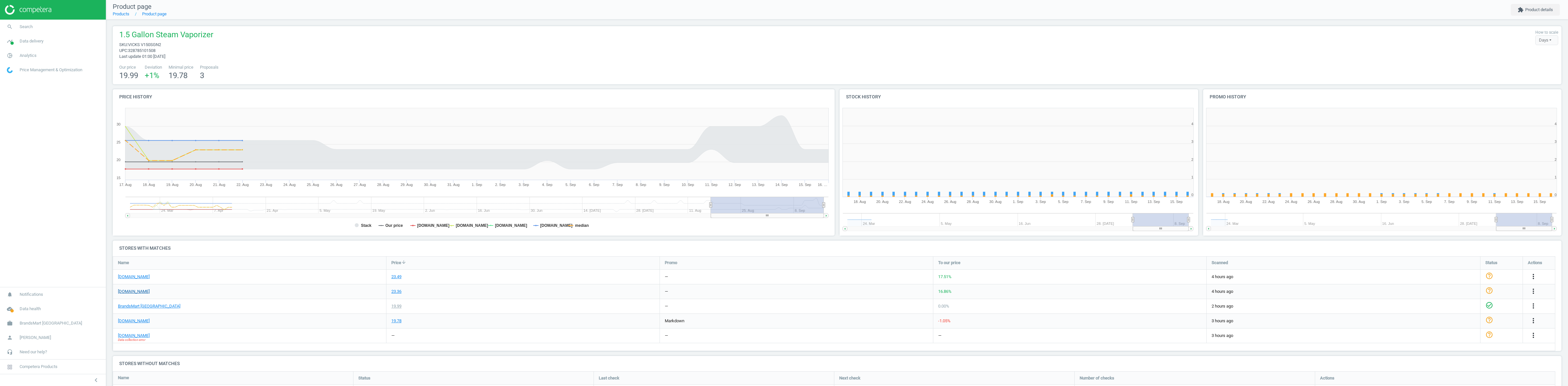
scroll to position [3, 4]
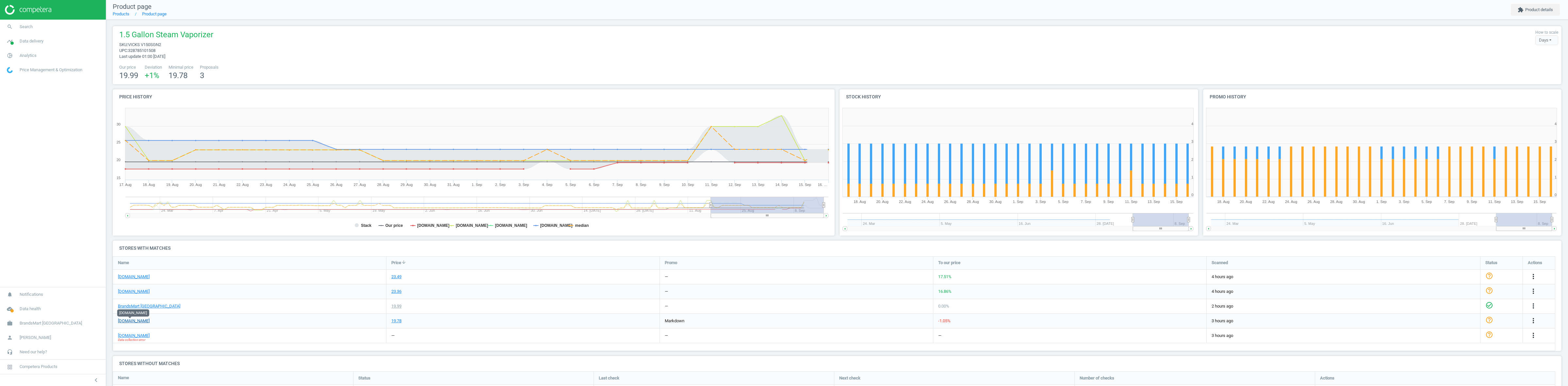
click at [131, 321] on link "[DOMAIN_NAME]" at bounding box center [134, 321] width 32 height 6
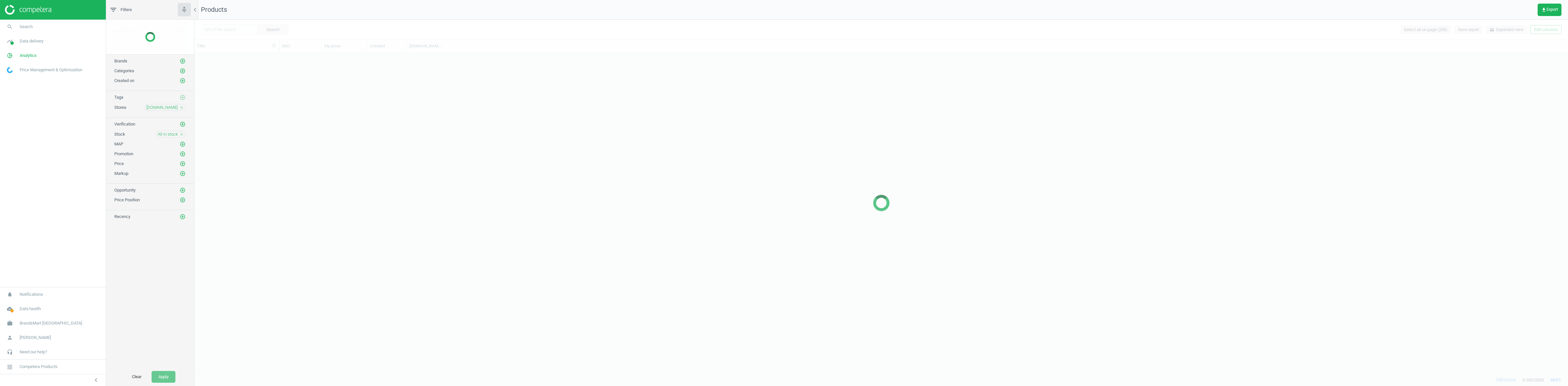
scroll to position [314, 1368]
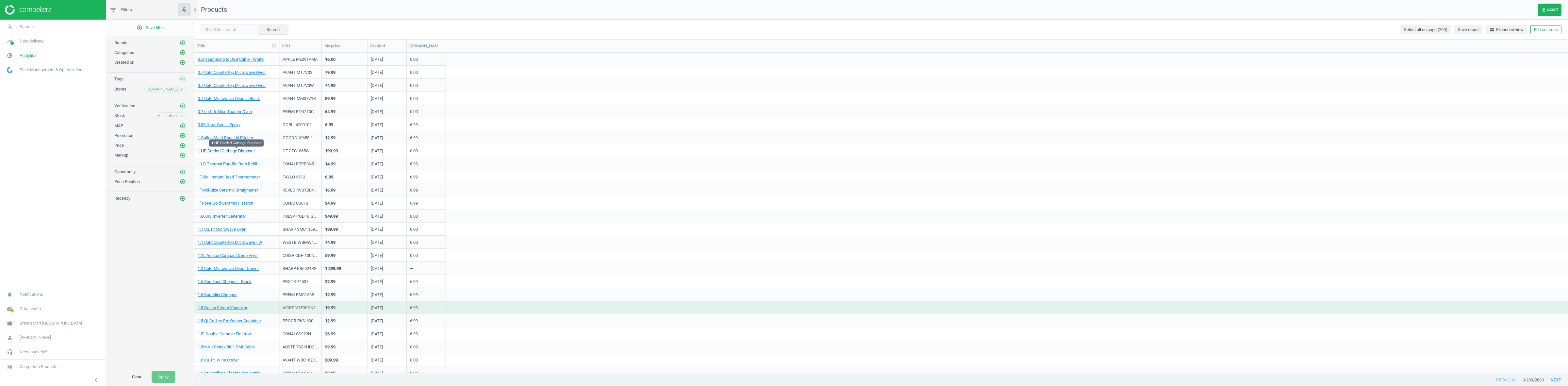
click at [235, 151] on link "1 HP Corded Garbage Disposer" at bounding box center [227, 151] width 57 height 6
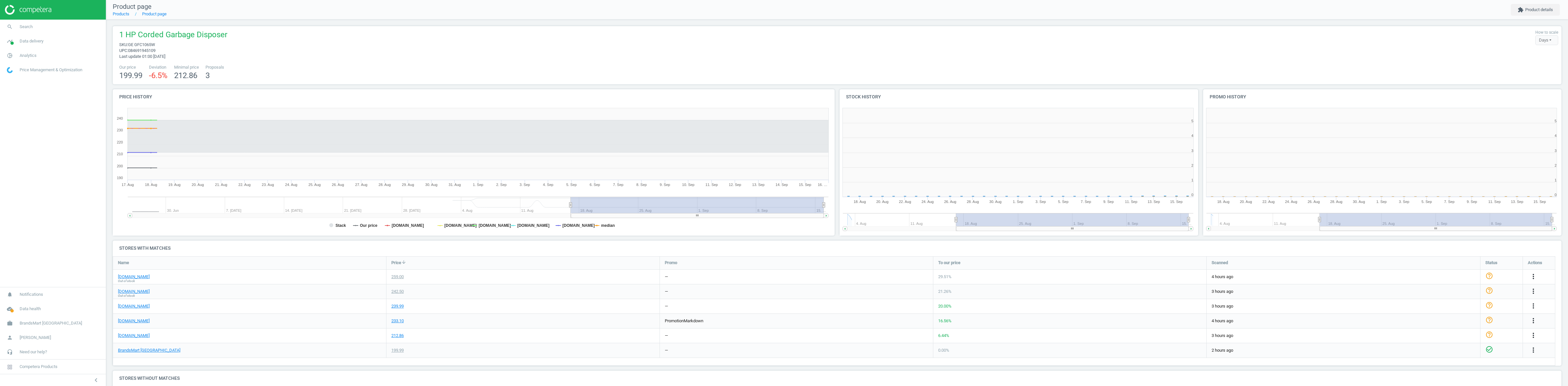
scroll to position [122, 1455]
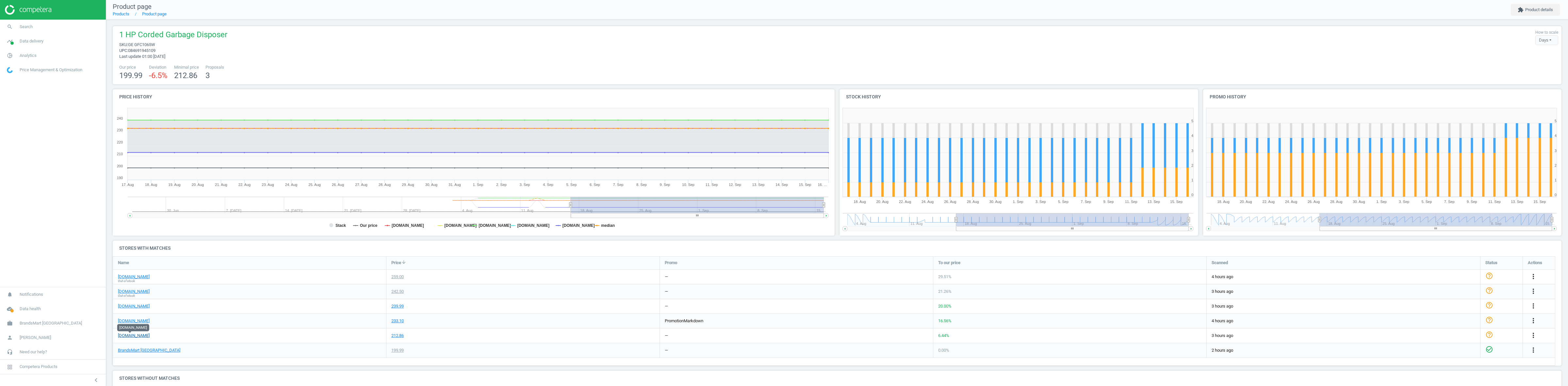
click at [127, 335] on link "[DOMAIN_NAME]" at bounding box center [134, 336] width 32 height 6
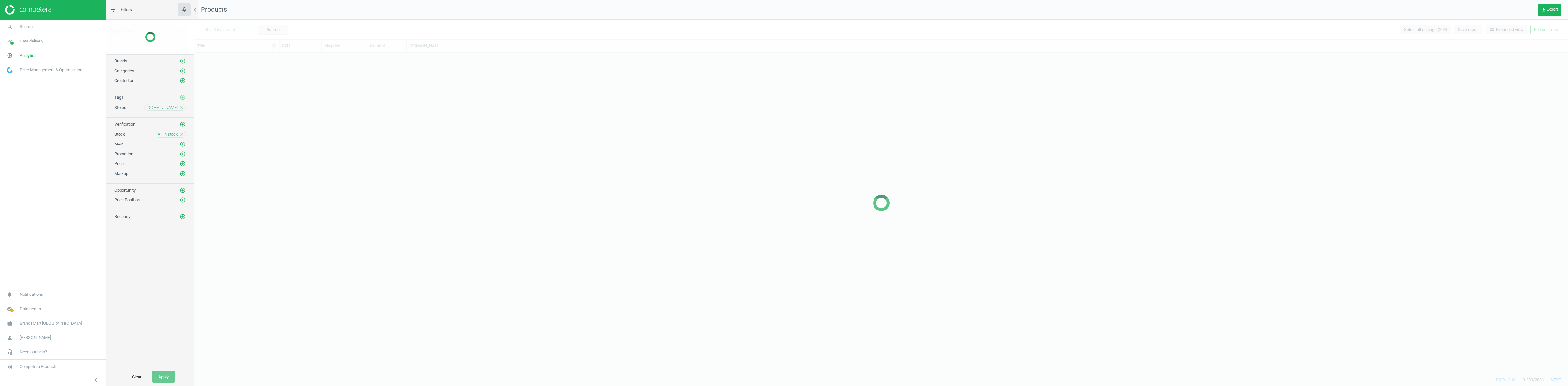
scroll to position [314, 1368]
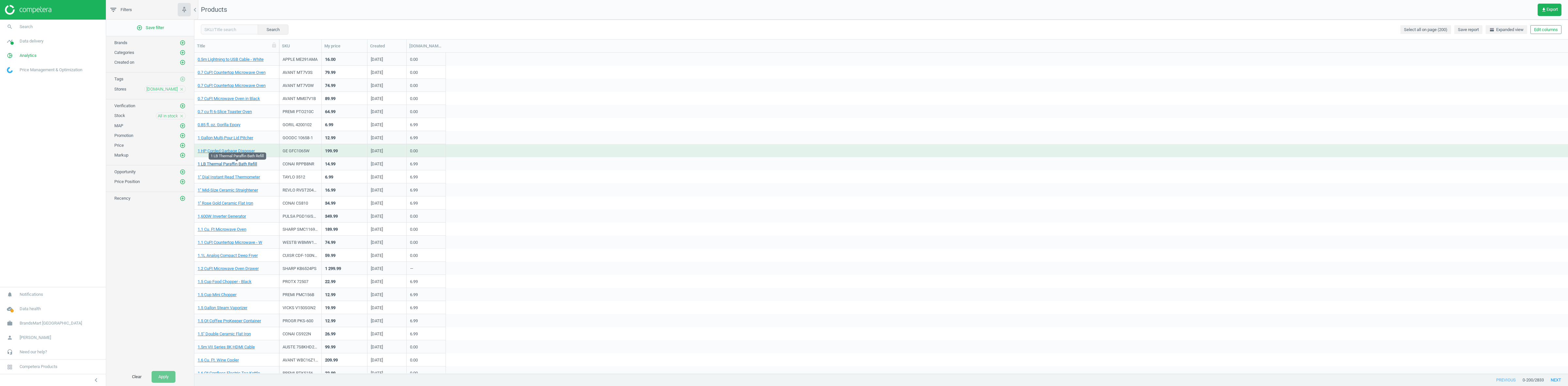
click at [233, 166] on link "1 LB Thermal Paraffin Bath Refill" at bounding box center [227, 164] width 59 height 6
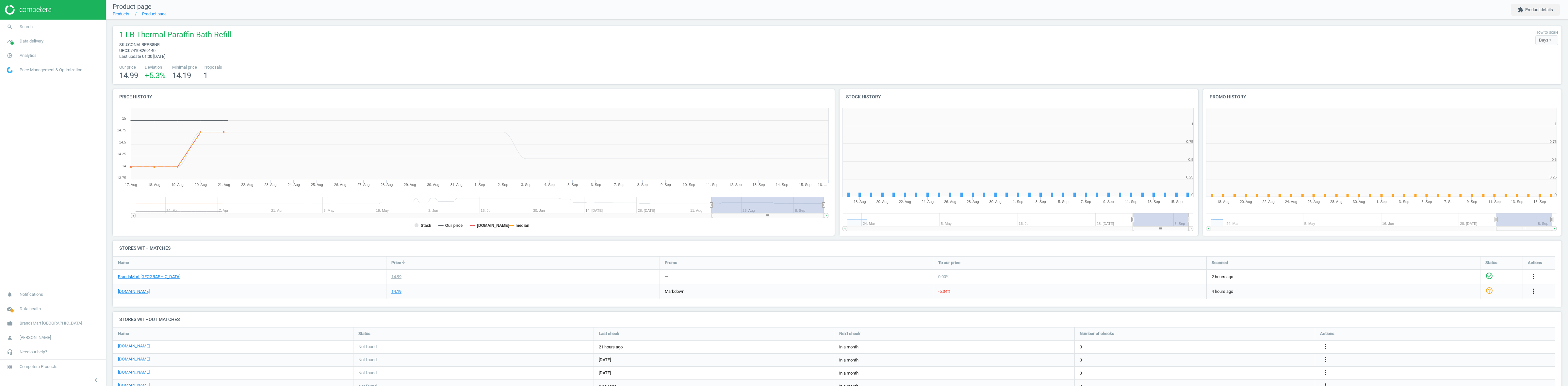
scroll to position [3, 3]
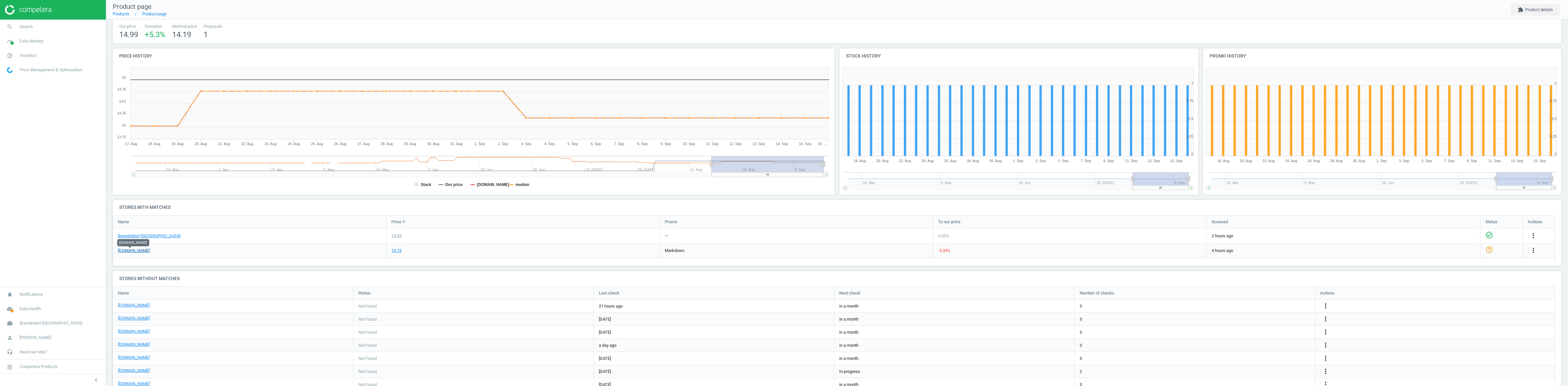
click at [132, 252] on link "[DOMAIN_NAME]" at bounding box center [134, 251] width 32 height 6
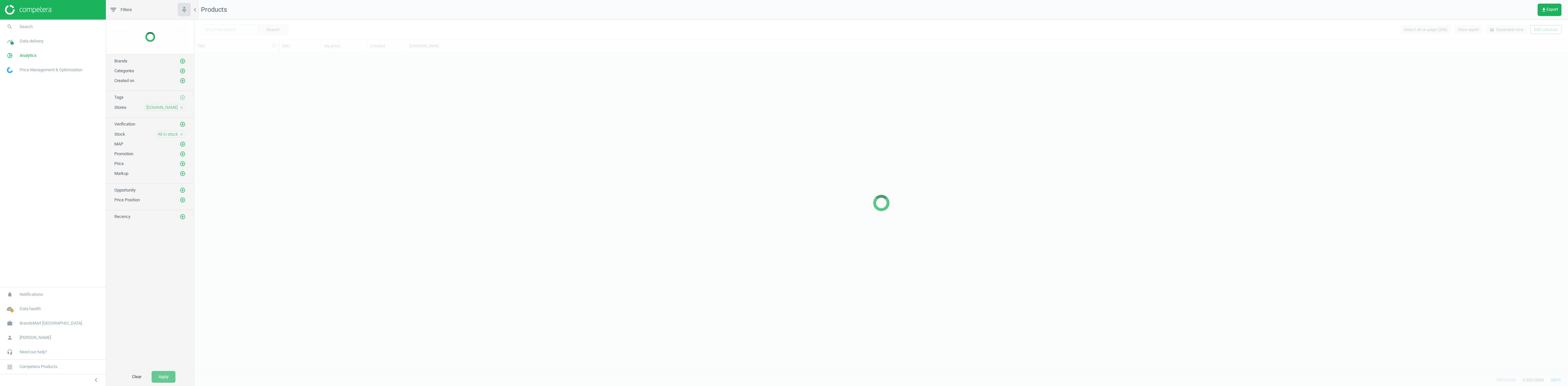
scroll to position [314, 1368]
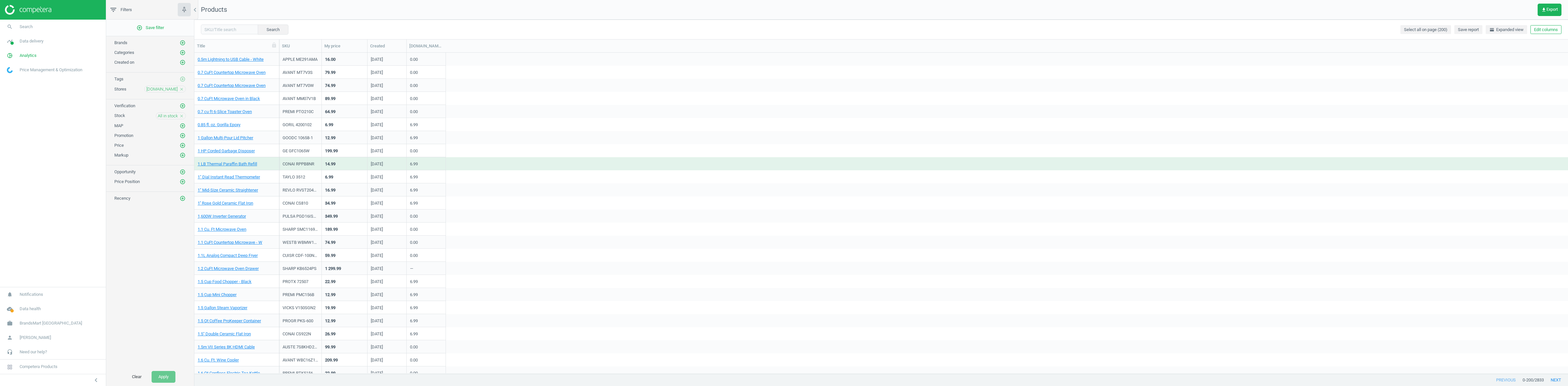
click at [179, 85] on div "Stores amazon.com close" at bounding box center [150, 87] width 88 height 10
drag, startPoint x: 181, startPoint y: 87, endPoint x: 181, endPoint y: 96, distance: 9.0
click at [181, 88] on icon "close" at bounding box center [181, 89] width 5 height 5
click at [181, 111] on div "Stock All in stock close" at bounding box center [150, 114] width 88 height 10
click at [181, 114] on div "All in stock close" at bounding box center [171, 115] width 30 height 7
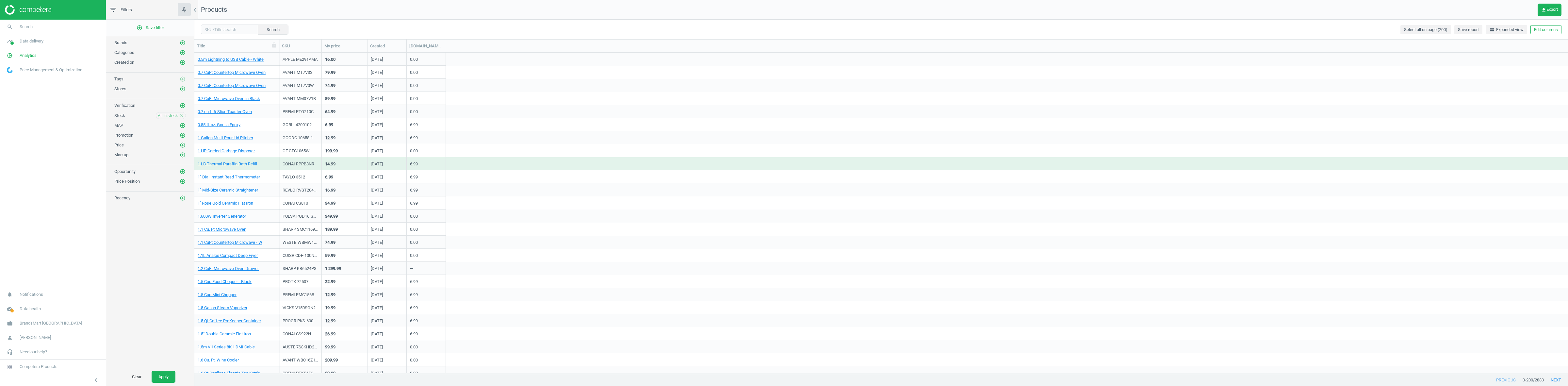
click at [181, 116] on icon "close" at bounding box center [181, 116] width 5 height 5
click at [1532, 34] on button "Edit columns" at bounding box center [1545, 29] width 31 height 9
click at [1493, 125] on div "chevron_left Custom fields" at bounding box center [1518, 120] width 97 height 14
click at [1491, 120] on div "Custom fields" at bounding box center [1496, 121] width 26 height 6
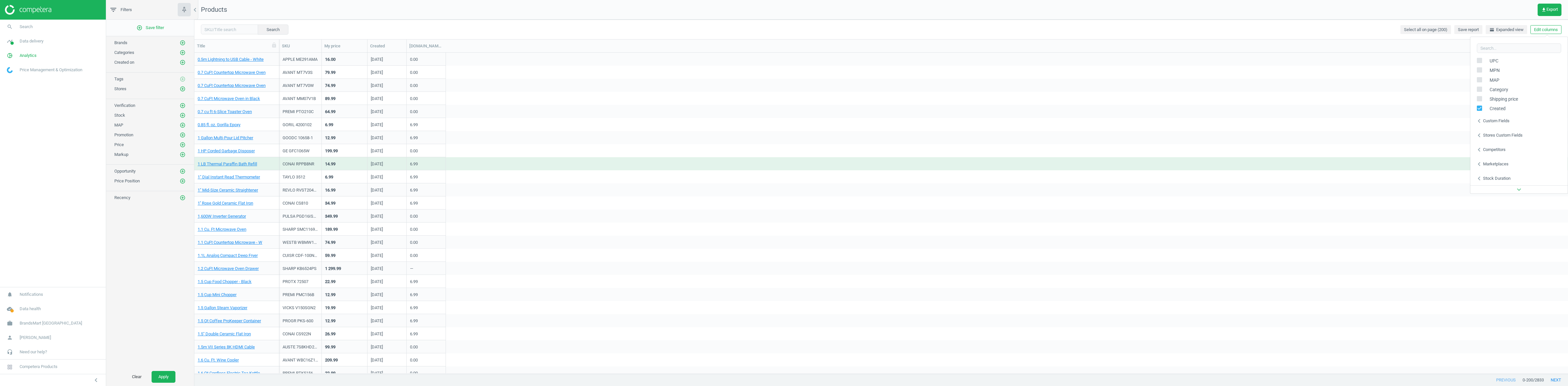
click at [1501, 135] on div "Stores custom fields" at bounding box center [1503, 135] width 40 height 6
click at [1362, 81] on input "checkbox" at bounding box center [1364, 81] width 5 height 5
checkbox input "false"
click at [1362, 89] on input "checkbox" at bounding box center [1364, 91] width 5 height 5
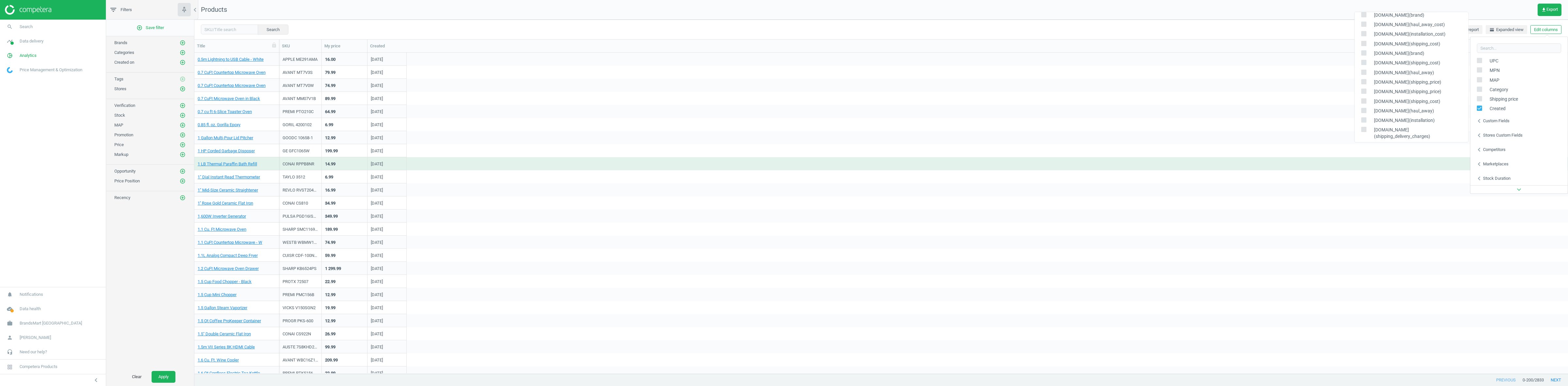
checkbox input "true"
click at [1310, 15] on nav "Products get_app Export" at bounding box center [881, 10] width 1374 height 20
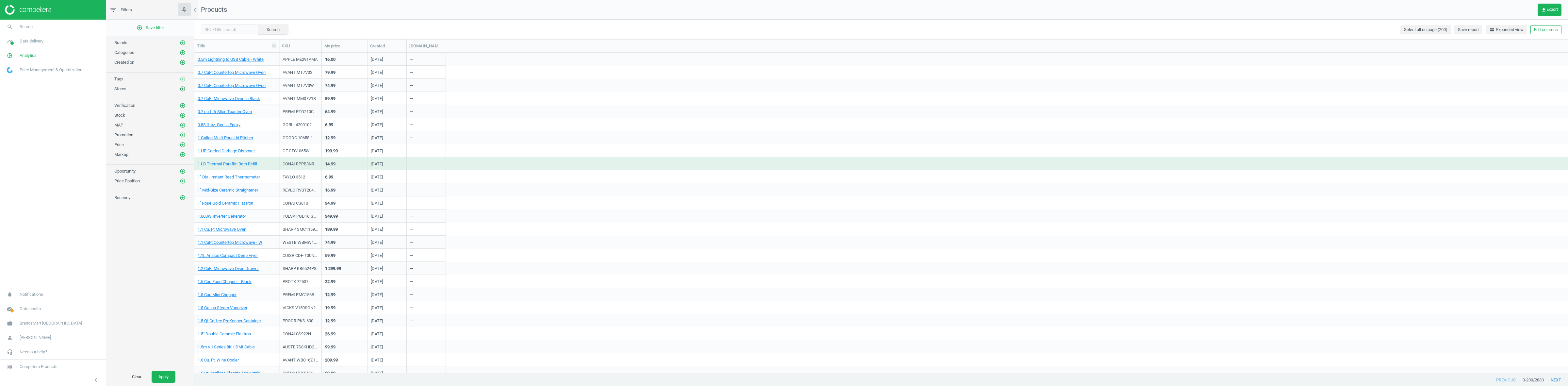
drag, startPoint x: 182, startPoint y: 93, endPoint x: 185, endPoint y: 92, distance: 3.2
click at [182, 93] on div "add_circle_outline Save filter Brands add_circle_outline Categories add_circle_…" at bounding box center [150, 193] width 88 height 348
click at [185, 92] on icon "add_circle_outline" at bounding box center [183, 89] width 6 height 6
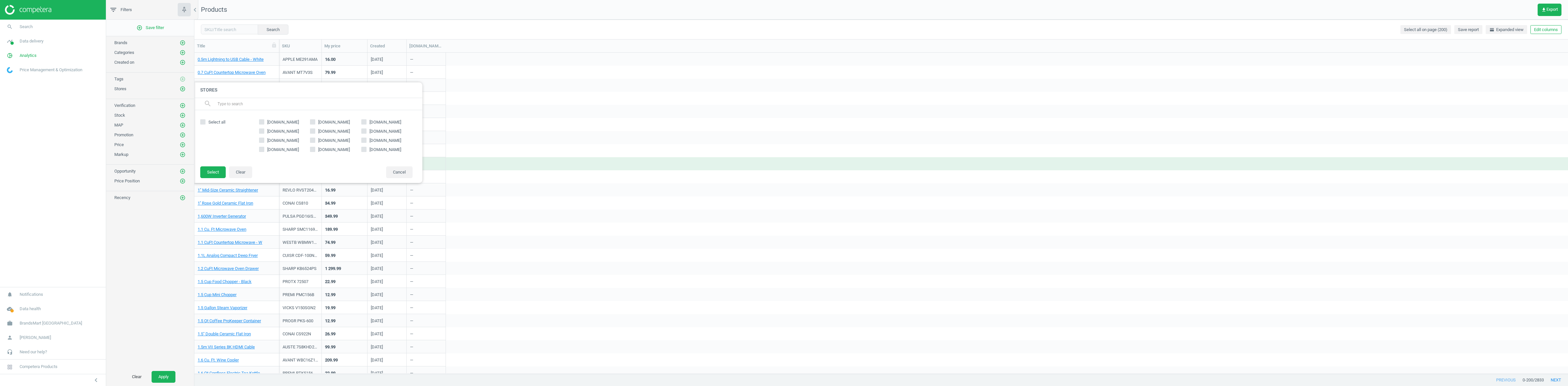
click at [379, 142] on span "[DOMAIN_NAME]" at bounding box center [385, 141] width 35 height 6
click at [366, 142] on input "[DOMAIN_NAME]" at bounding box center [364, 140] width 5 height 5
checkbox input "true"
click at [206, 174] on button "Select" at bounding box center [213, 172] width 26 height 12
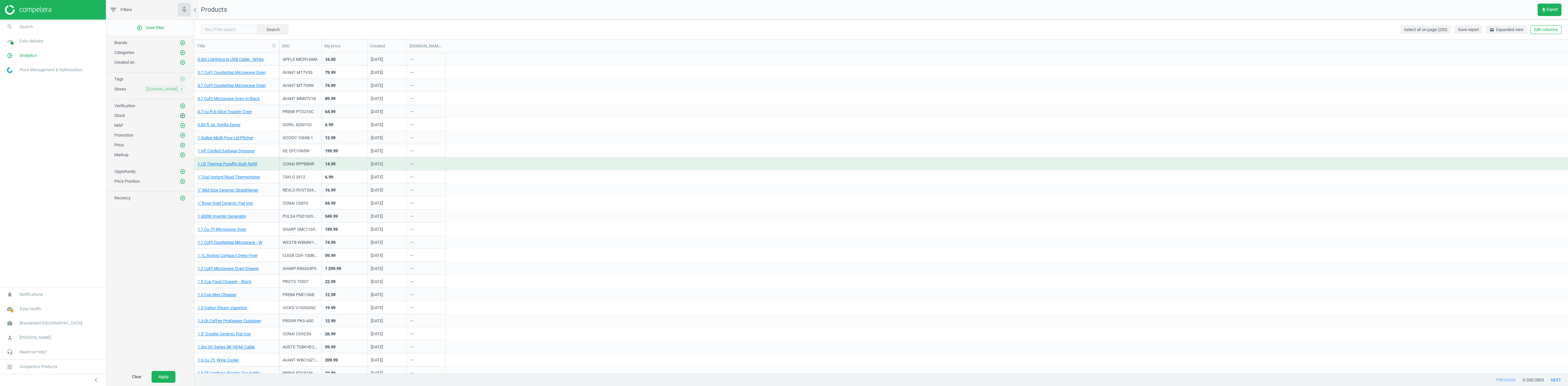
click at [183, 119] on icon "add_circle_outline" at bounding box center [183, 116] width 6 height 6
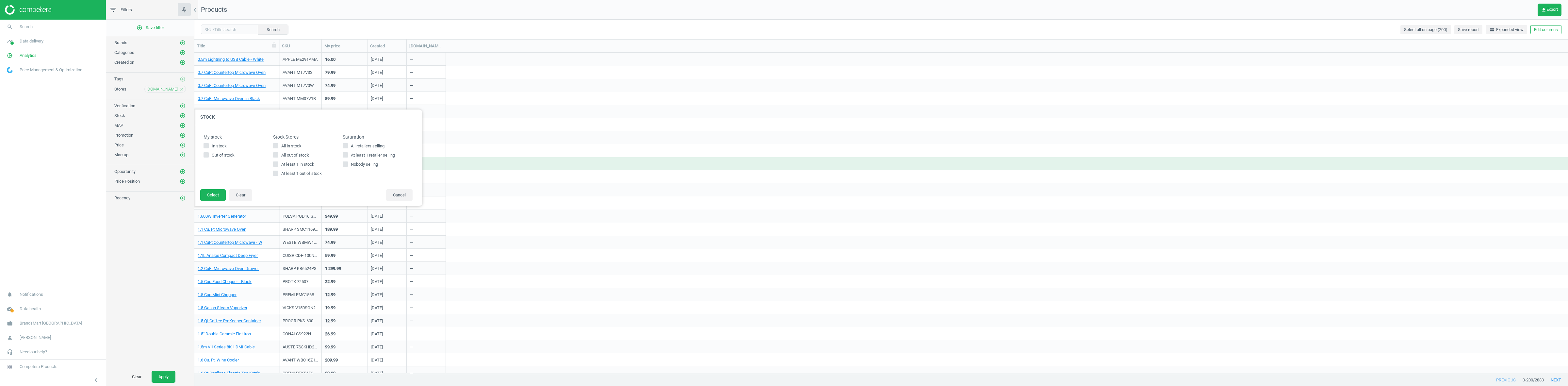
click at [294, 146] on span "All in stock" at bounding box center [291, 146] width 23 height 6
click at [278, 146] on input "All in stock" at bounding box center [276, 146] width 5 height 5
checkbox input "true"
click at [210, 196] on button "Select" at bounding box center [213, 195] width 26 height 12
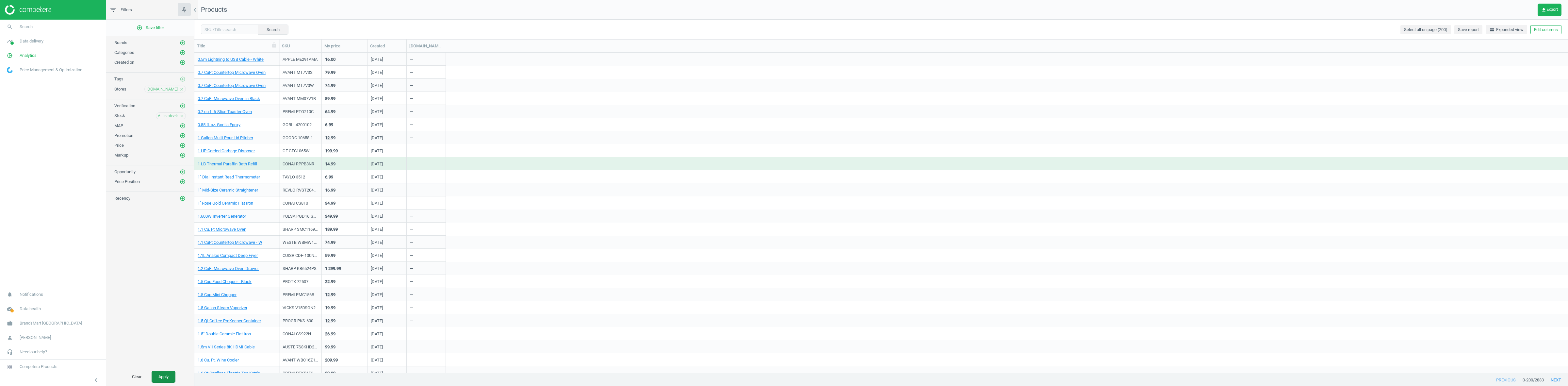
click at [166, 378] on button "Apply" at bounding box center [163, 377] width 24 height 12
click at [219, 87] on link "1" Duct Tape to Go - Black" at bounding box center [222, 86] width 48 height 6
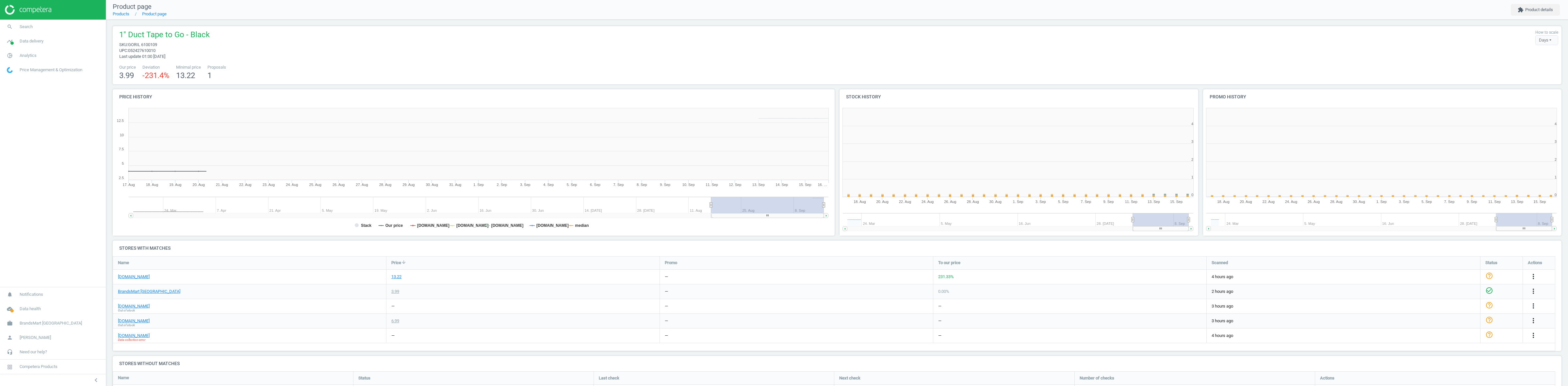
scroll to position [107, 1455]
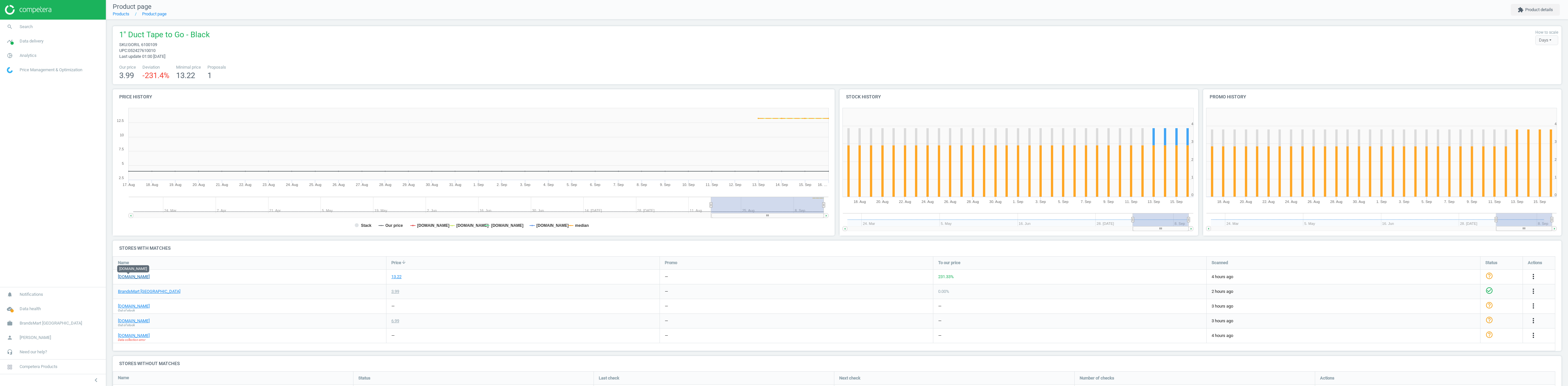
click at [132, 278] on link "[DOMAIN_NAME]" at bounding box center [134, 277] width 32 height 6
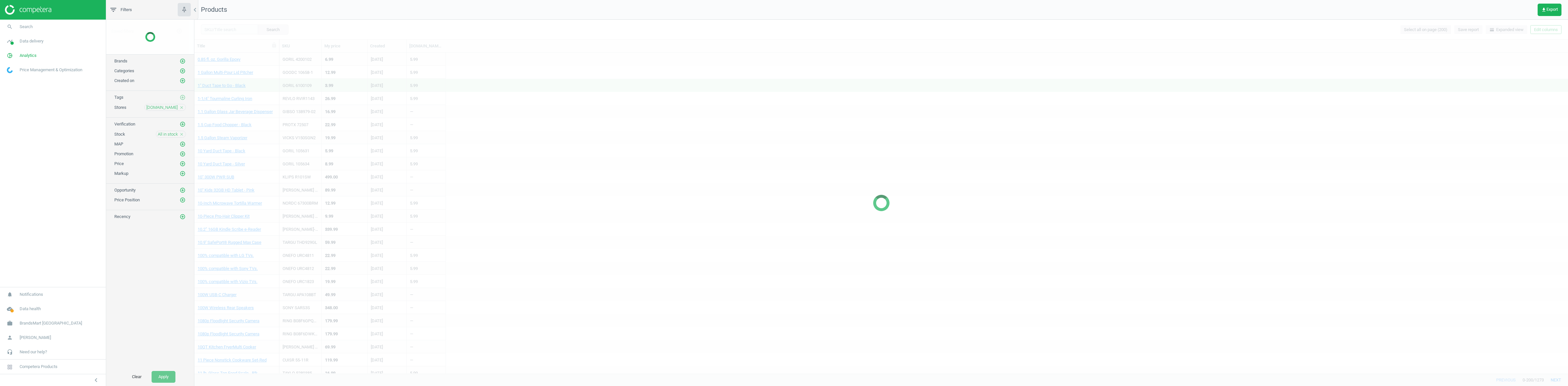
scroll to position [314, 1368]
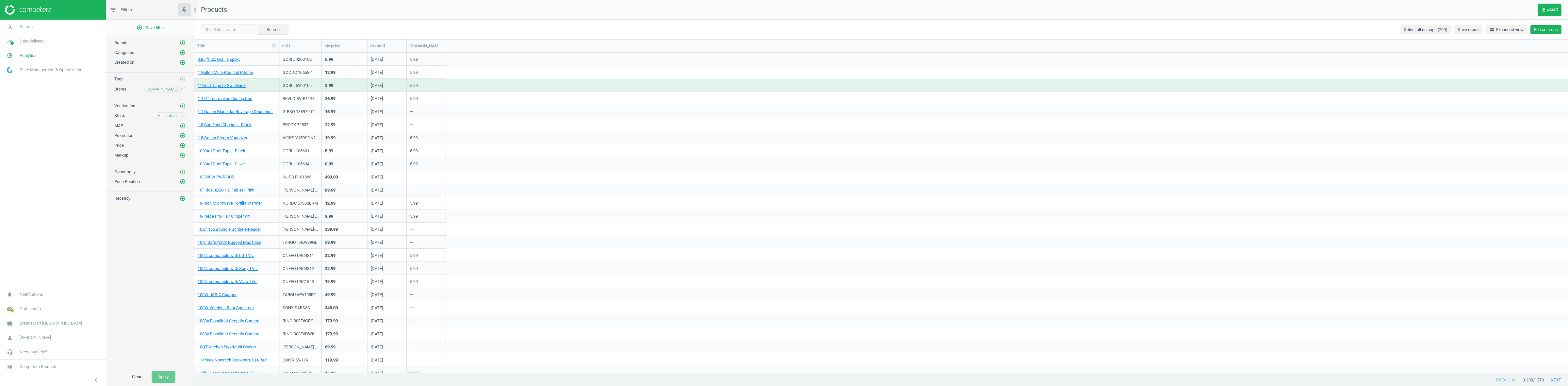
click at [1544, 26] on button "Edit columns" at bounding box center [1545, 29] width 31 height 9
click at [1506, 135] on div "Stores custom fields" at bounding box center [1503, 135] width 40 height 6
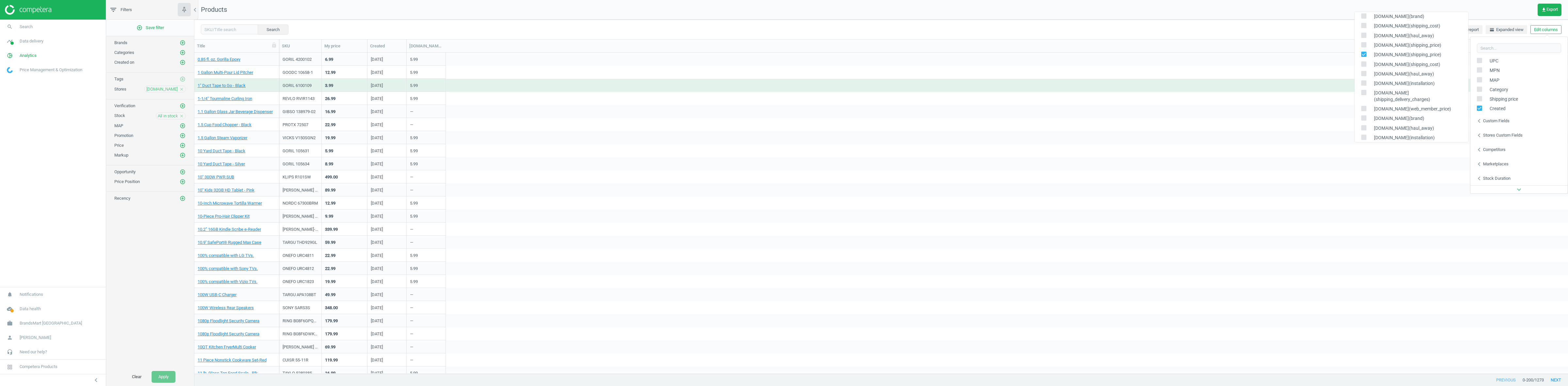
scroll to position [123, 0]
click at [1364, 49] on span at bounding box center [1363, 51] width 5 height 5
click at [1364, 48] on input "checkbox" at bounding box center [1364, 50] width 5 height 5
checkbox input "false"
click at [181, 114] on div "All in stock close" at bounding box center [171, 115] width 30 height 7
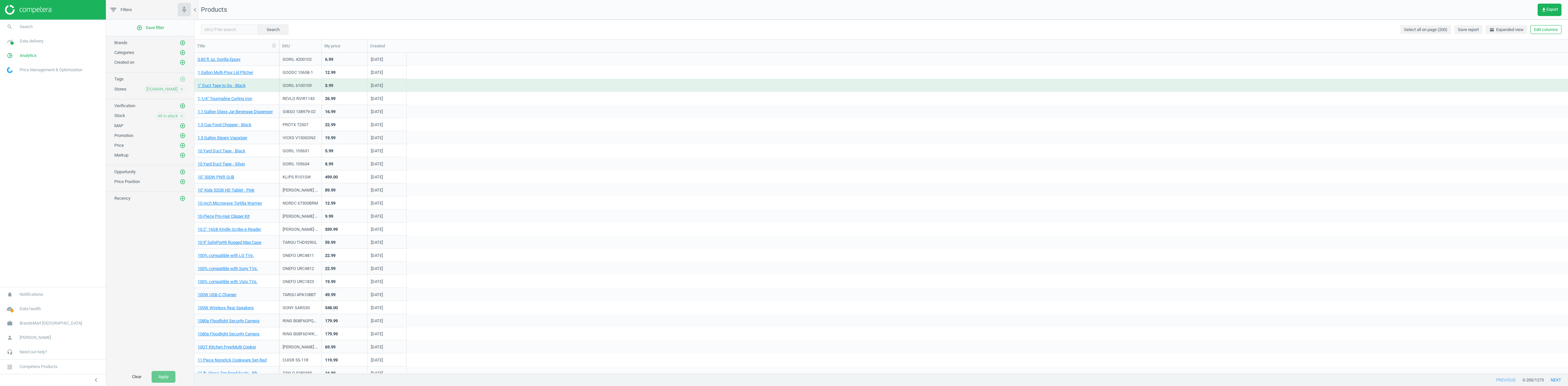
click at [181, 114] on div "All in stock close" at bounding box center [171, 115] width 30 height 7
click at [181, 118] on icon "close" at bounding box center [181, 116] width 5 height 5
click at [180, 90] on icon "close" at bounding box center [181, 89] width 5 height 5
click at [181, 92] on icon "add_circle_outline" at bounding box center [183, 89] width 6 height 6
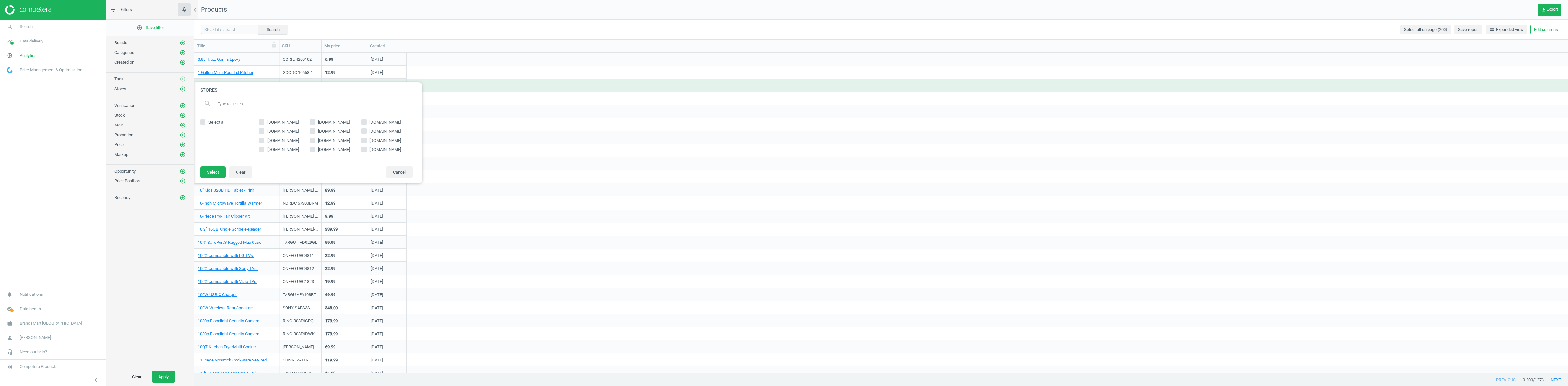
click at [367, 139] on label "[DOMAIN_NAME]" at bounding box center [387, 141] width 51 height 6
click at [366, 139] on input "[DOMAIN_NAME]" at bounding box center [364, 140] width 5 height 5
checkbox input "true"
click at [213, 173] on button "Select" at bounding box center [213, 172] width 26 height 12
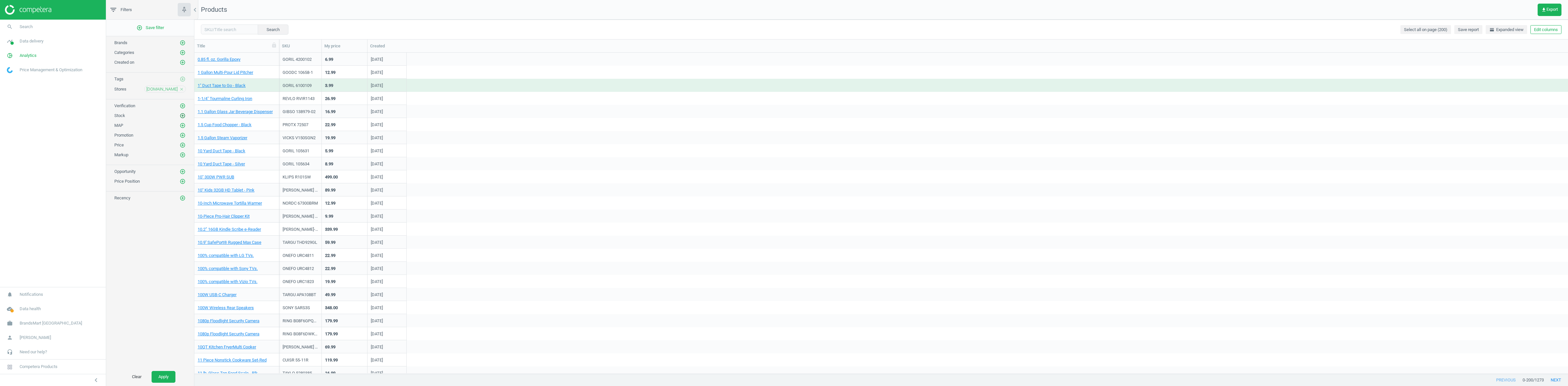
click at [185, 119] on icon "add_circle_outline" at bounding box center [183, 116] width 6 height 6
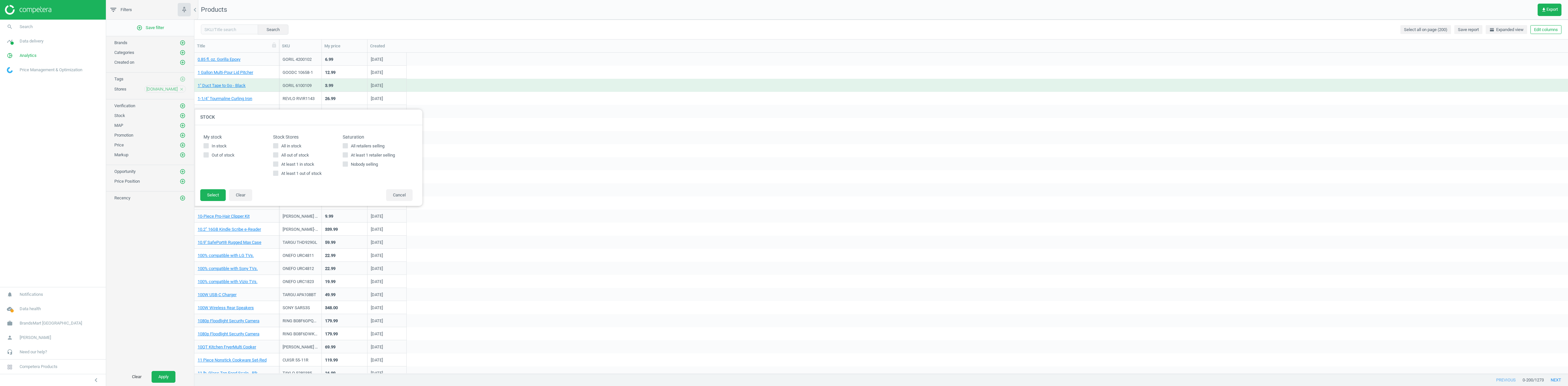
click at [289, 145] on span "All in stock" at bounding box center [291, 146] width 23 height 6
click at [278, 145] on input "All in stock" at bounding box center [276, 146] width 5 height 5
checkbox input "true"
click at [215, 192] on button "Select" at bounding box center [213, 195] width 26 height 12
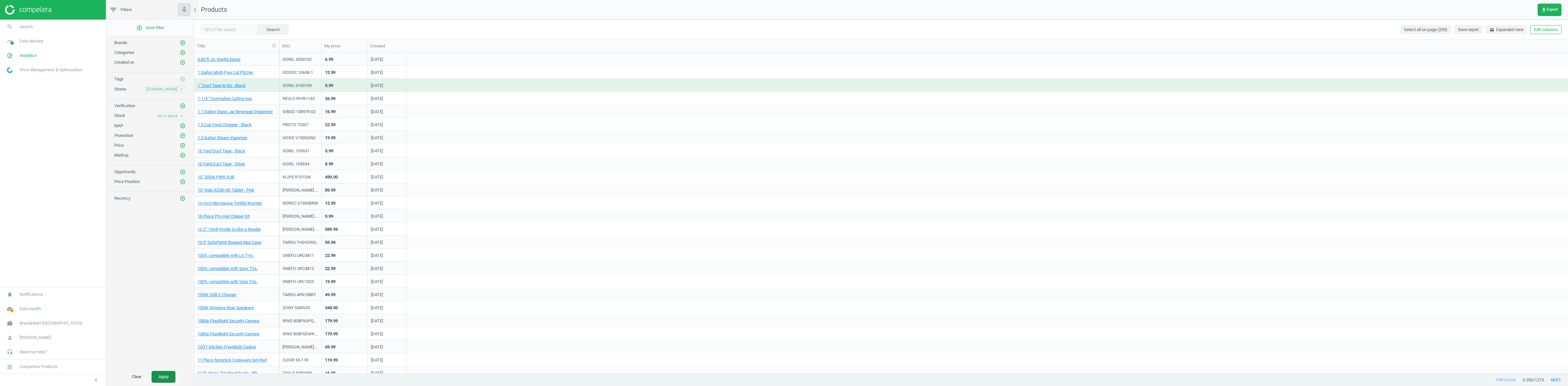
click at [157, 371] on button "Apply" at bounding box center [163, 377] width 24 height 12
click at [163, 374] on button "Apply" at bounding box center [163, 377] width 24 height 12
click at [1554, 29] on button "Edit columns" at bounding box center [1545, 29] width 31 height 9
click at [1497, 120] on div "Custom fields" at bounding box center [1496, 121] width 26 height 6
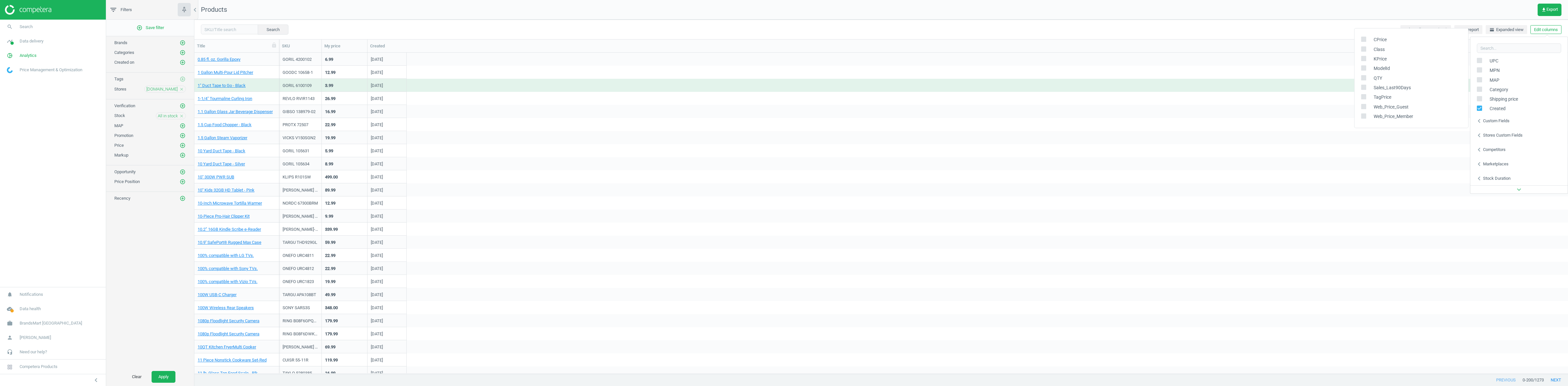
click at [1496, 121] on div "Custom fields" at bounding box center [1496, 121] width 26 height 6
click at [1496, 135] on div "Stores custom fields" at bounding box center [1503, 135] width 40 height 6
click at [1368, 47] on label at bounding box center [1366, 50] width 10 height 6
click at [1366, 48] on input "checkbox" at bounding box center [1364, 50] width 5 height 5
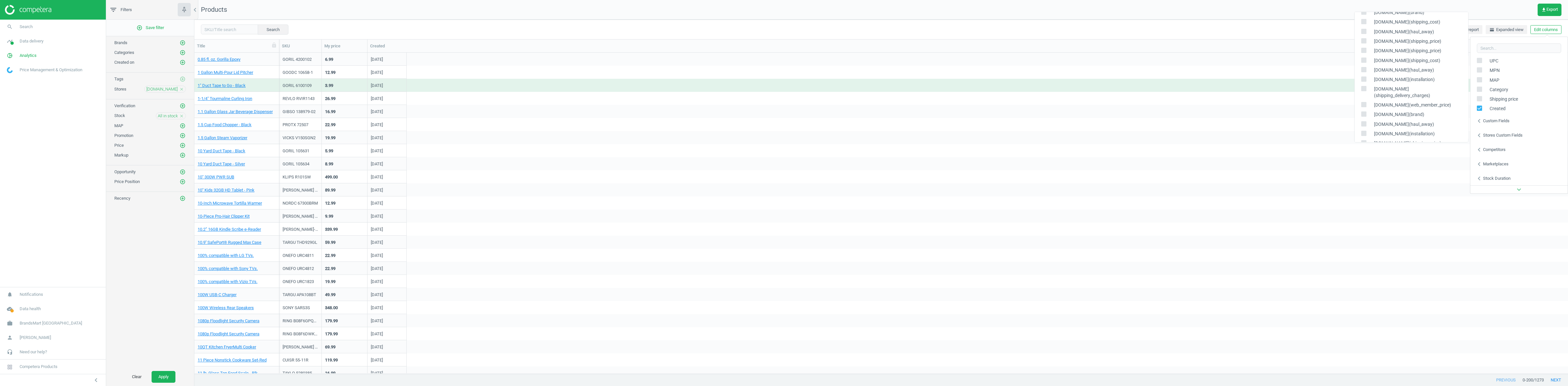
checkbox input "true"
click at [644, 55] on div "GORIL 4200102 6.99 Oct 17 2024 5.99" at bounding box center [924, 59] width 1289 height 13
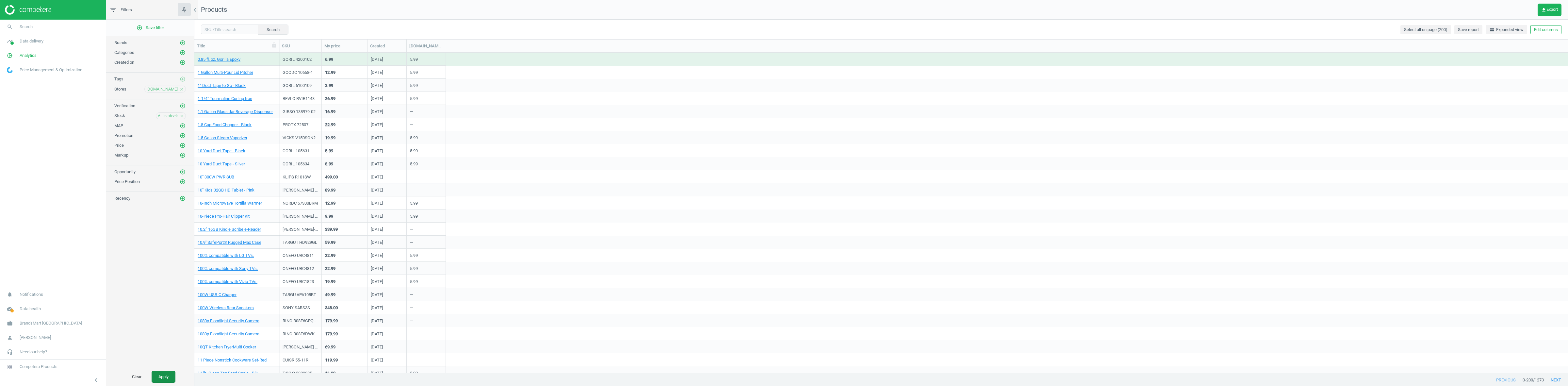
click at [161, 379] on button "Apply" at bounding box center [163, 377] width 24 height 12
click at [229, 154] on div "10 Yard Duct Tape - Black" at bounding box center [237, 152] width 78 height 8
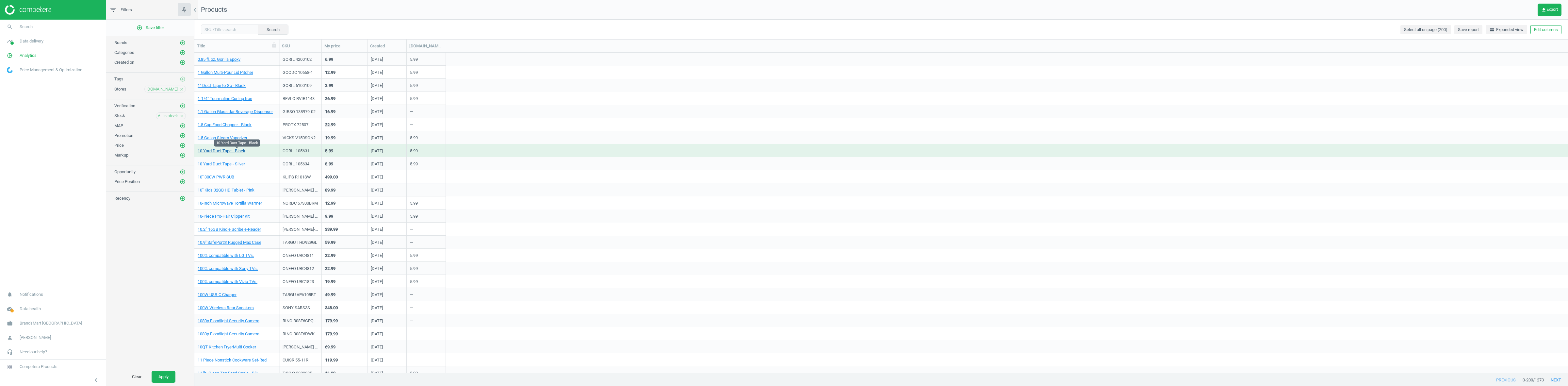
click at [231, 151] on link "10 Yard Duct Tape - Black" at bounding box center [221, 151] width 47 height 6
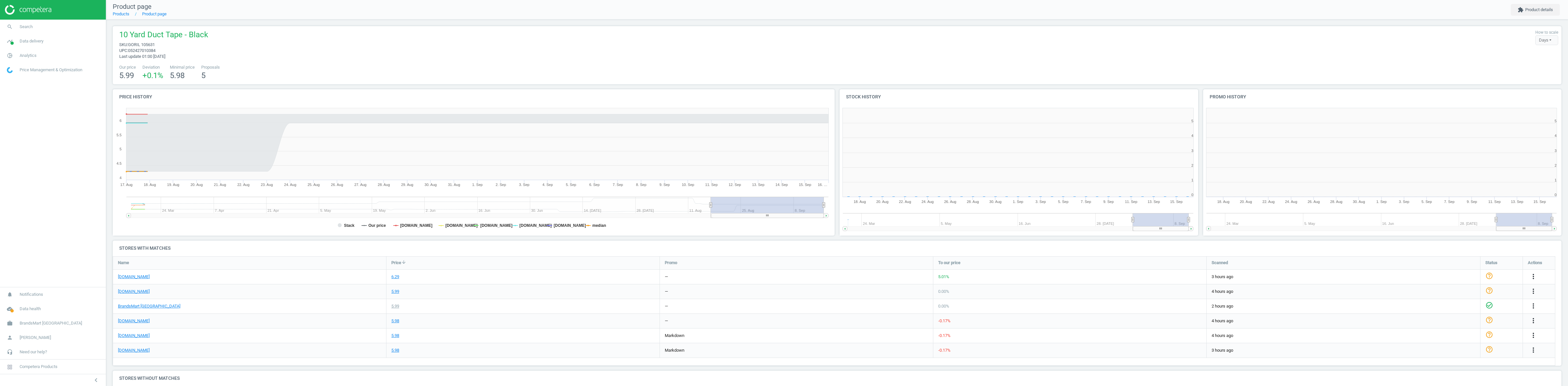
scroll to position [143, 370]
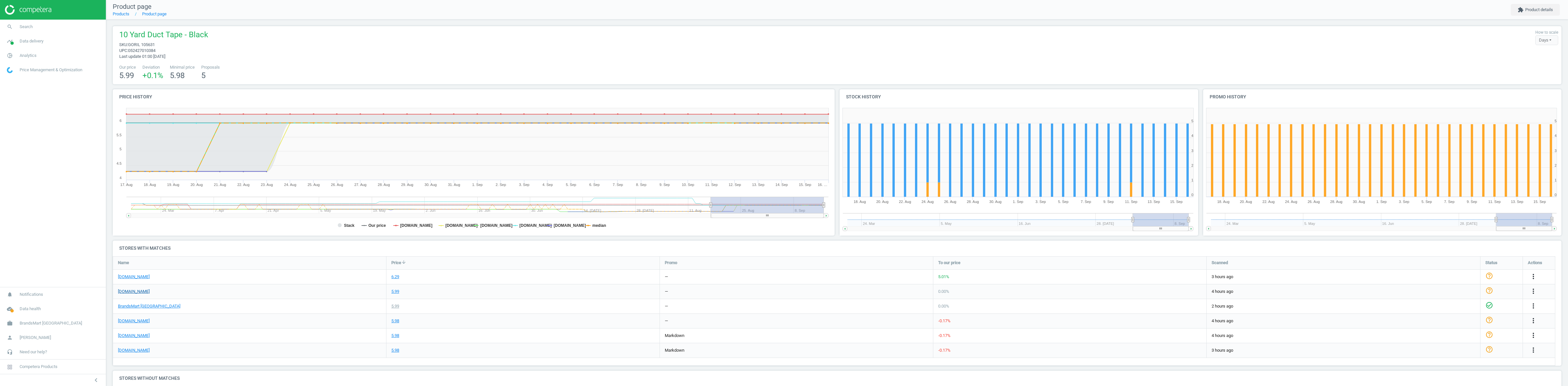
click at [133, 294] on link "[DOMAIN_NAME]" at bounding box center [134, 291] width 32 height 6
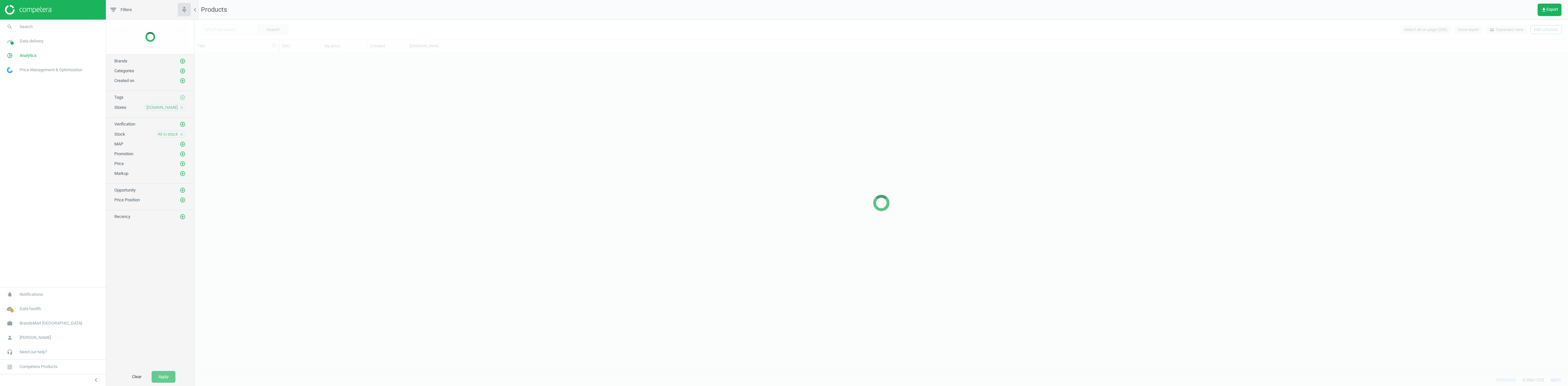
scroll to position [314, 1368]
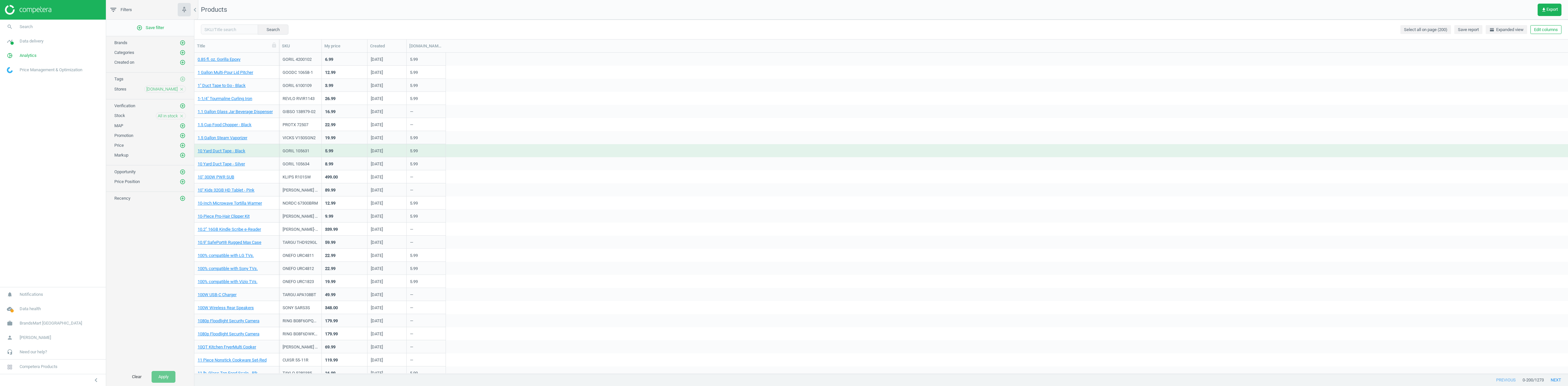
click at [182, 89] on icon "close" at bounding box center [181, 89] width 5 height 5
click at [1557, 35] on div "Search Select all on page (200) Save report horizontal_split Expanded view Edit…" at bounding box center [881, 29] width 1374 height 20
click at [1554, 27] on button "Edit columns" at bounding box center [1545, 29] width 31 height 9
click at [1493, 135] on div "Stores custom fields" at bounding box center [1503, 135] width 40 height 6
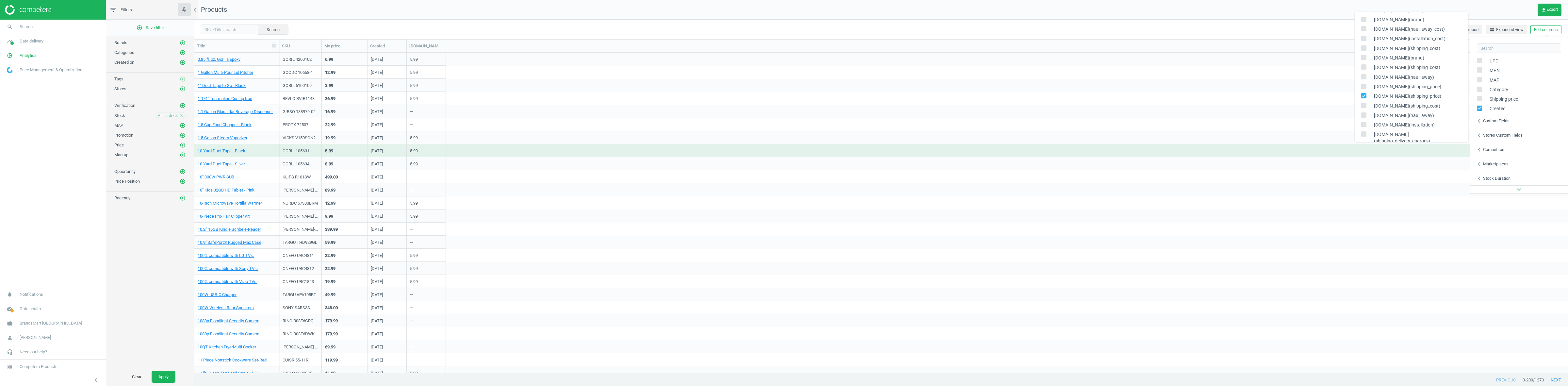
scroll to position [81, 0]
click at [1362, 89] on input "checkbox" at bounding box center [1364, 91] width 5 height 5
checkbox input "false"
click at [181, 91] on icon "add_circle_outline" at bounding box center [183, 89] width 6 height 6
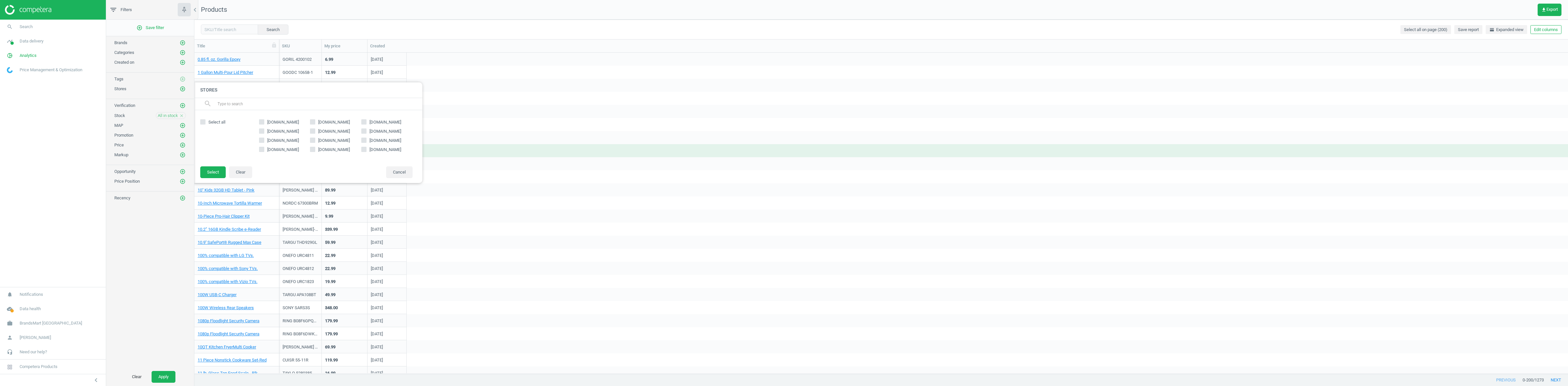
click at [269, 149] on span "[DOMAIN_NAME]" at bounding box center [283, 150] width 35 height 6
click at [263, 149] on input "[DOMAIN_NAME]" at bounding box center [262, 149] width 5 height 5
checkbox input "true"
click at [213, 172] on button "Select" at bounding box center [213, 172] width 26 height 12
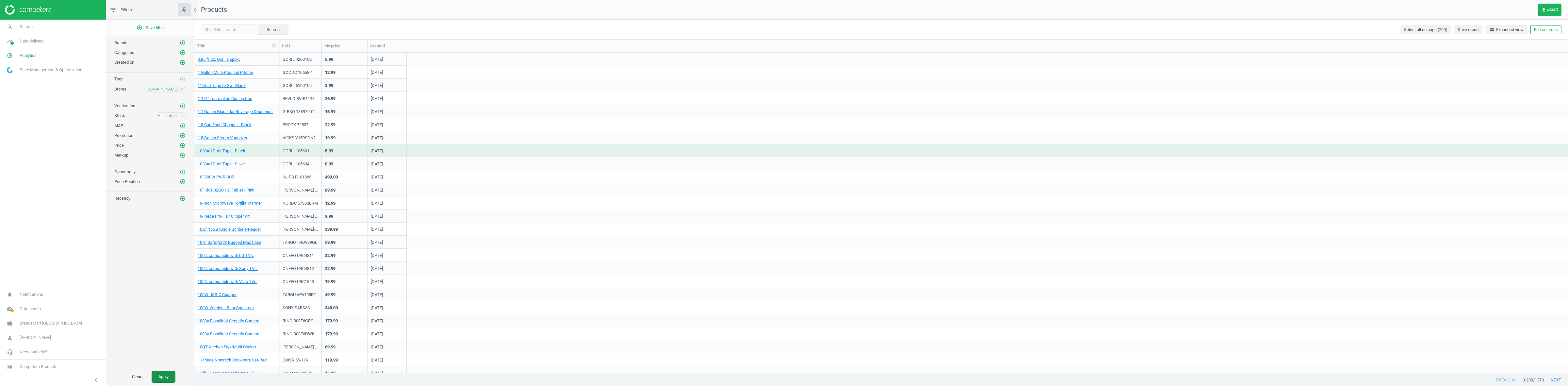
click at [169, 376] on button "Apply" at bounding box center [163, 377] width 24 height 12
click at [1549, 25] on button "Edit columns" at bounding box center [1545, 29] width 31 height 9
click at [1507, 135] on div "Stores custom fields" at bounding box center [1503, 135] width 40 height 6
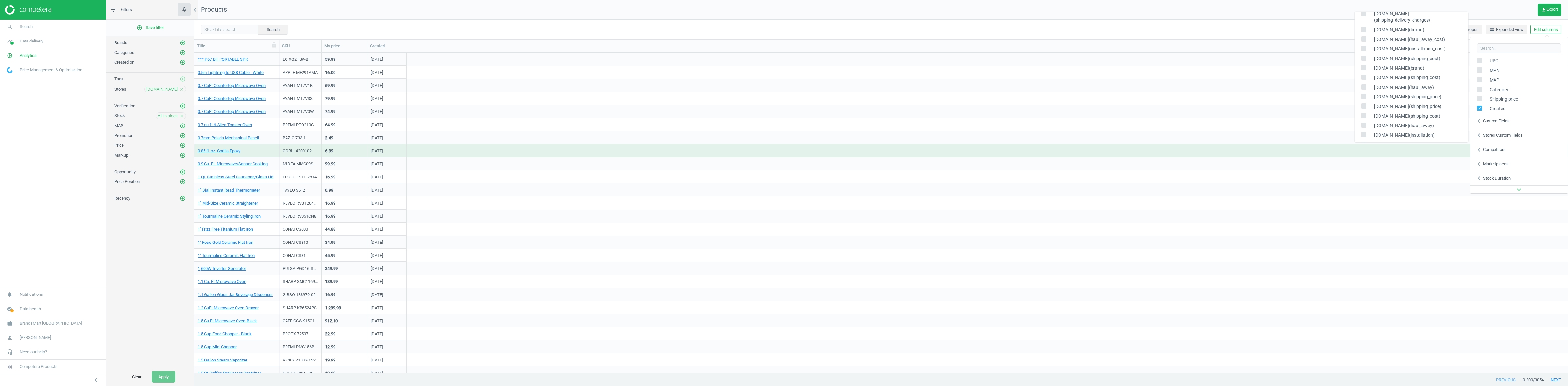
scroll to position [81, 0]
click at [1363, 99] on input "checkbox" at bounding box center [1364, 101] width 5 height 5
checkbox input "true"
click at [1101, 26] on div "Search Select all on page (200) Save report horizontal_split Expanded view Edit…" at bounding box center [881, 29] width 1374 height 20
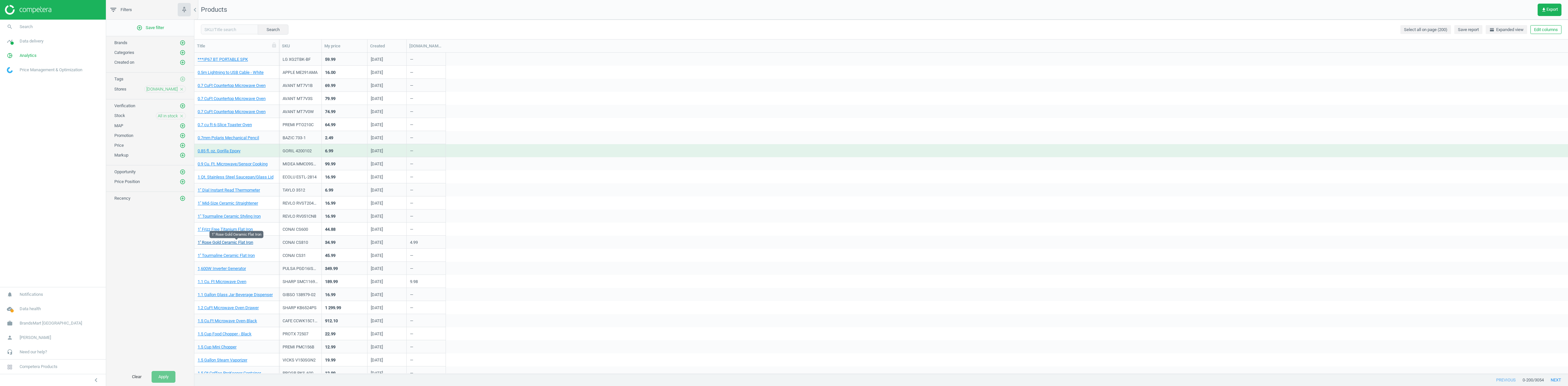
click at [247, 244] on link "1'' Rose Gold Ceramic Flat Iron" at bounding box center [226, 242] width 56 height 6
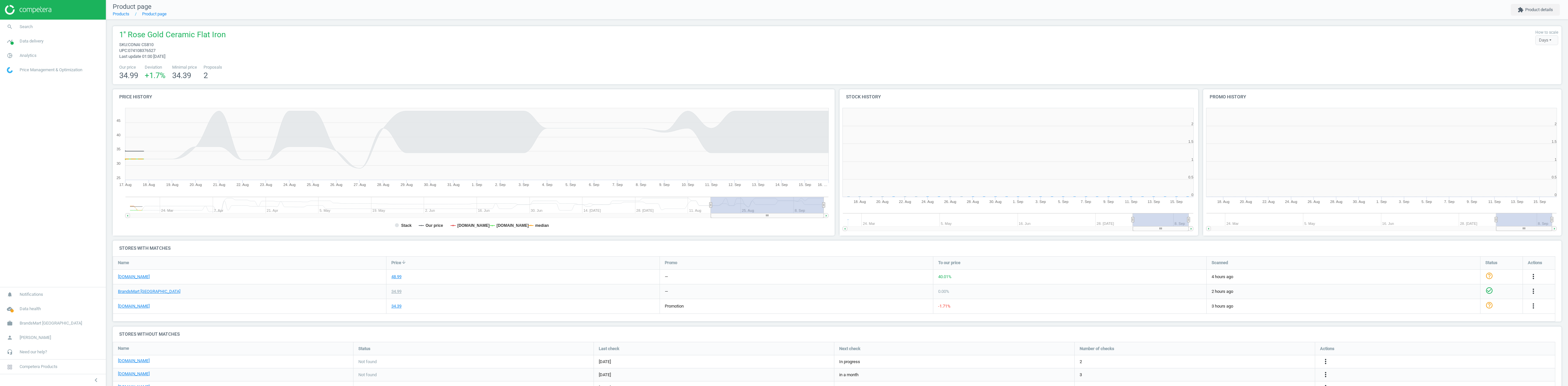
scroll to position [143, 370]
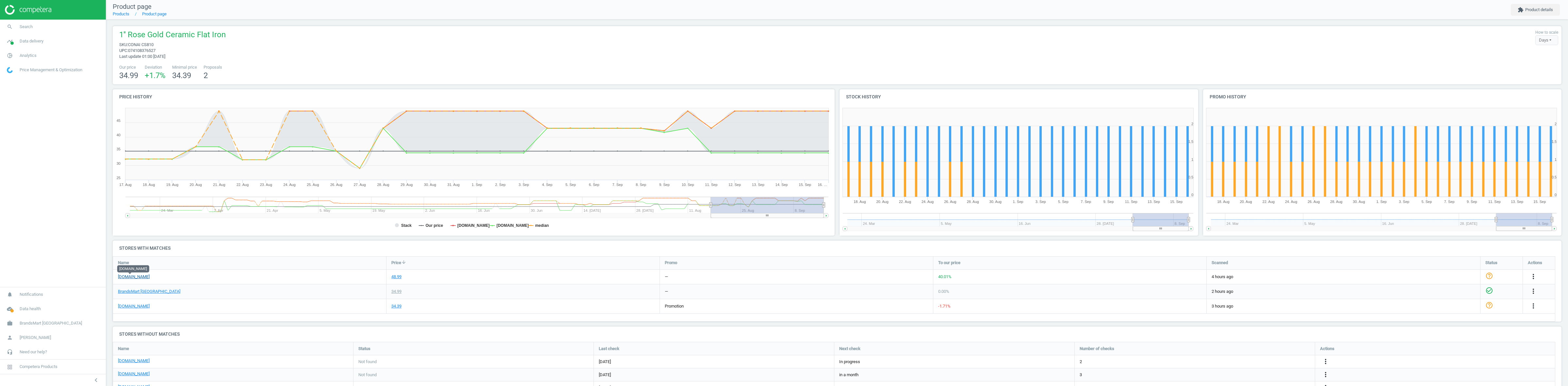
click at [125, 278] on link "[DOMAIN_NAME]" at bounding box center [134, 277] width 32 height 6
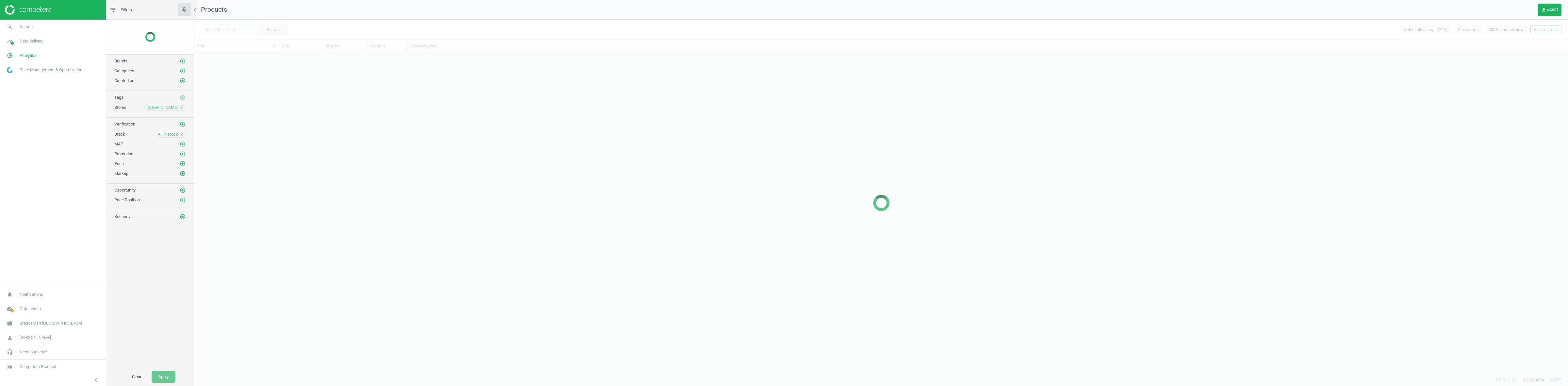
scroll to position [314, 1368]
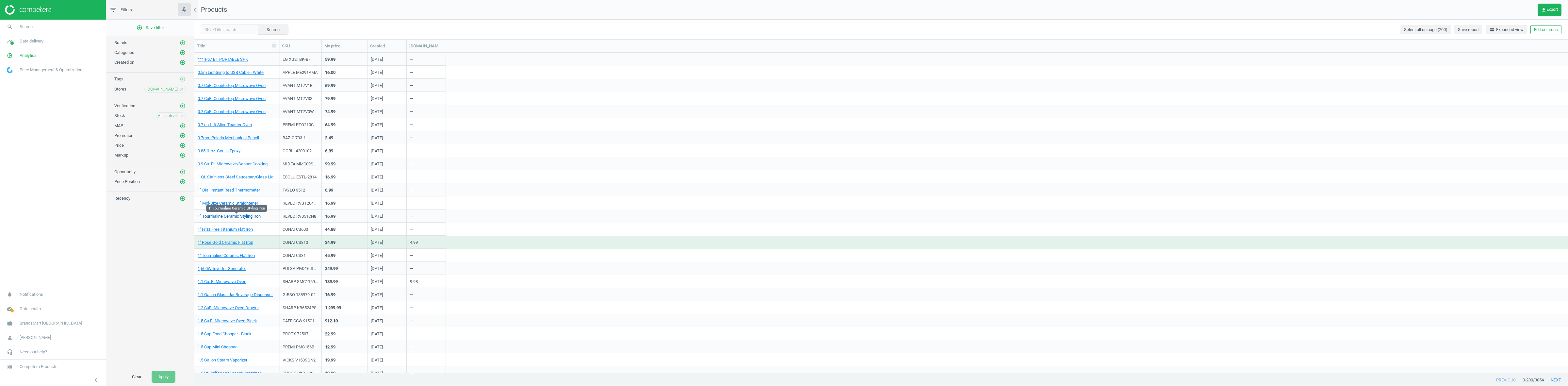
click at [246, 214] on link "1" Tourmaline Ceramic Styling Iron" at bounding box center [230, 216] width 63 height 6
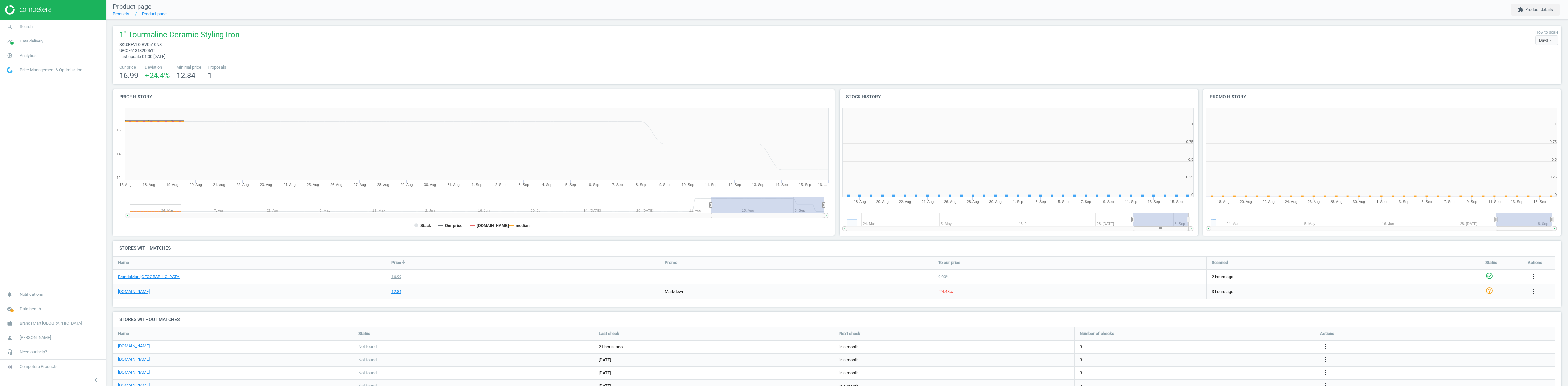
scroll to position [3, 3]
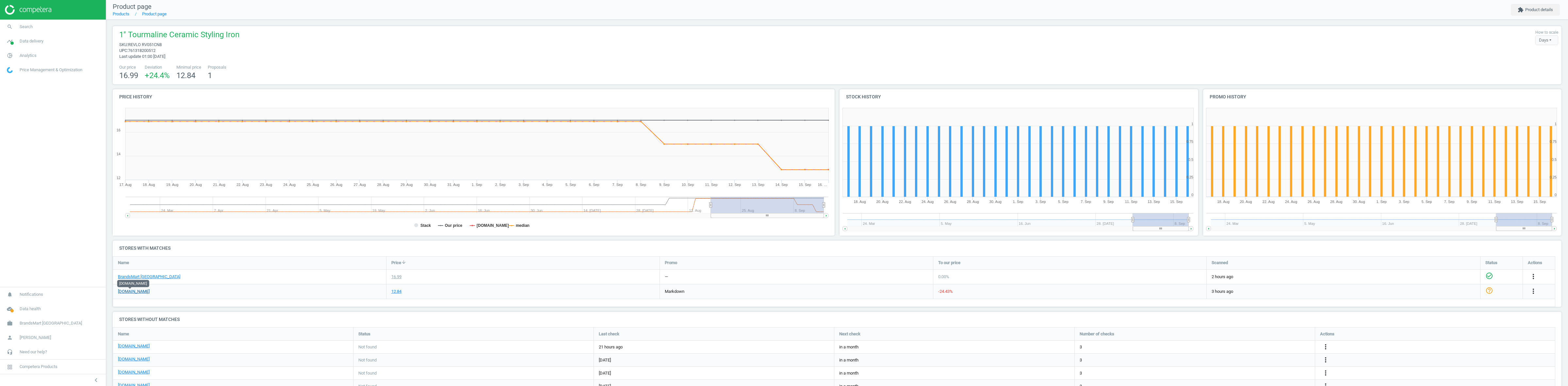
click at [133, 292] on link "[DOMAIN_NAME]" at bounding box center [134, 291] width 32 height 6
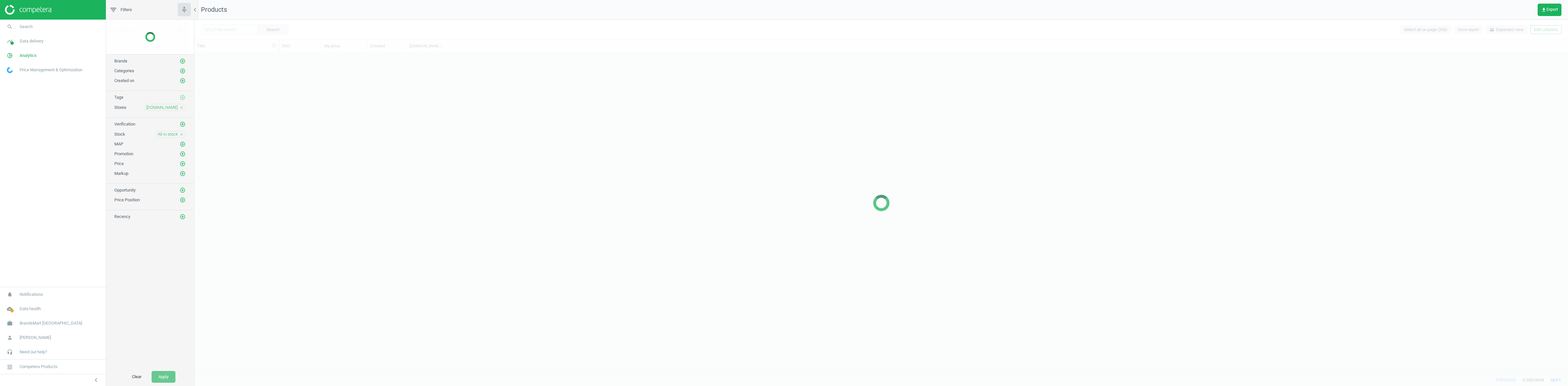
scroll to position [314, 1368]
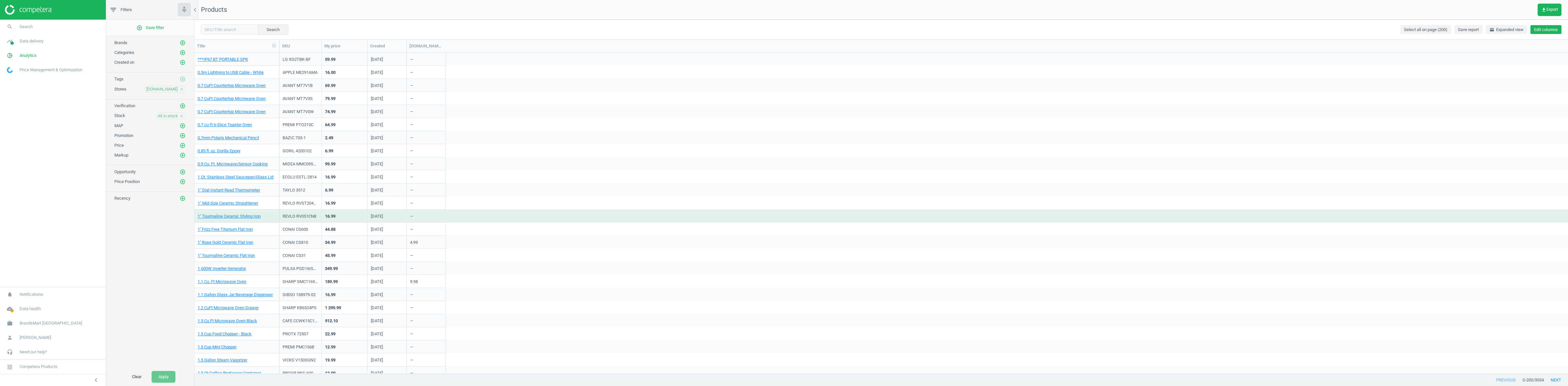
click at [1536, 28] on button "Edit columns" at bounding box center [1545, 29] width 31 height 9
click at [1521, 134] on div "Stores custom fields" at bounding box center [1503, 135] width 40 height 6
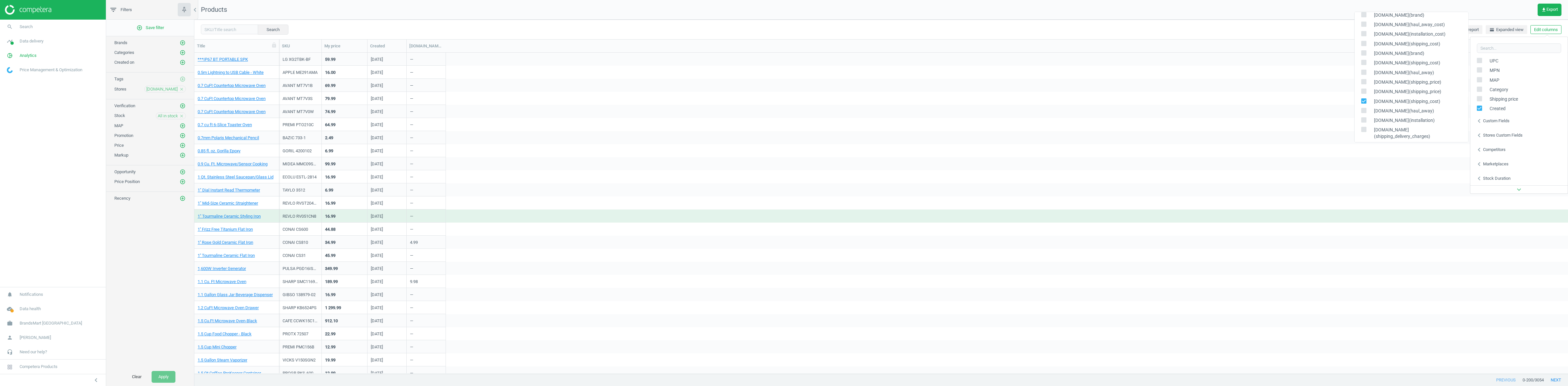
scroll to position [123, 0]
click at [1364, 58] on input "checkbox" at bounding box center [1364, 60] width 5 height 5
checkbox input "false"
click at [35, 57] on span "Analytics" at bounding box center [28, 56] width 17 height 6
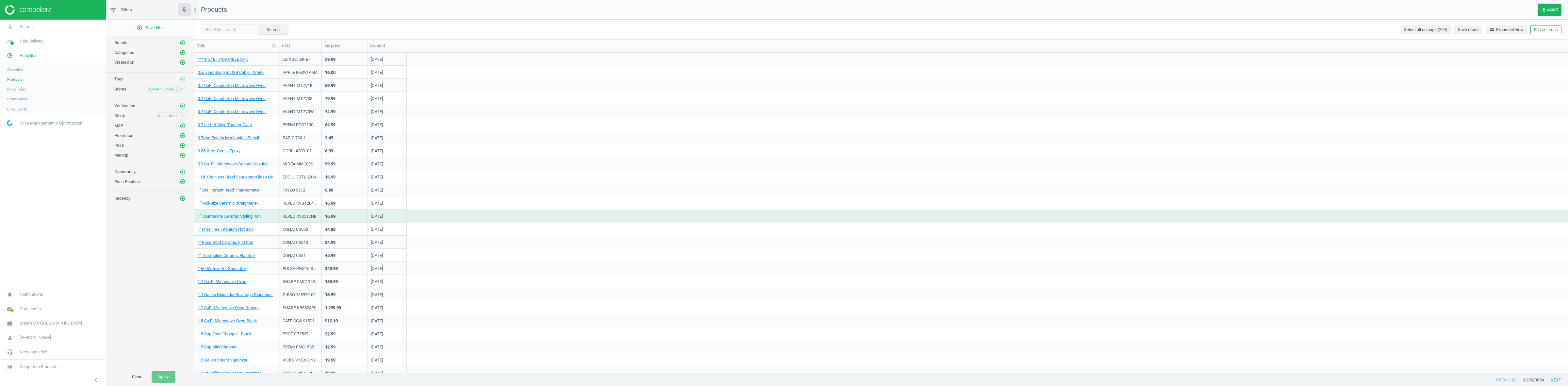
click at [19, 79] on span "Products" at bounding box center [15, 79] width 15 height 5
click at [1546, 33] on button "Edit columns" at bounding box center [1545, 29] width 31 height 9
click at [1503, 135] on div "Stores custom fields" at bounding box center [1503, 135] width 40 height 6
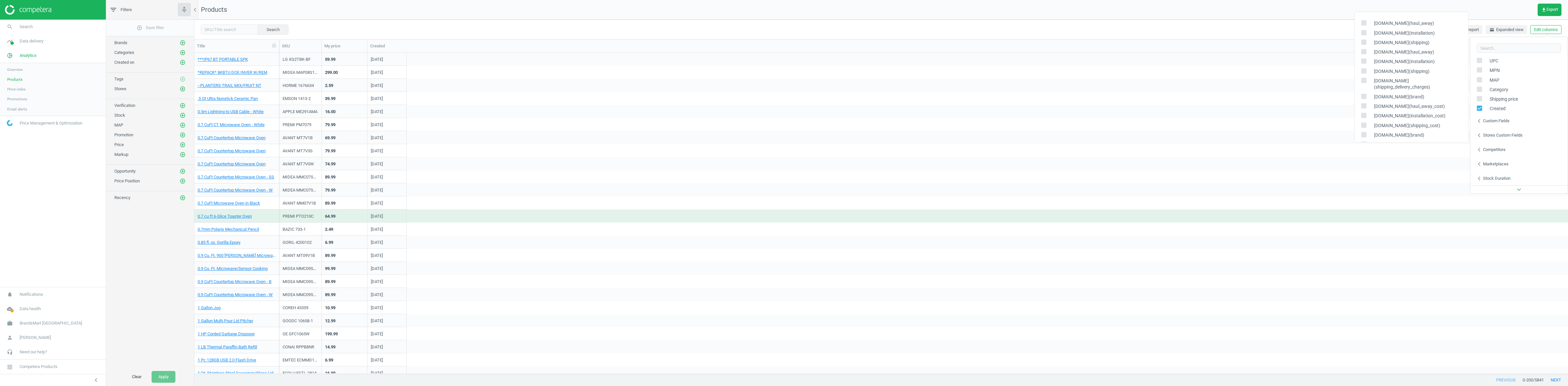
scroll to position [123, 0]
click at [1366, 111] on icon at bounding box center [1363, 114] width 5 height 5
click at [1366, 112] on input "checkbox" at bounding box center [1364, 114] width 5 height 5
checkbox input "true"
click at [1362, 121] on input "checkbox" at bounding box center [1364, 123] width 5 height 5
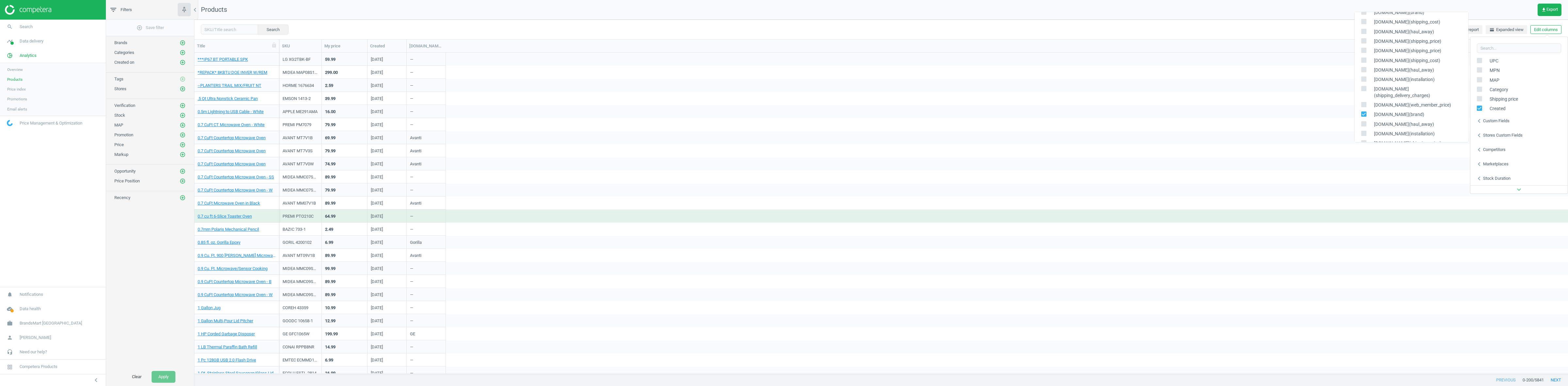
checkbox input "true"
drag, startPoint x: 1362, startPoint y: 119, endPoint x: 1362, endPoint y: 123, distance: 4.0
click at [1362, 131] on input "checkbox" at bounding box center [1364, 133] width 5 height 5
checkbox input "true"
click at [1362, 141] on input "checkbox" at bounding box center [1364, 143] width 5 height 5
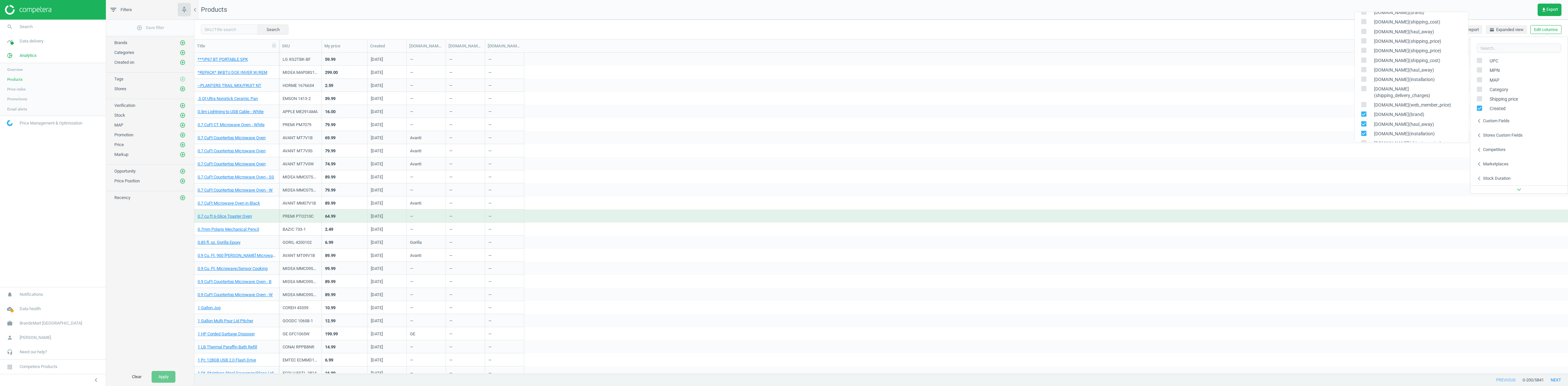
checkbox input "true"
click at [627, 18] on nav "Products get_app Export" at bounding box center [881, 10] width 1374 height 20
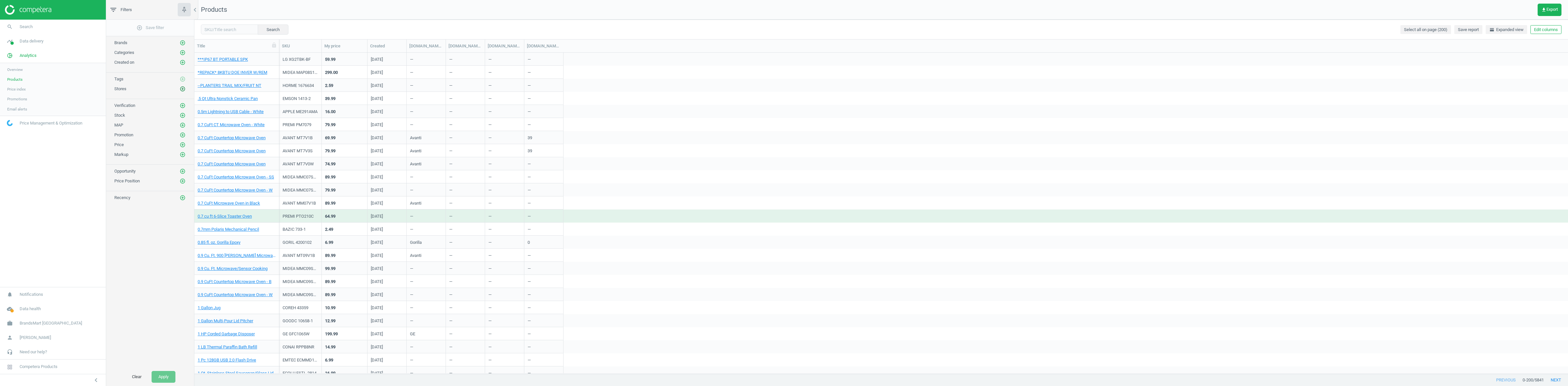
click at [183, 90] on icon "add_circle_outline" at bounding box center [183, 89] width 6 height 6
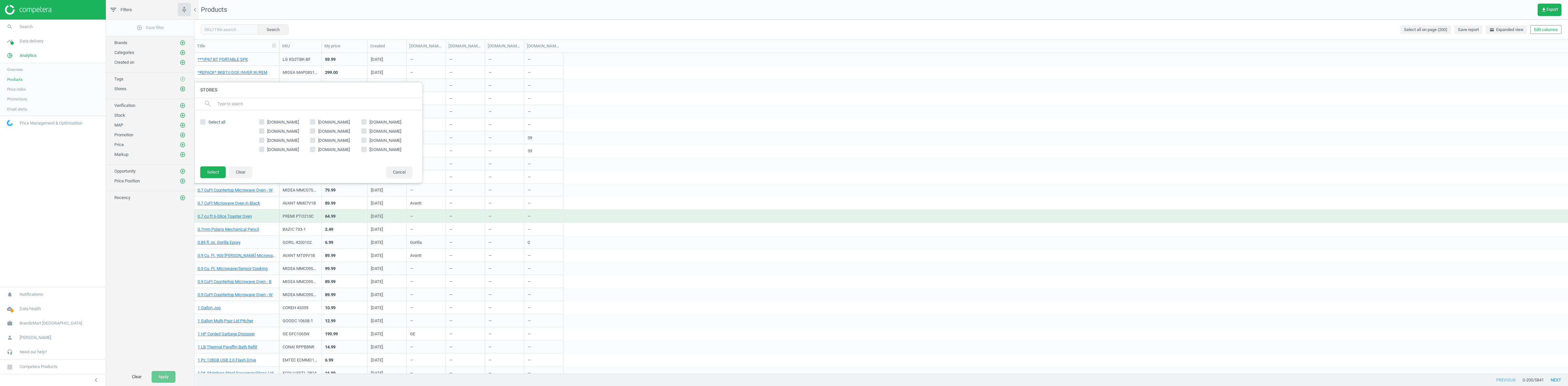
click at [381, 148] on span "[DOMAIN_NAME]" at bounding box center [385, 150] width 35 height 6
click at [366, 148] on input "[DOMAIN_NAME]" at bounding box center [364, 149] width 5 height 5
checkbox input "true"
click at [220, 169] on button "Select" at bounding box center [213, 172] width 26 height 12
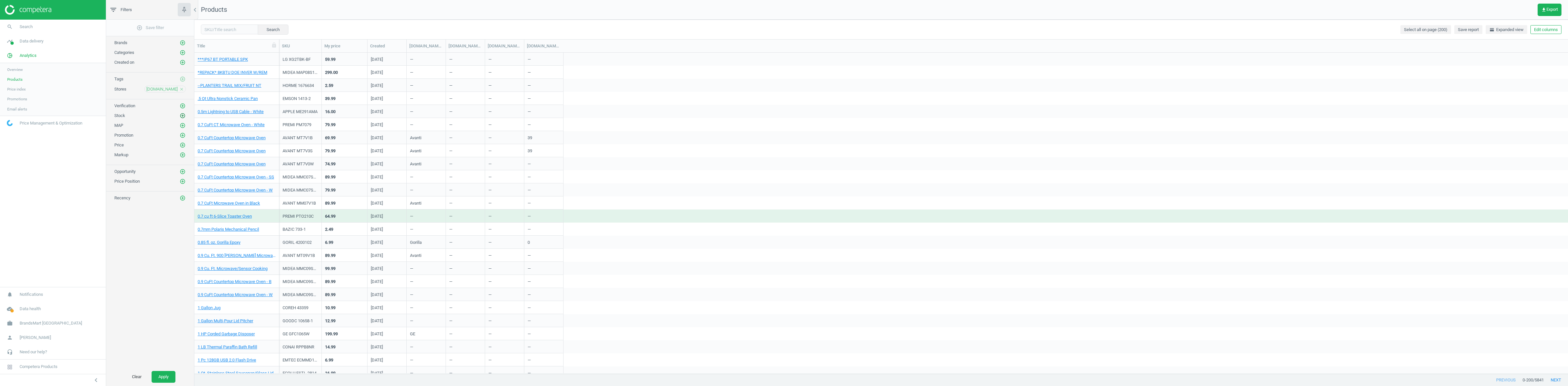
click at [183, 119] on button "add_circle_outline" at bounding box center [182, 115] width 7 height 7
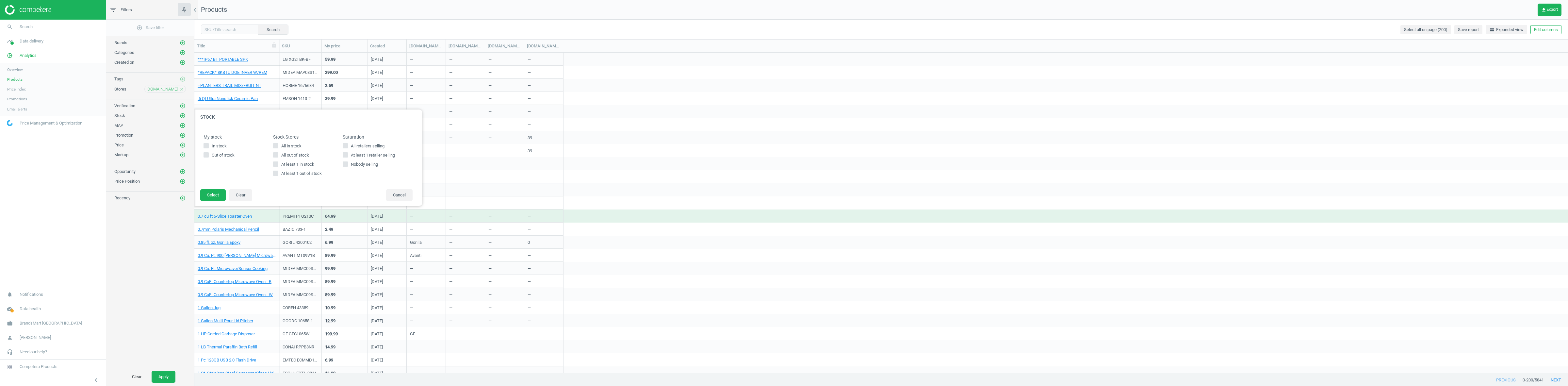
click at [279, 143] on label "All in stock" at bounding box center [308, 146] width 69 height 6
click at [278, 144] on input "All in stock" at bounding box center [276, 146] width 5 height 5
checkbox input "true"
click at [215, 188] on div "My stock In stock Out of stock Stock Stores All in stock All out of stock At le…" at bounding box center [308, 157] width 229 height 64
click at [213, 193] on button "Select" at bounding box center [213, 195] width 26 height 12
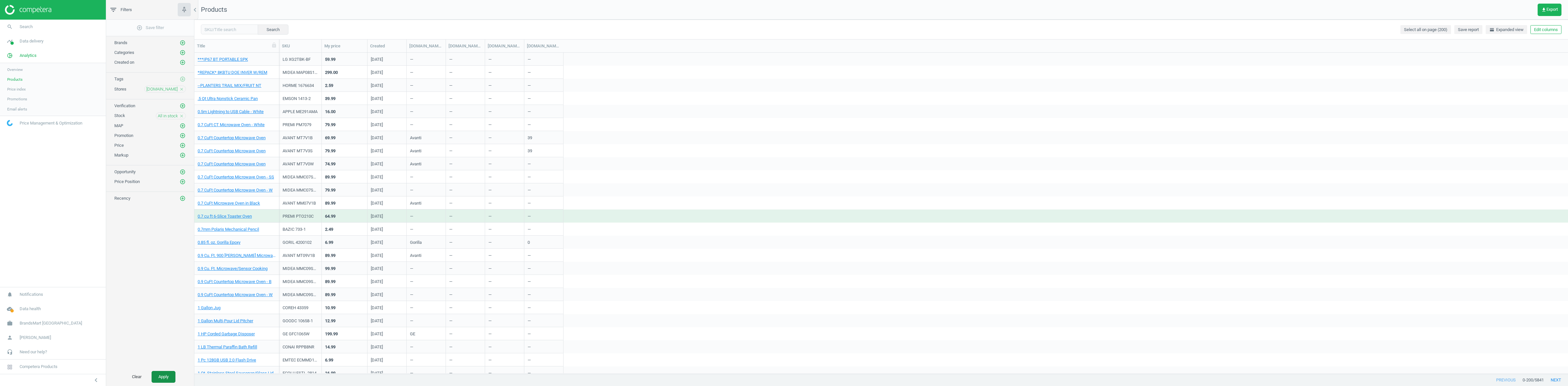
click at [166, 375] on button "Apply" at bounding box center [163, 377] width 24 height 12
drag, startPoint x: 443, startPoint y: 48, endPoint x: 540, endPoint y: 48, distance: 97.0
click at [461, 50] on div at bounding box center [458, 46] width 7 height 13
drag, startPoint x: 616, startPoint y: 46, endPoint x: 733, endPoint y: 44, distance: 117.0
click at [733, 45] on div at bounding box center [732, 46] width 7 height 13
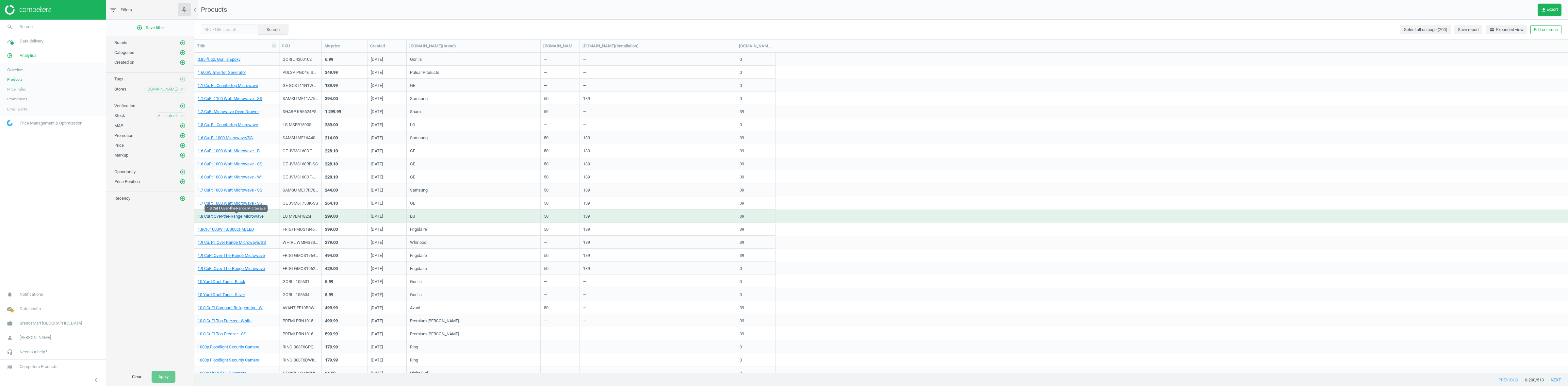
click at [258, 217] on link "1.8 CuFt Over-the-Range Microwave" at bounding box center [231, 216] width 66 height 6
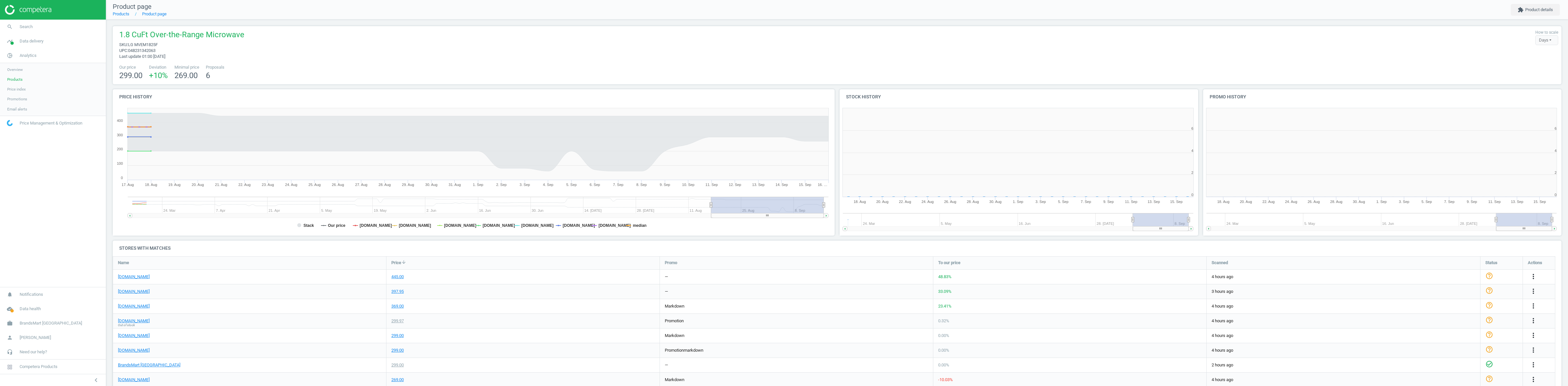
scroll to position [3, 3]
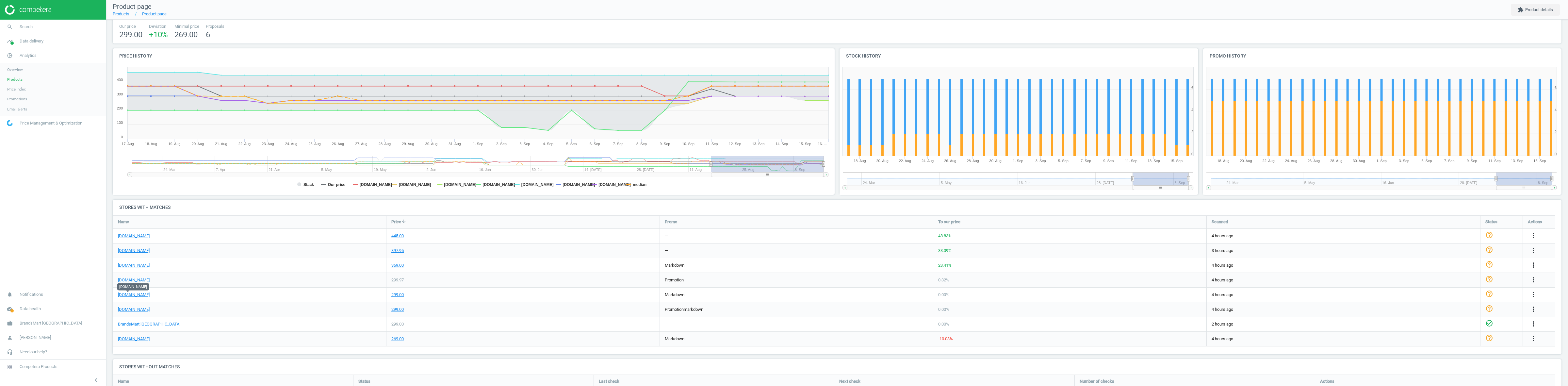
click at [129, 298] on div "[DOMAIN_NAME]" at bounding box center [249, 294] width 273 height 14
click at [131, 296] on link "[DOMAIN_NAME]" at bounding box center [134, 295] width 32 height 6
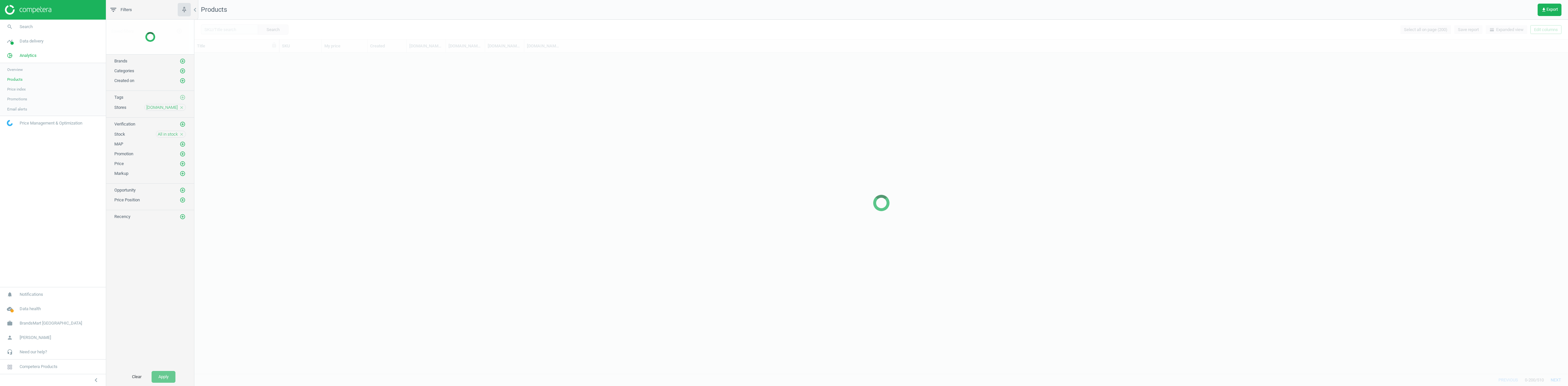
scroll to position [314, 1368]
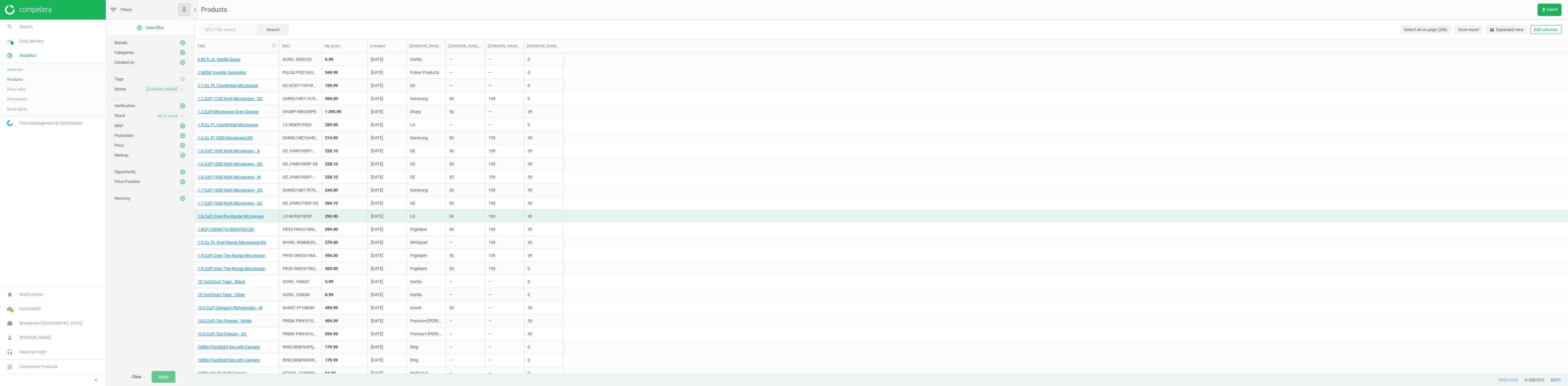
click at [181, 90] on icon "close" at bounding box center [181, 89] width 5 height 5
click at [182, 90] on icon "add_circle_outline" at bounding box center [183, 89] width 6 height 6
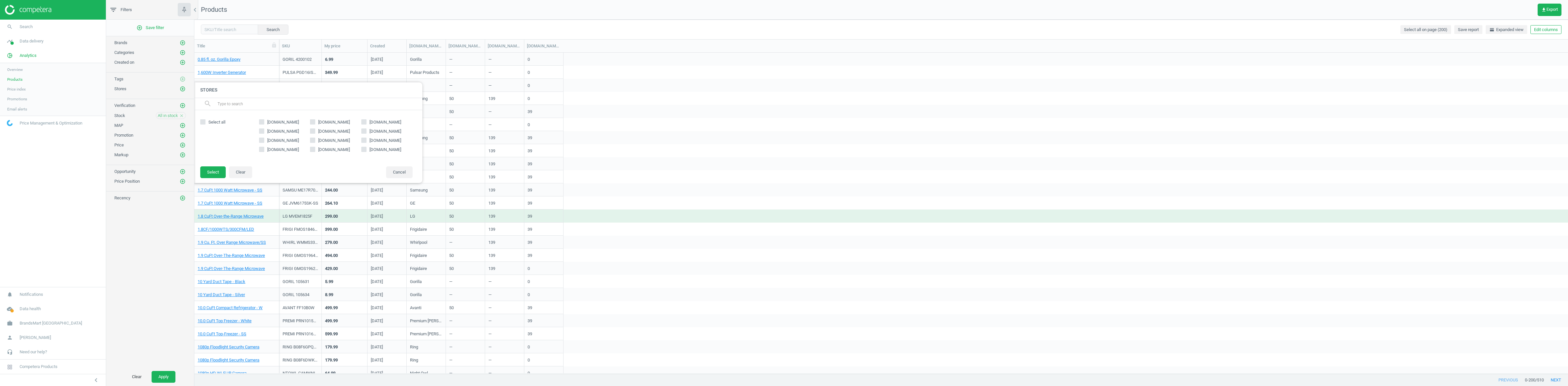
click at [312, 151] on icon at bounding box center [312, 149] width 5 height 5
click at [312, 151] on input "[DOMAIN_NAME]" at bounding box center [313, 149] width 5 height 5
checkbox input "true"
click at [210, 169] on button "Select" at bounding box center [213, 172] width 26 height 12
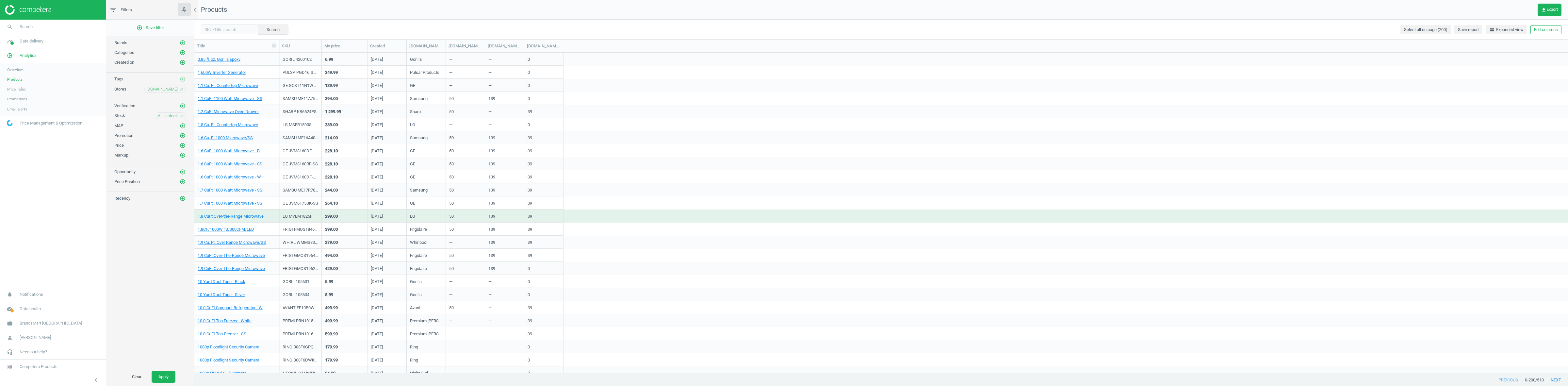
click at [181, 117] on icon "close" at bounding box center [181, 116] width 5 height 5
click at [182, 116] on icon "add_circle_outline" at bounding box center [183, 116] width 6 height 6
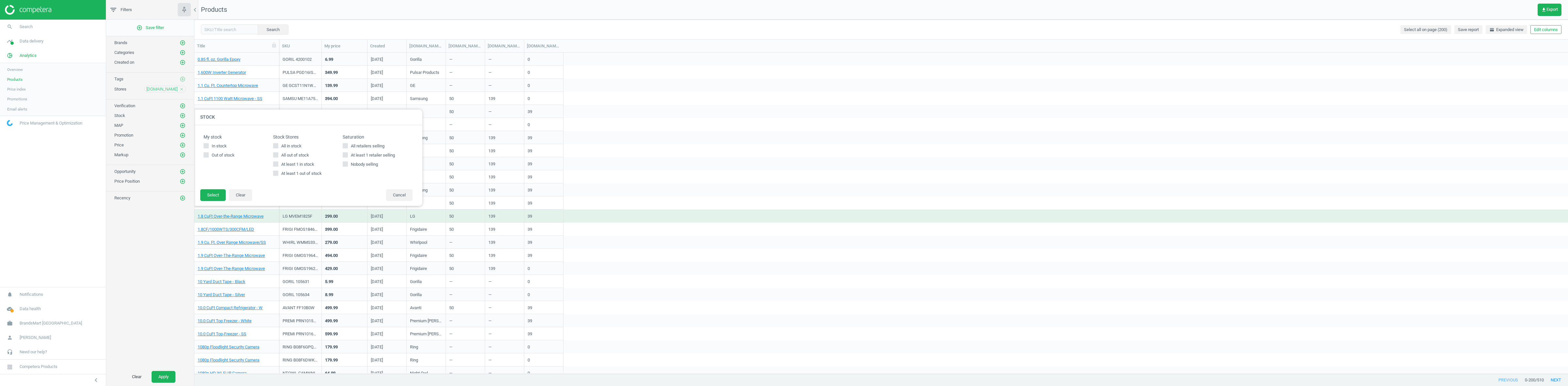
click at [282, 149] on div "All in stock All out of stock At least 1 in stock At least 1 out of stock" at bounding box center [308, 160] width 69 height 33
drag, startPoint x: 282, startPoint y: 146, endPoint x: 276, endPoint y: 149, distance: 6.7
click at [280, 146] on span "All in stock" at bounding box center [291, 146] width 23 height 6
click at [278, 146] on input "All in stock" at bounding box center [276, 146] width 5 height 5
checkbox input "true"
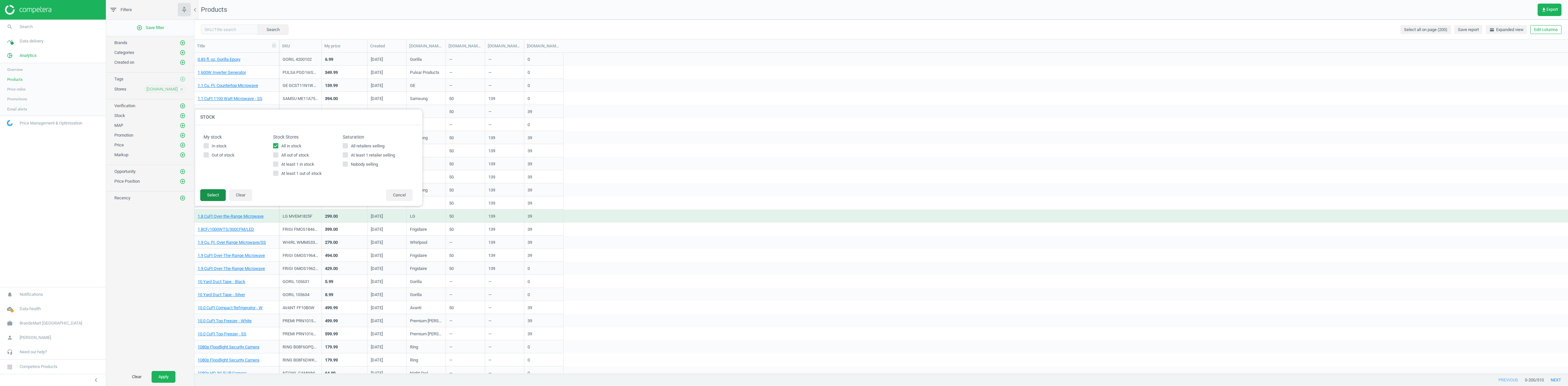
click at [212, 196] on button "Select" at bounding box center [213, 195] width 26 height 12
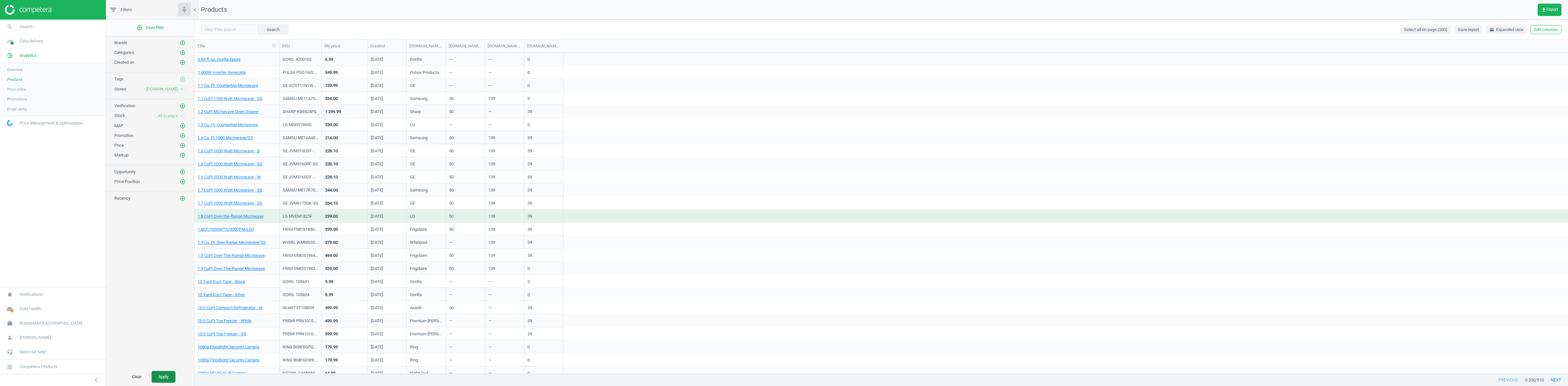
click at [167, 376] on button "Apply" at bounding box center [163, 377] width 24 height 12
click at [1551, 25] on button "Edit columns" at bounding box center [1545, 29] width 31 height 9
click at [1505, 135] on div "Stores custom fields" at bounding box center [1503, 135] width 40 height 6
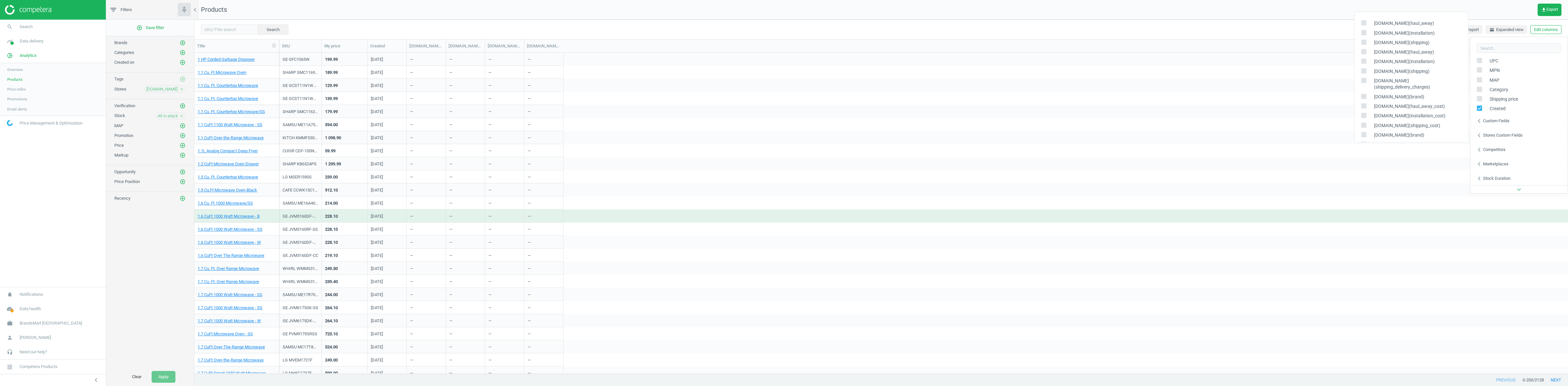
scroll to position [123, 0]
click at [1361, 113] on span at bounding box center [1363, 115] width 5 height 5
click at [1362, 112] on input "checkbox" at bounding box center [1364, 114] width 5 height 5
checkbox input "false"
click at [1366, 129] on div "[DOMAIN_NAME](installation)" at bounding box center [1411, 133] width 114 height 10
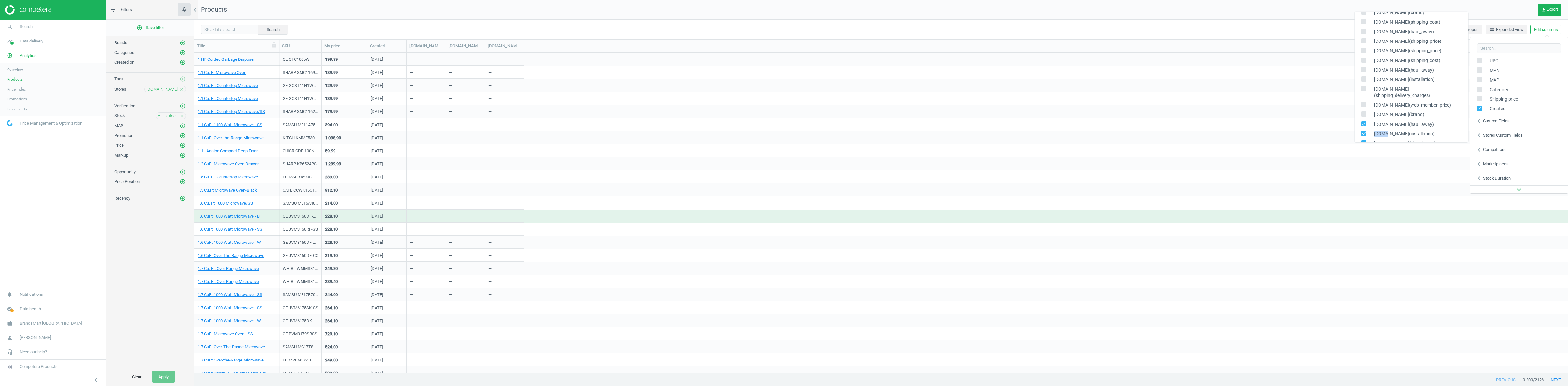
click at [1366, 131] on icon at bounding box center [1363, 133] width 5 height 5
click at [1366, 131] on input "checkbox" at bounding box center [1364, 133] width 5 height 5
checkbox input "false"
click at [1366, 141] on input "checkbox" at bounding box center [1364, 143] width 5 height 5
checkbox input "false"
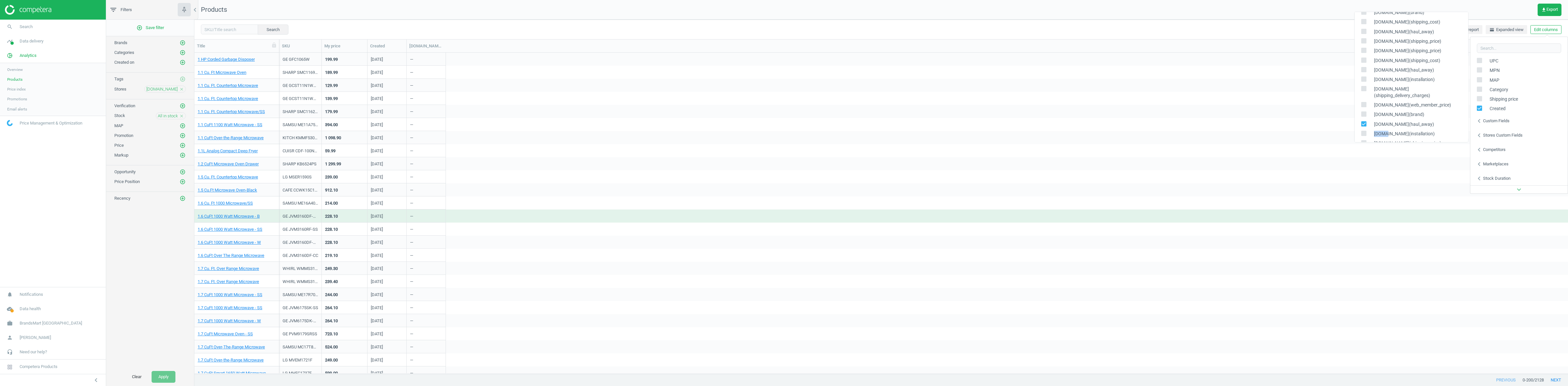
click at [1362, 121] on input "checkbox" at bounding box center [1364, 123] width 5 height 5
checkbox input "false"
click at [1363, 67] on icon at bounding box center [1363, 69] width 5 height 5
click at [1363, 67] on input "checkbox" at bounding box center [1364, 69] width 5 height 5
click at [1363, 67] on icon at bounding box center [1363, 69] width 5 height 5
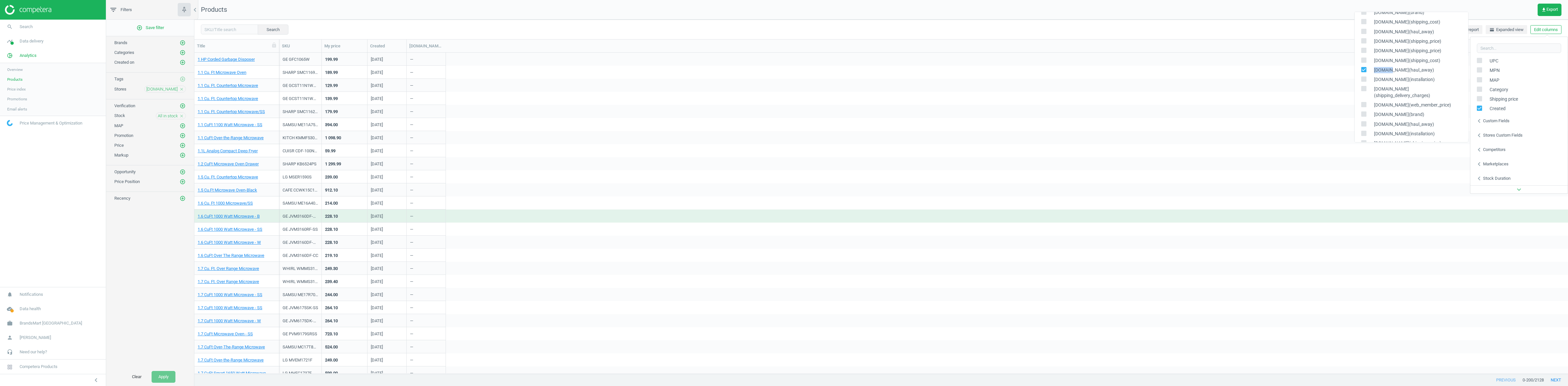
click at [1363, 67] on input "checkbox" at bounding box center [1364, 69] width 5 height 5
click at [1363, 67] on icon at bounding box center [1363, 69] width 5 height 5
click at [1363, 67] on input "checkbox" at bounding box center [1364, 69] width 5 height 5
checkbox input "true"
click at [1363, 77] on input "checkbox" at bounding box center [1364, 79] width 5 height 5
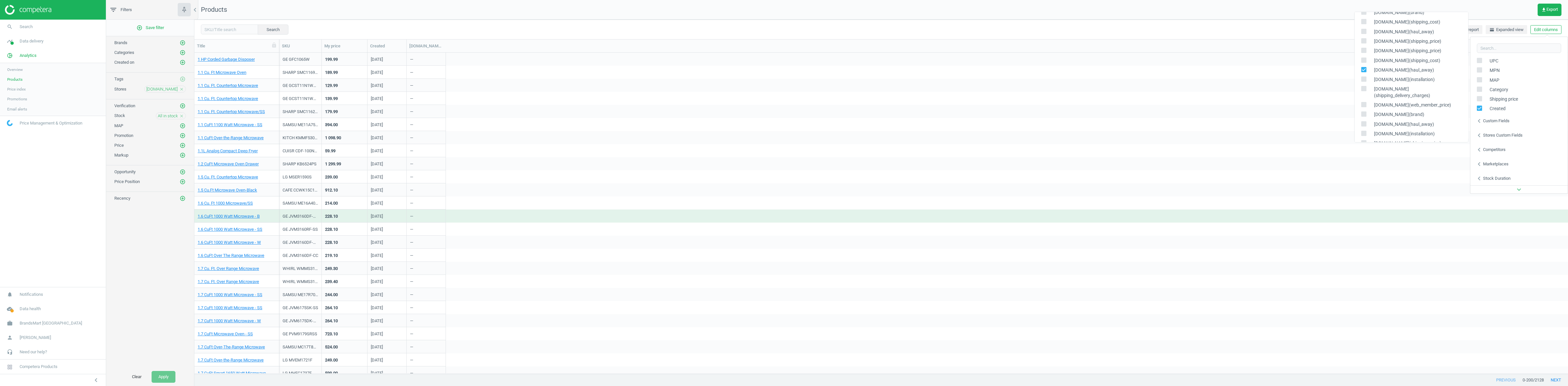
checkbox input "true"
click at [1363, 87] on input "checkbox" at bounding box center [1364, 89] width 5 height 5
checkbox input "true"
click at [1363, 102] on input "checkbox" at bounding box center [1364, 105] width 5 height 5
checkbox input "true"
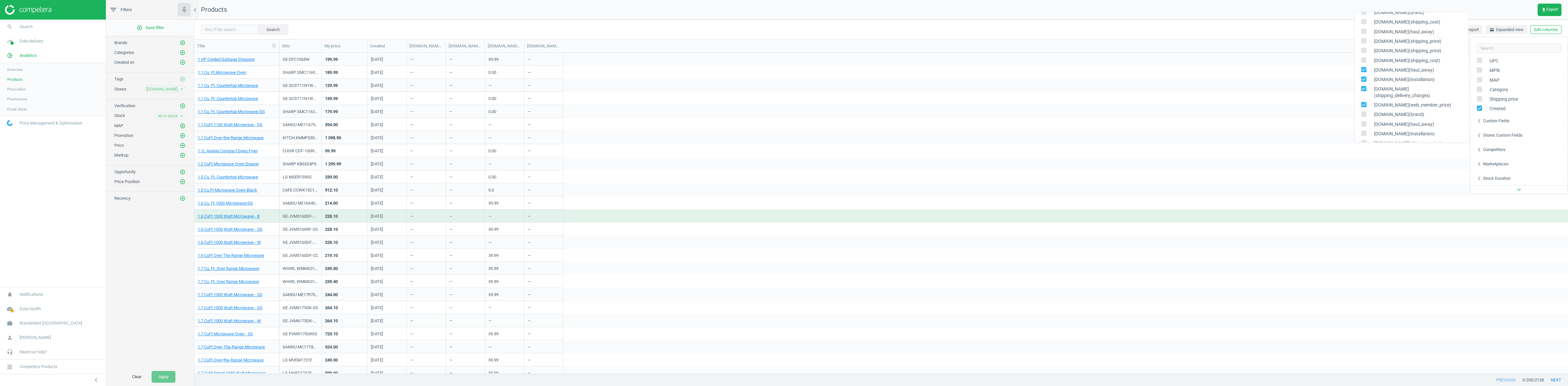
click at [1214, 41] on div "SKU My price Created bestbuy.com(haul_away) bestbuy.com(installation) bestbuy.c…" at bounding box center [924, 46] width 1289 height 13
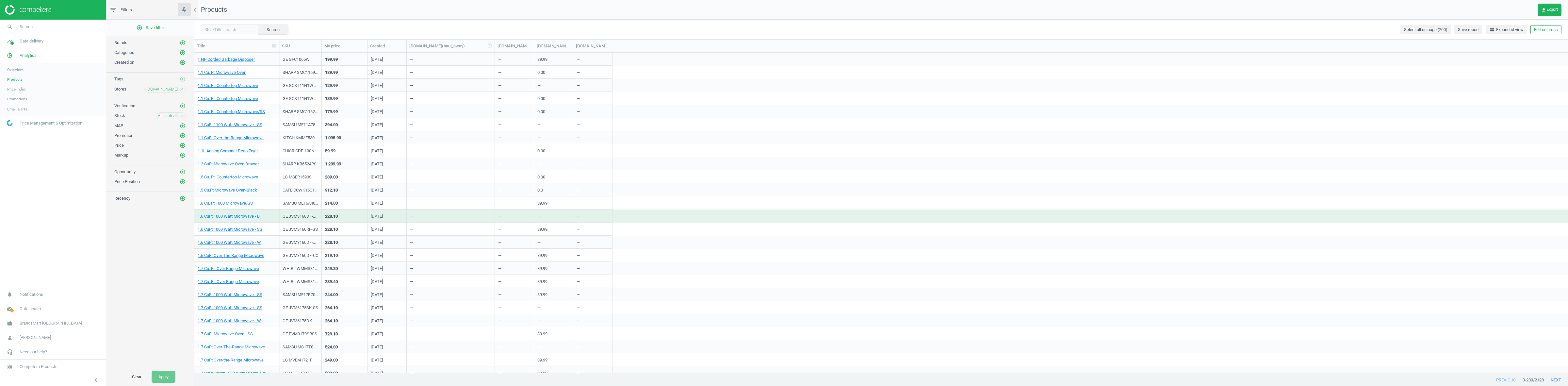
drag, startPoint x: 450, startPoint y: 47, endPoint x: 493, endPoint y: 50, distance: 43.1
click at [493, 50] on div at bounding box center [495, 46] width 7 height 13
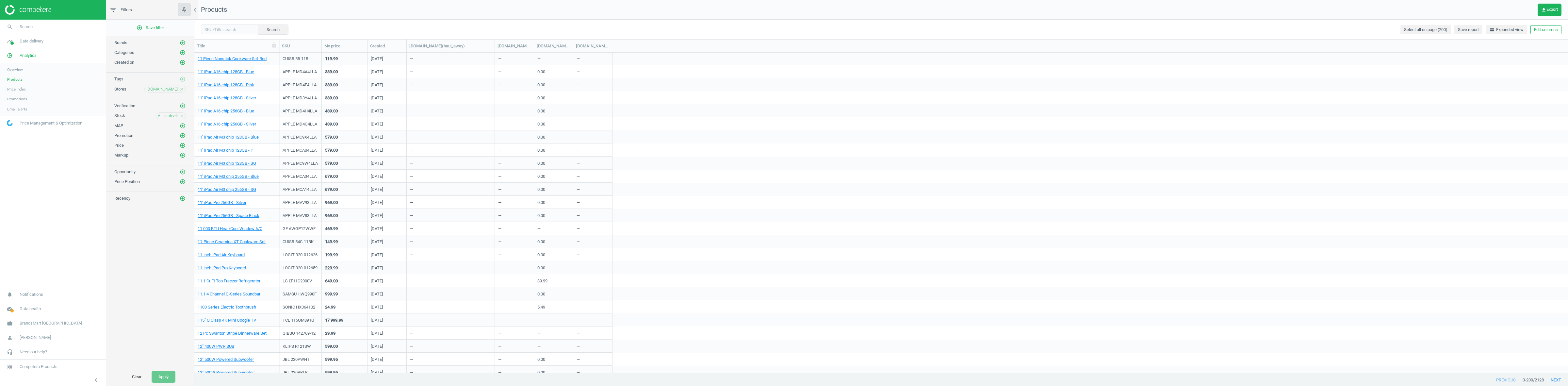
scroll to position [1184, 0]
click at [257, 220] on link "12W PVC USB-A to Lightning Cable-W" at bounding box center [233, 221] width 69 height 6
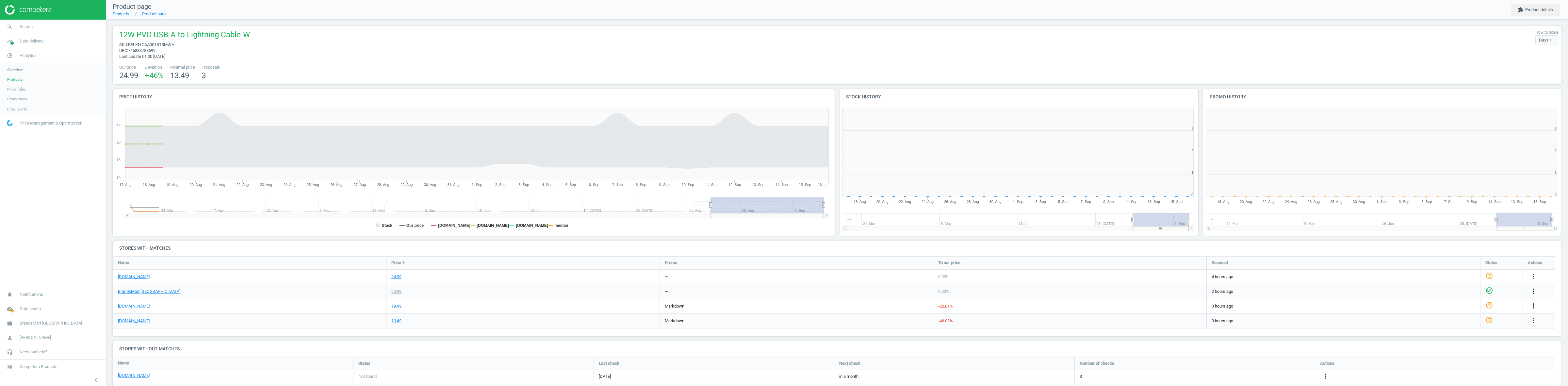
scroll to position [73, 1455]
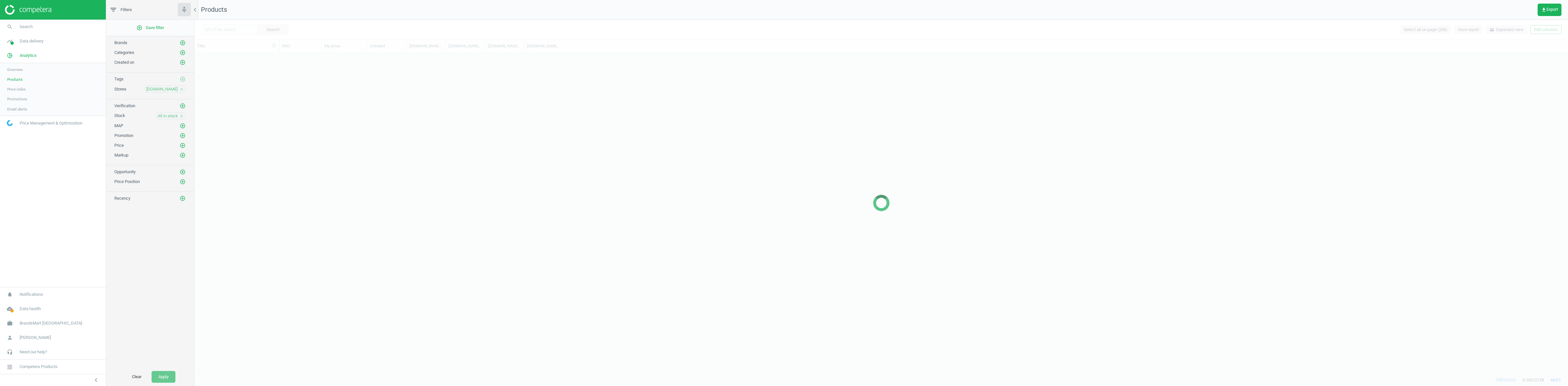
scroll to position [1038, 0]
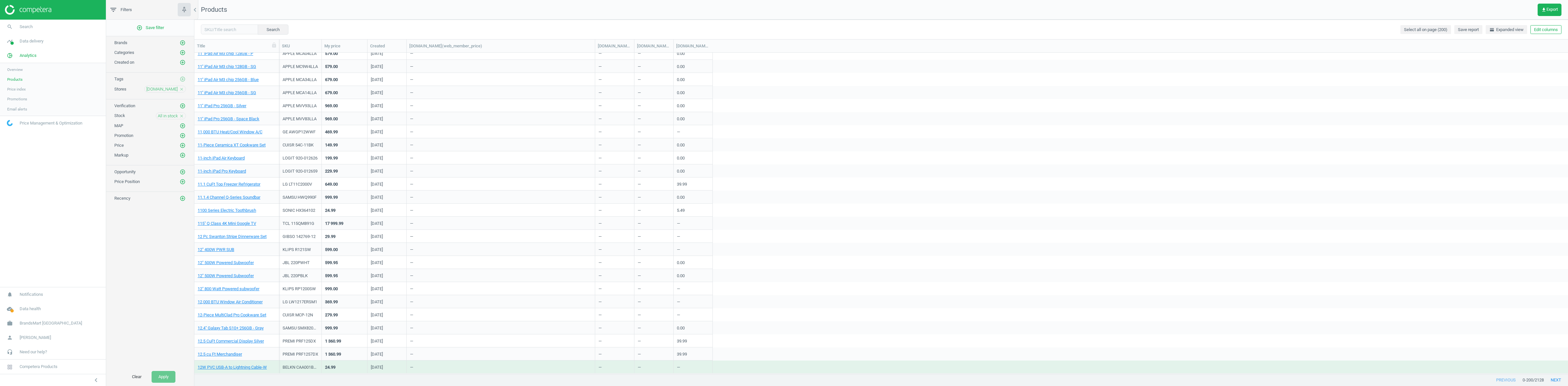
drag, startPoint x: 446, startPoint y: 47, endPoint x: 595, endPoint y: 35, distance: 149.5
click at [595, 35] on div "Search Select all on page (200) Save report horizontal_split Expanded view Edit…" at bounding box center [881, 202] width 1374 height 366
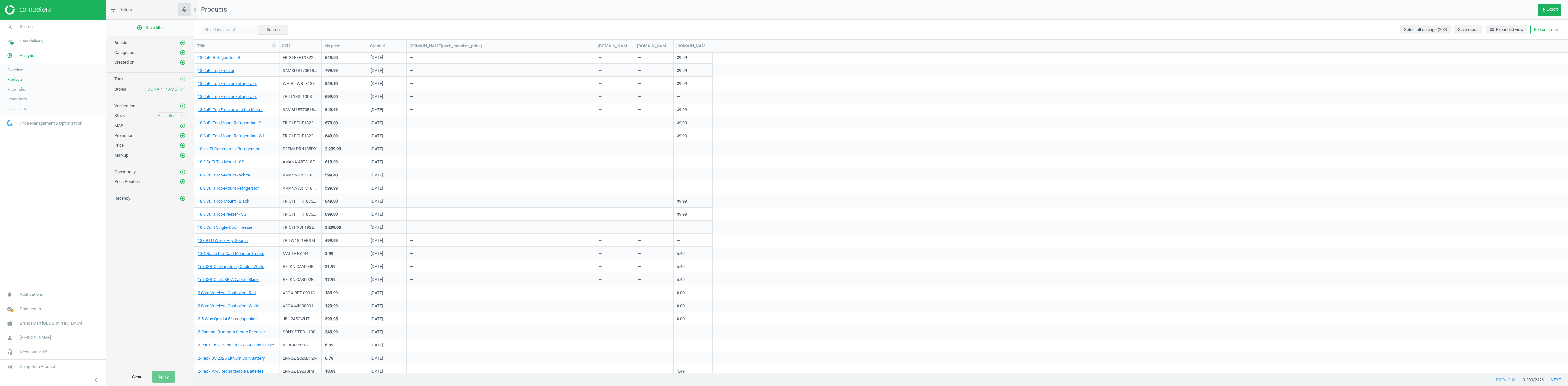
scroll to position [2292, 0]
click at [236, 132] on link "18.2 CuFt Top-Mount - SS" at bounding box center [221, 132] width 47 height 6
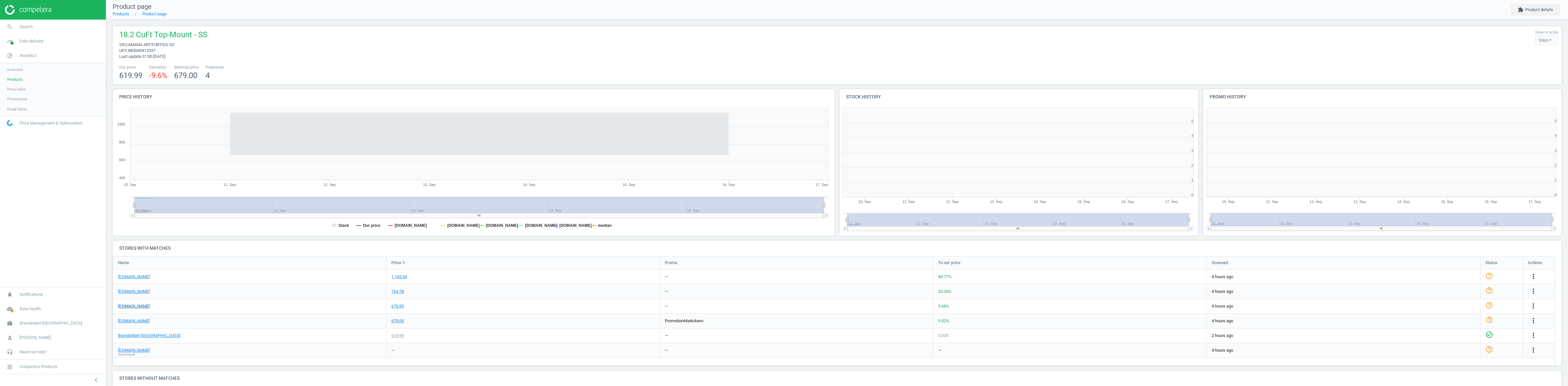
scroll to position [143, 370]
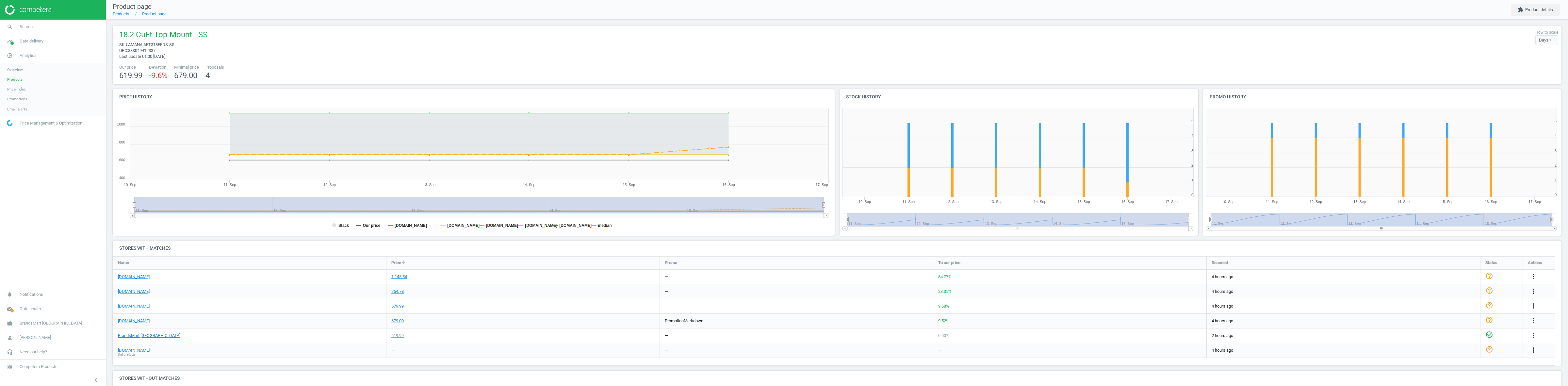
click at [126, 298] on div "[DOMAIN_NAME]" at bounding box center [249, 291] width 273 height 14
click at [128, 304] on link "[DOMAIN_NAME]" at bounding box center [134, 306] width 32 height 6
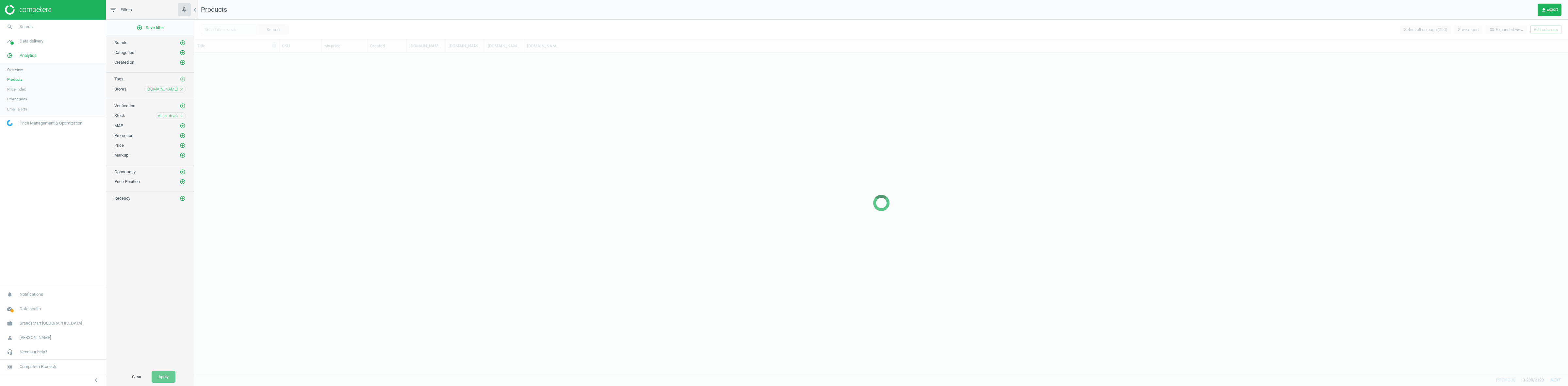
scroll to position [2056, 0]
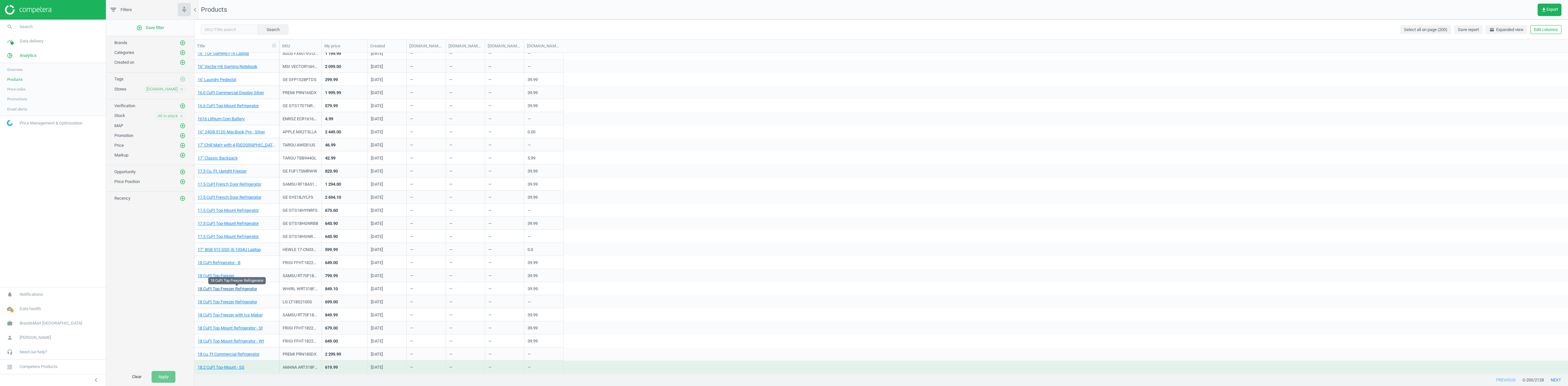
click at [233, 287] on link "18 CuFt Top Freezer Refrigerator" at bounding box center [227, 289] width 59 height 6
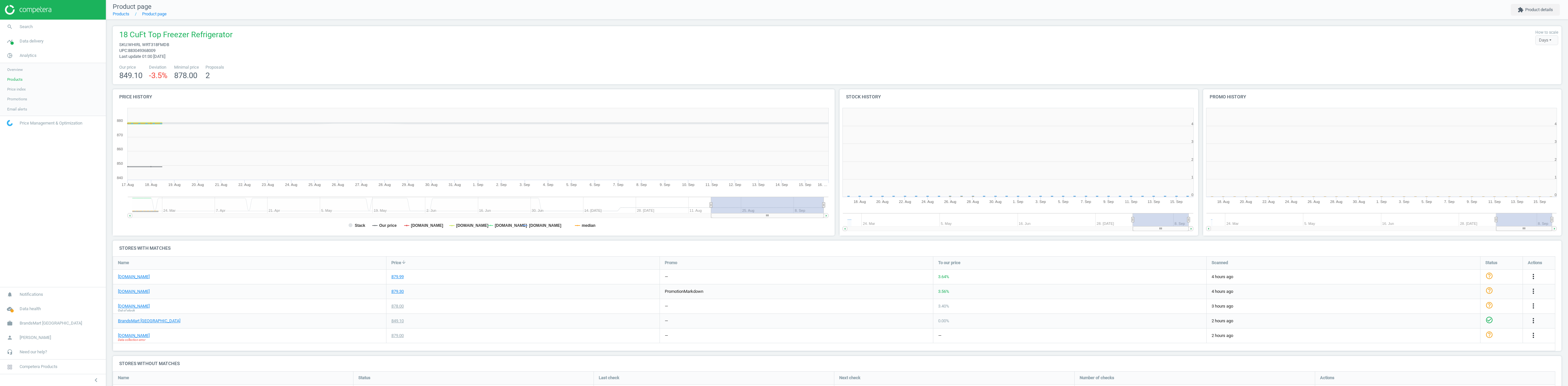
scroll to position [3, 3]
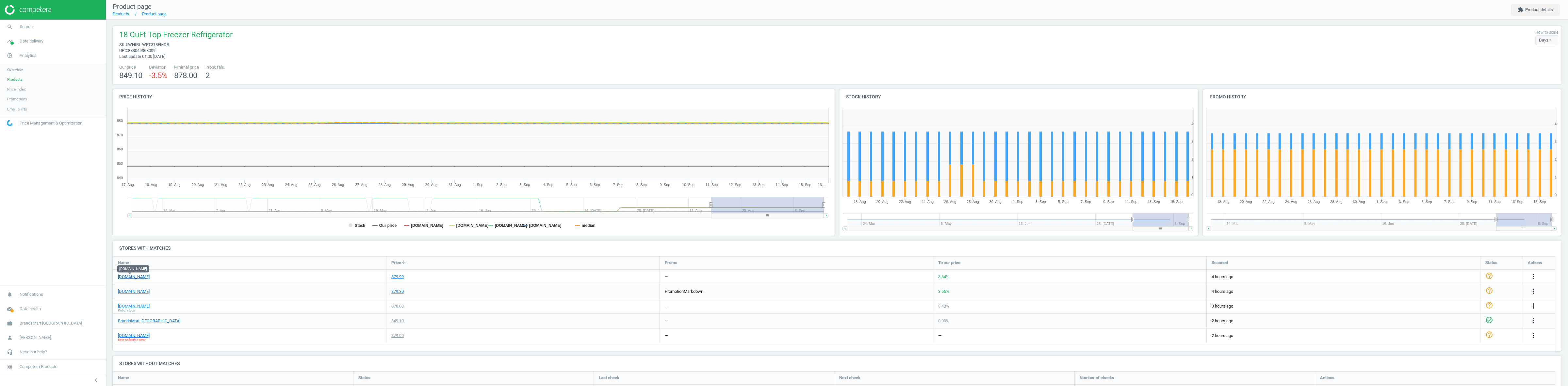
click at [136, 275] on link "[DOMAIN_NAME]" at bounding box center [134, 277] width 32 height 6
